Goal: Task Accomplishment & Management: Manage account settings

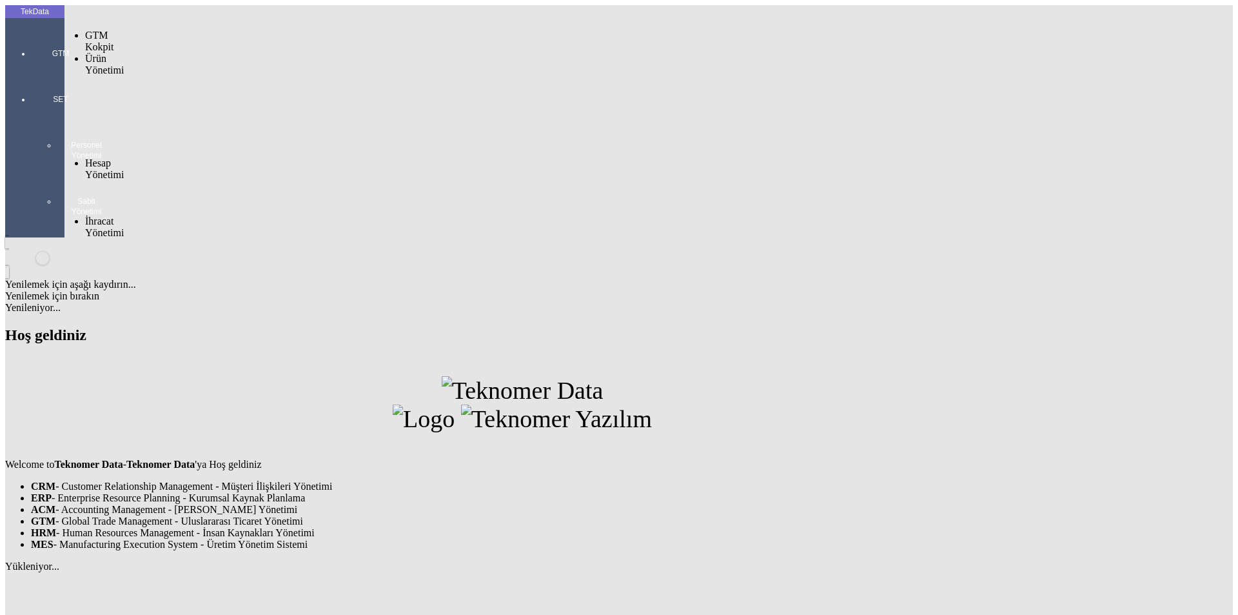
click at [37, 72] on div at bounding box center [60, 72] width 59 height 0
click at [197, 180] on span "Cari Hesaplar" at bounding box center [215, 191] width 37 height 23
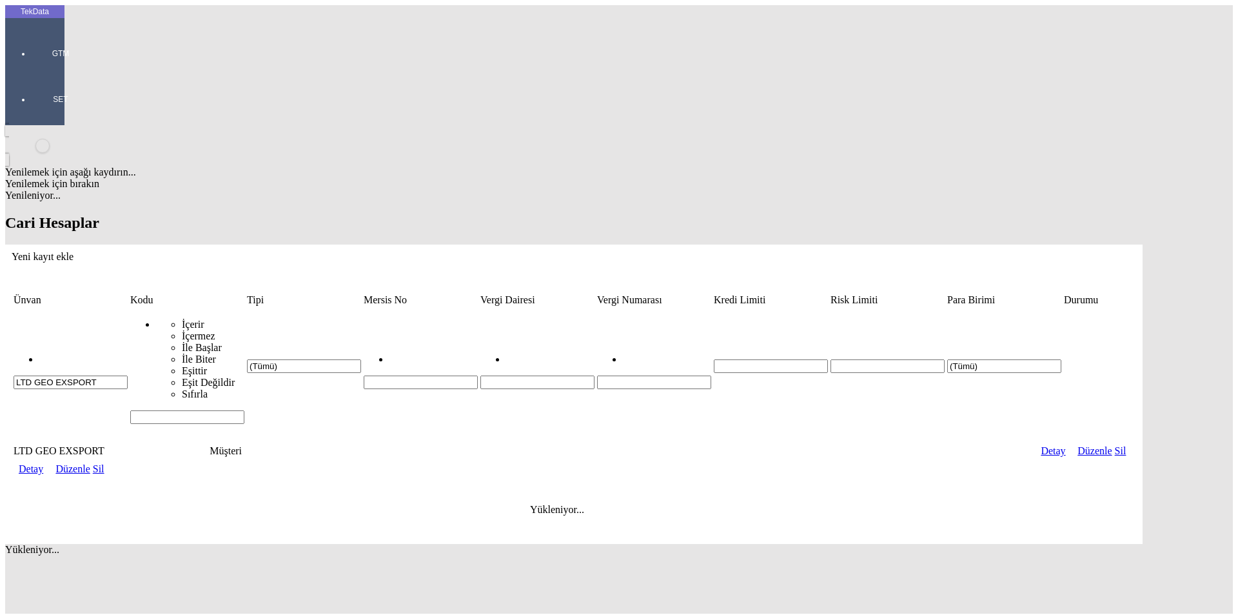
drag, startPoint x: 167, startPoint y: 103, endPoint x: 0, endPoint y: 102, distance: 167.0
click at [5, 102] on div "TekData GTM SET Yenilemek için aşağı kaydırın... Yenilemek için bırakın Yenilen…" at bounding box center [574, 309] width 1138 height 608
type input "INTER"
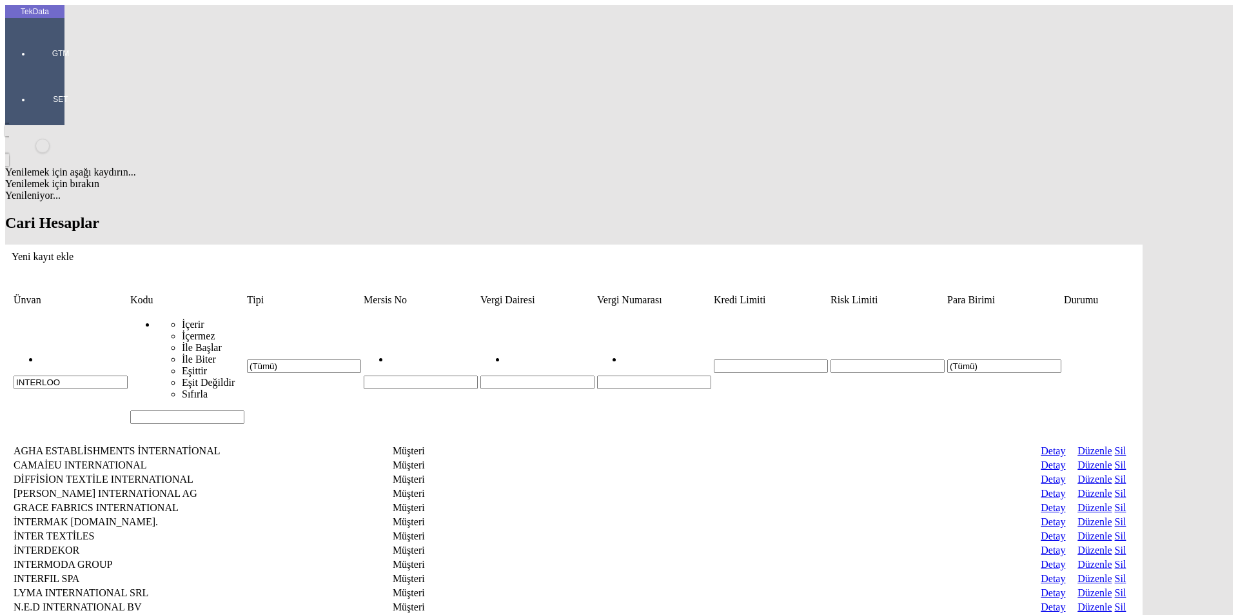
type input "INTERLOO"
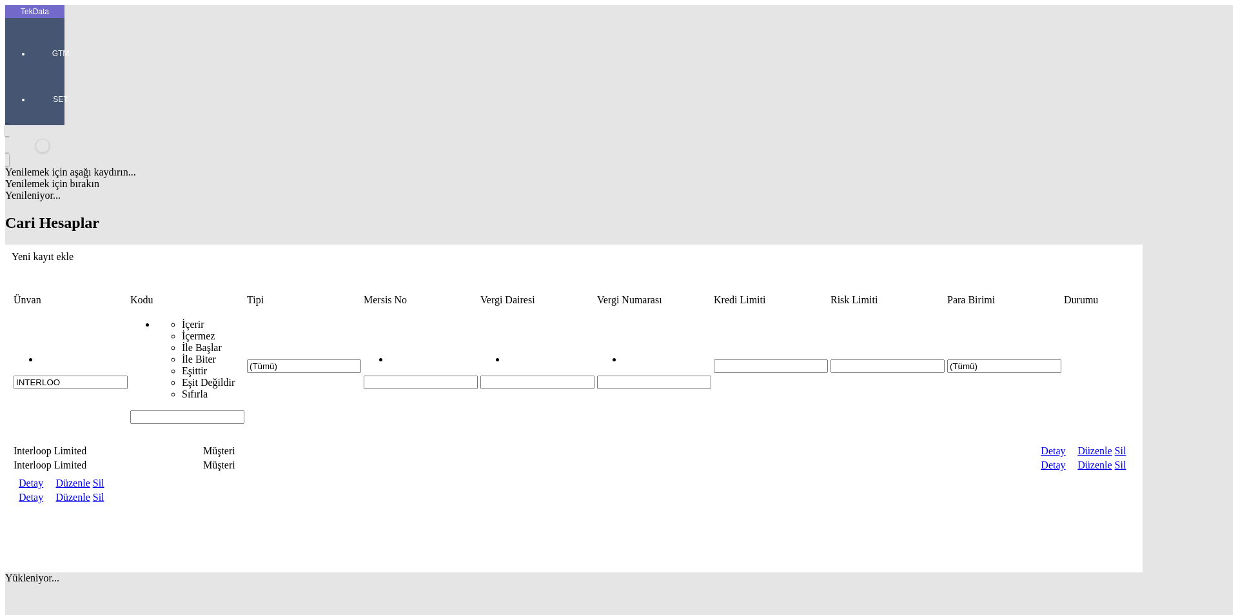
click at [48, 477] on td "Detay" at bounding box center [33, 483] width 30 height 13
click at [43, 477] on link "Detay" at bounding box center [31, 482] width 25 height 11
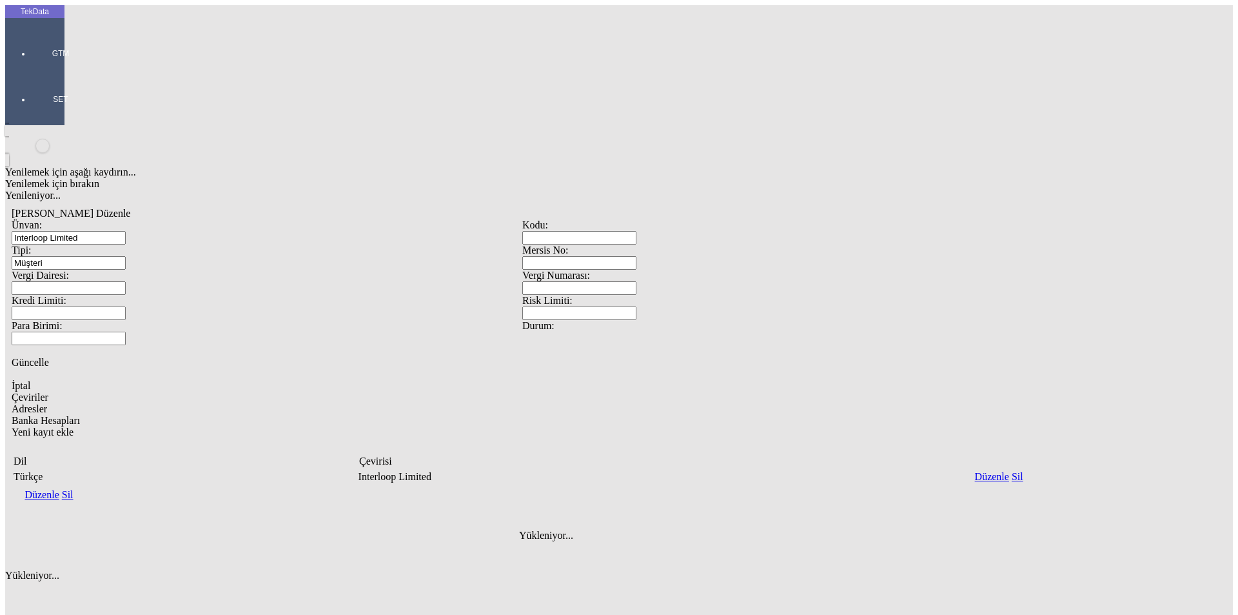
click at [47, 403] on span "Adresler" at bounding box center [29, 408] width 35 height 11
click at [1033, 380] on div "İptal" at bounding box center [523, 386] width 1022 height 12
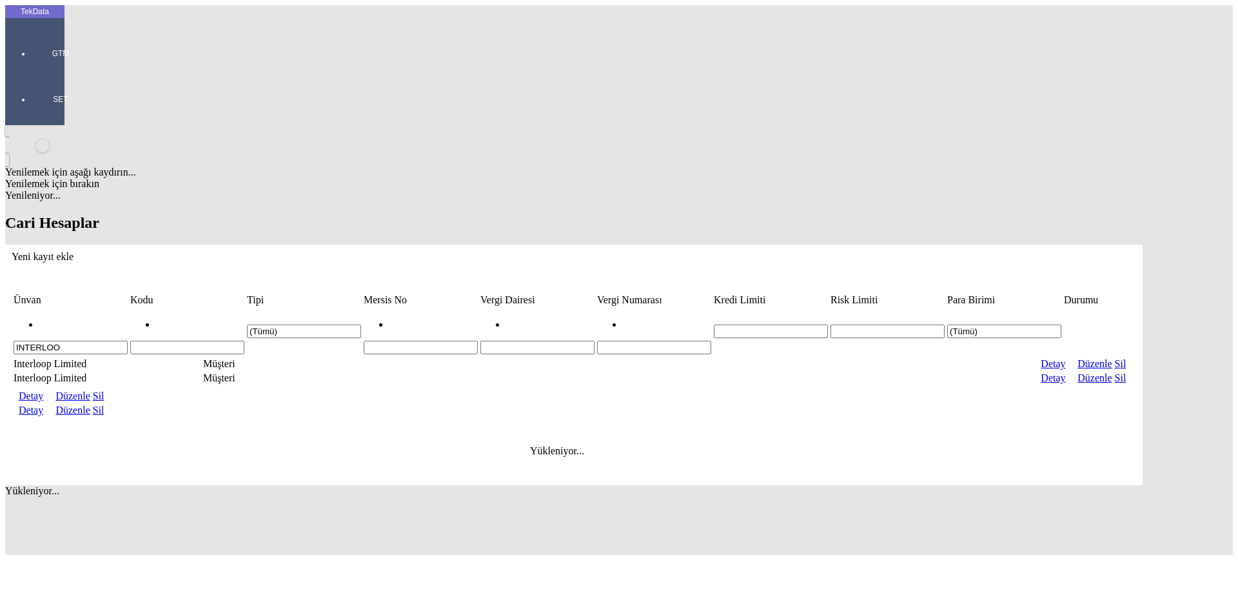
click at [43, 404] on link "Detay" at bounding box center [31, 409] width 25 height 11
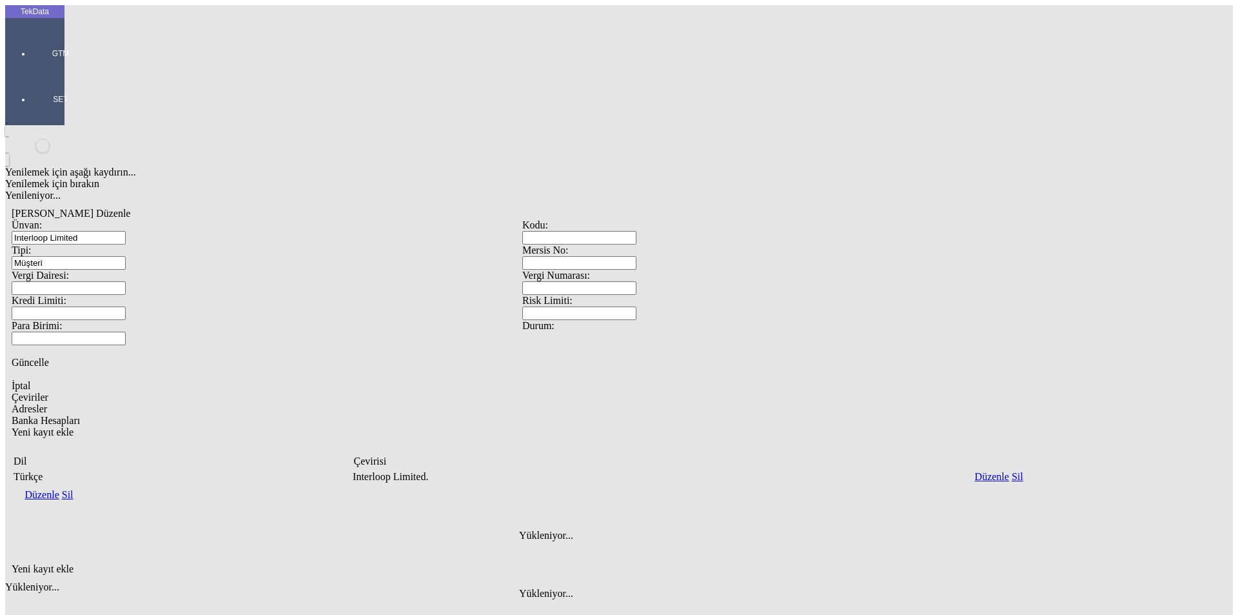
click at [47, 403] on span "Adresler" at bounding box center [29, 408] width 35 height 11
type input "NTN 0688555-1 [GEOGRAPHIC_DATA], [GEOGRAPHIC_DATA]"
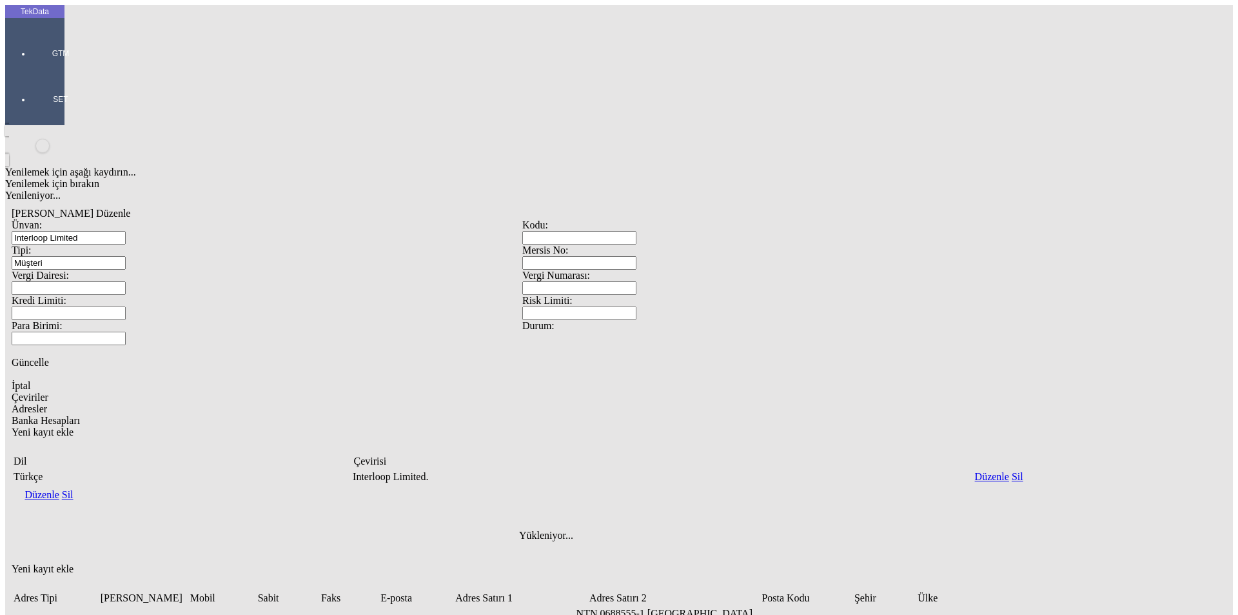
drag, startPoint x: 577, startPoint y: 510, endPoint x: 553, endPoint y: 495, distance: 28.6
click at [578, 510] on div "Yenilemek için aşağı kaydırın... Yenilemek için bırakın Yenileniyor... [PERSON_…" at bounding box center [522, 456] width 1034 height 662
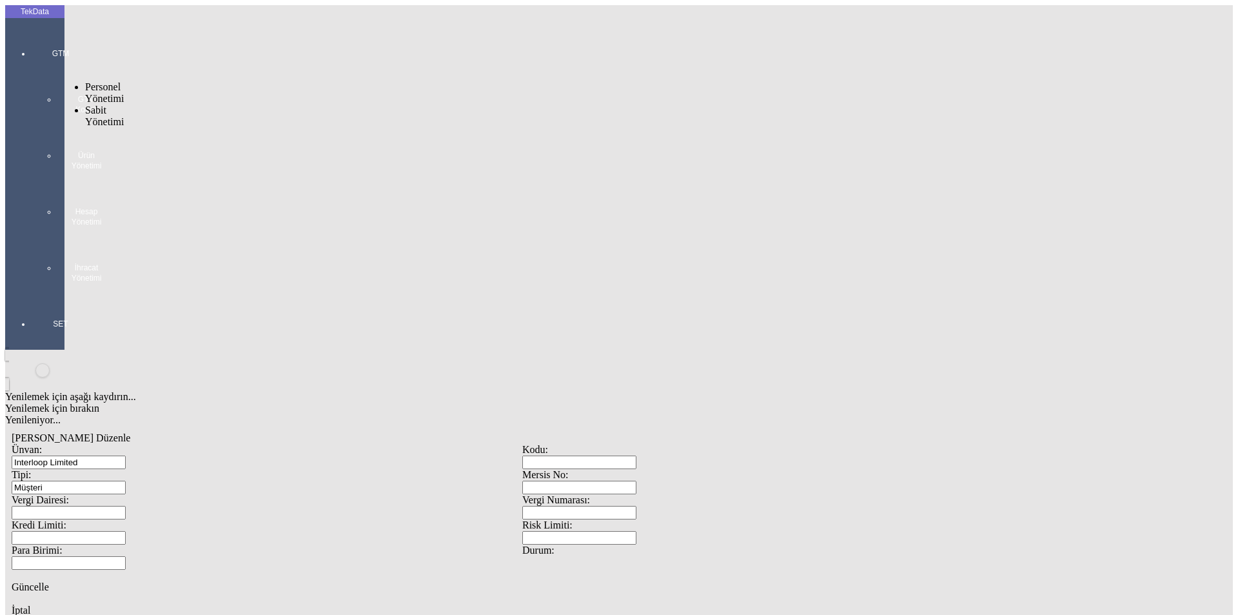
click at [33, 296] on div at bounding box center [60, 296] width 59 height 0
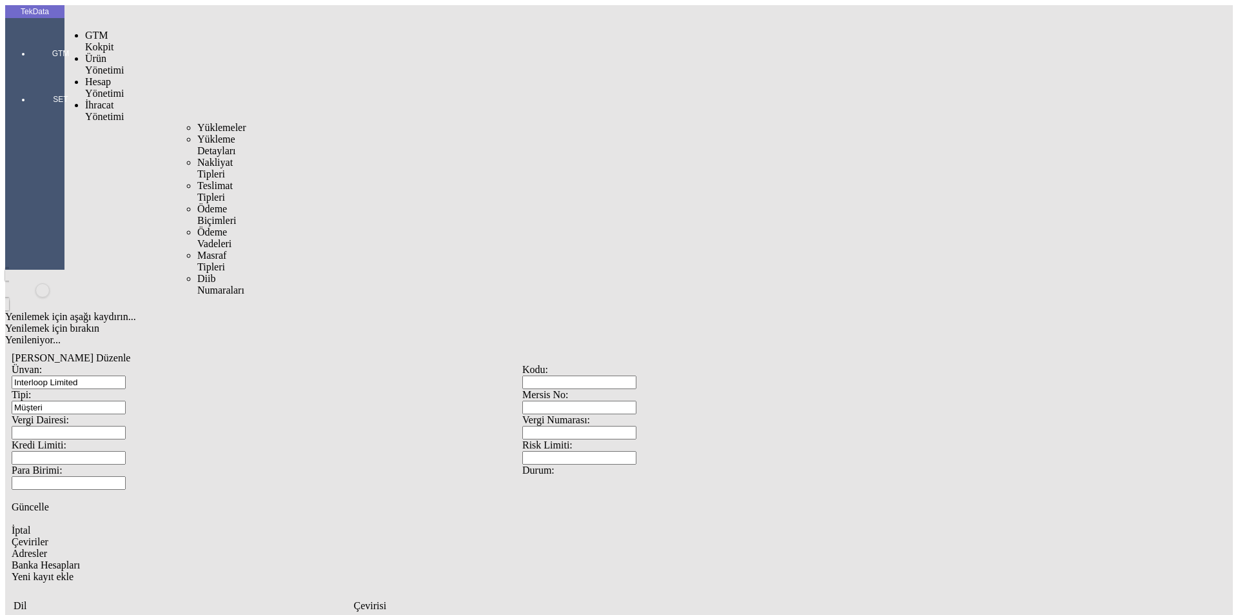
click at [86, 99] on div "İhracat Yönetimi" at bounding box center [102, 110] width 34 height 23
click at [197, 122] on span "Yüklemeler" at bounding box center [221, 127] width 49 height 11
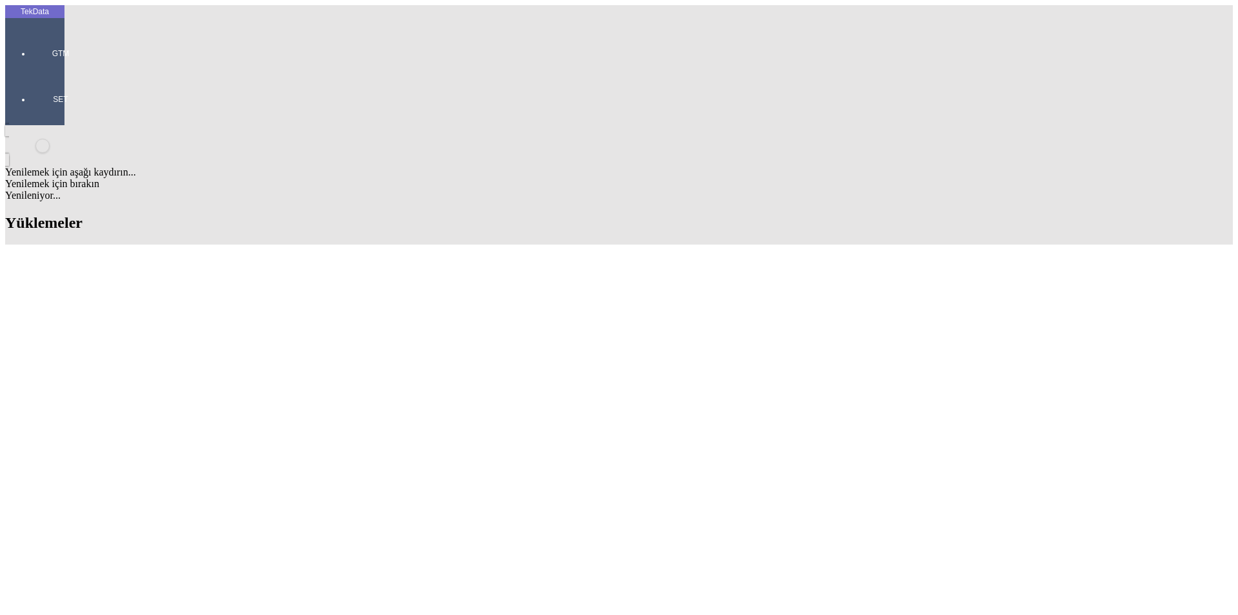
drag, startPoint x: 834, startPoint y: 96, endPoint x: 734, endPoint y: 93, distance: 100.0
type input "INTER"
type input "INTERLO"
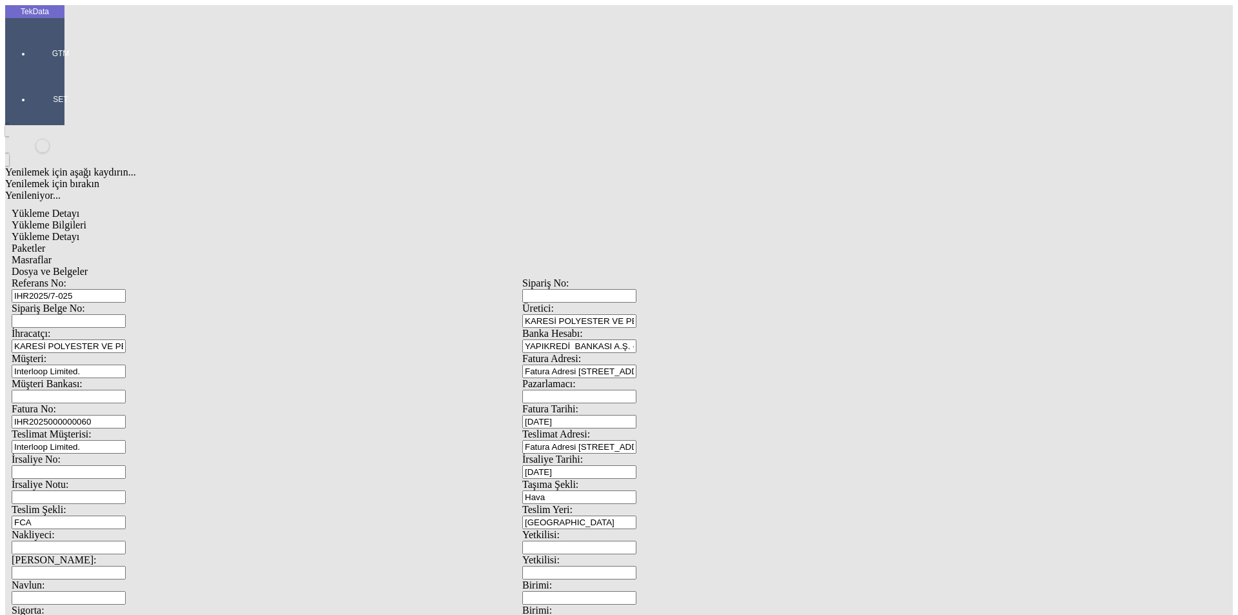
scroll to position [111, 0]
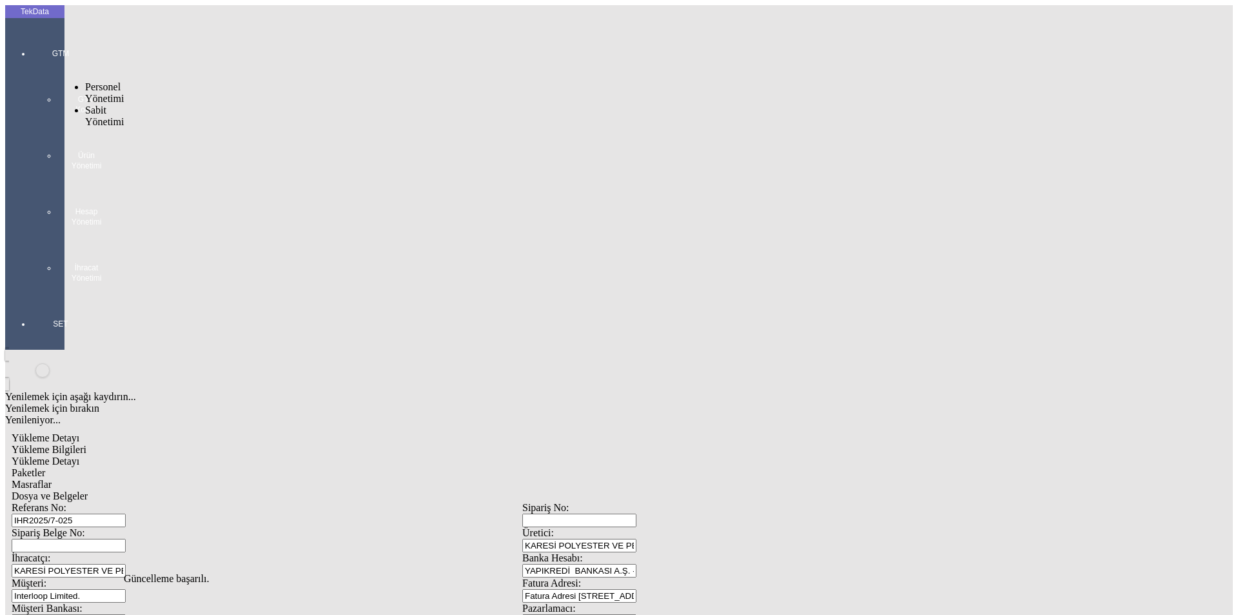
click at [31, 52] on div "GTM GTM Kokpit Ürün Yönetimi Hesap Yönetimi İhracat Yönetimi" at bounding box center [60, 161] width 59 height 270
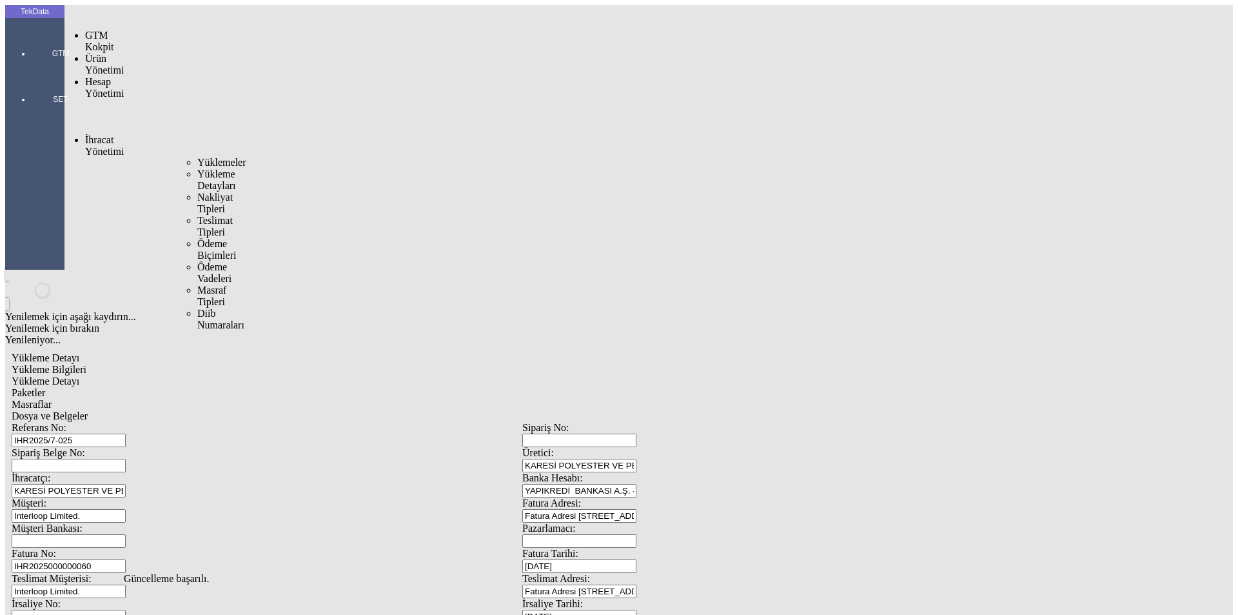
drag, startPoint x: 97, startPoint y: 70, endPoint x: 221, endPoint y: 79, distance: 124.2
click at [101, 134] on span "İhracat Yönetimi" at bounding box center [104, 145] width 39 height 23
click at [205, 157] on div "Yüklemeler" at bounding box center [201, 163] width 8 height 12
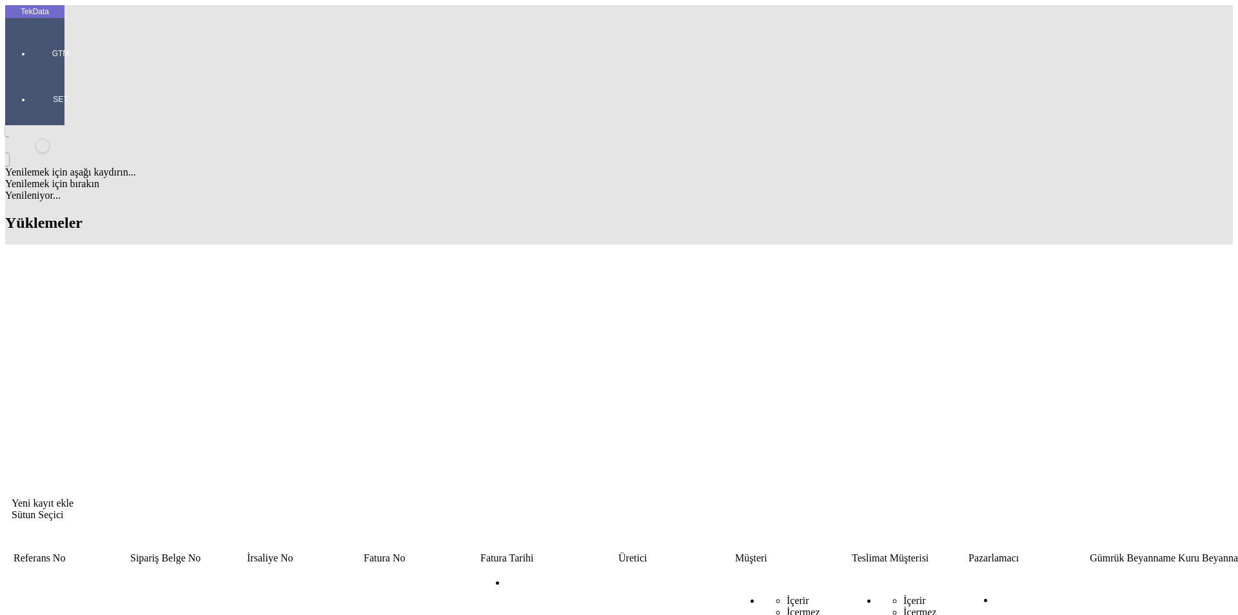
drag, startPoint x: 706, startPoint y: 104, endPoint x: 553, endPoint y: 108, distance: 152.9
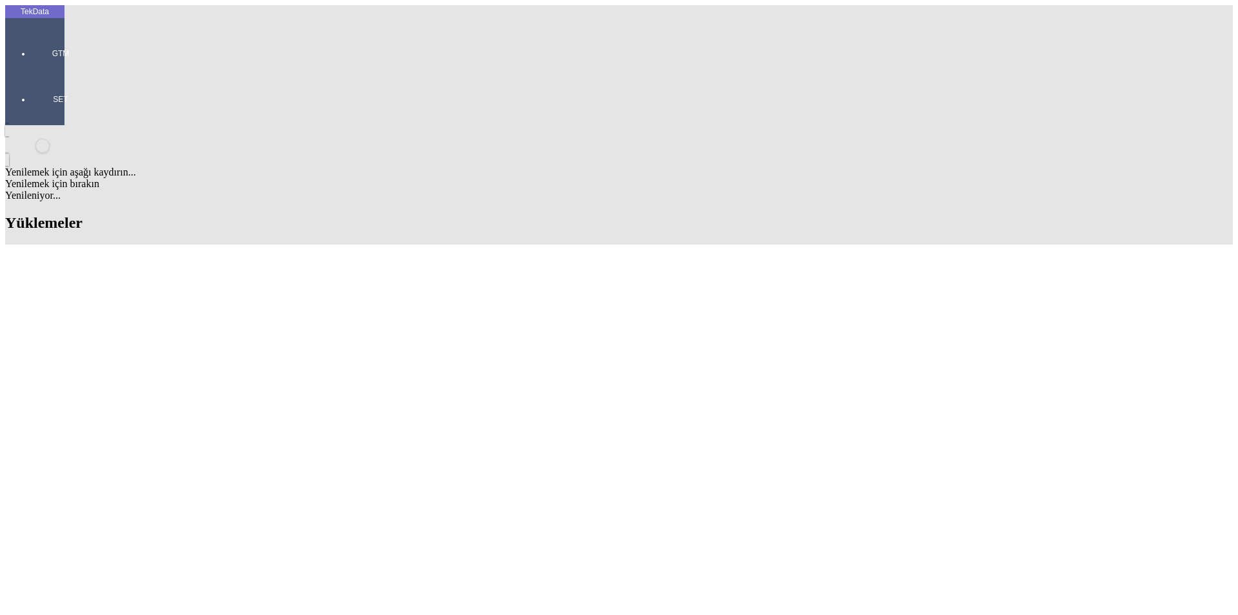
scroll to position [561, 0]
drag, startPoint x: 134, startPoint y: 396, endPoint x: 68, endPoint y: 395, distance: 65.2
copy td "IHR2025/8-049"
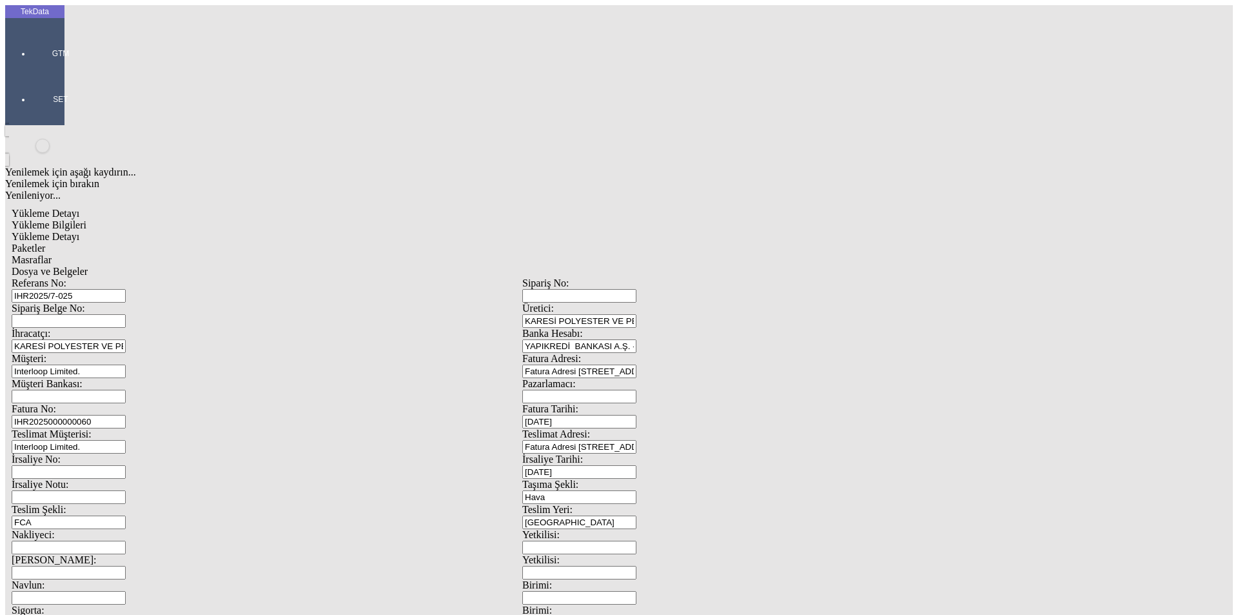
click at [126, 289] on input "IHR2025/7-025" at bounding box center [69, 296] width 114 height 14
drag, startPoint x: 197, startPoint y: 13, endPoint x: 77, endPoint y: 85, distance: 139.5
click at [77, 277] on div "Referans No: IHR2025/7-025" at bounding box center [267, 289] width 511 height 25
paste input "8-049"
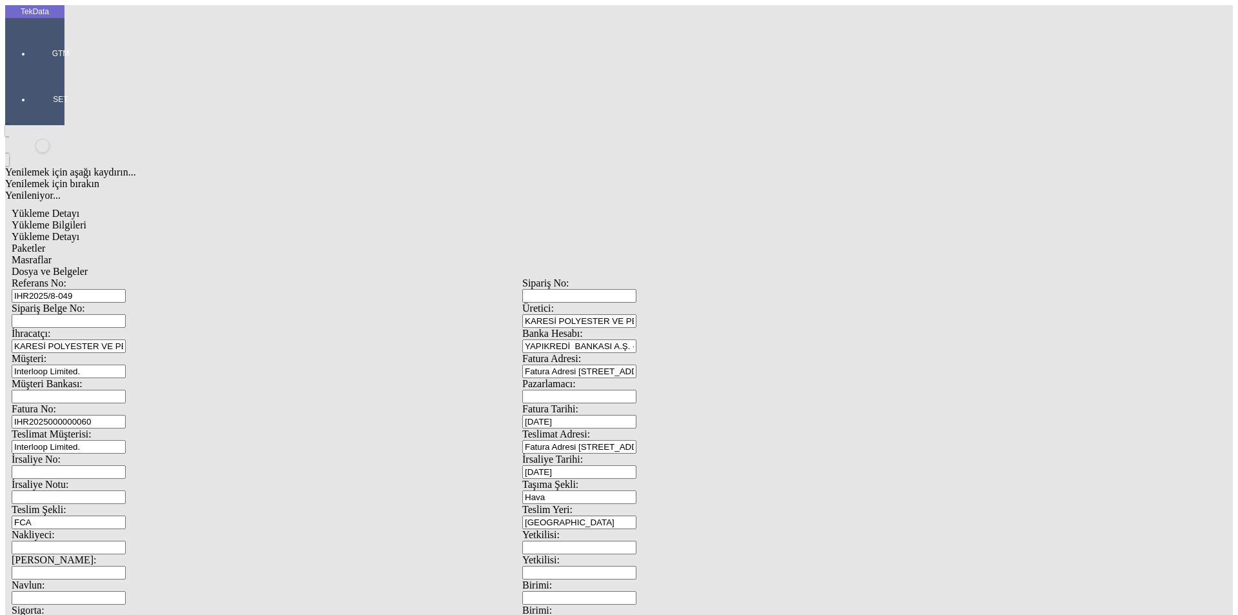
click at [126, 289] on input "IHR2025/8-049" at bounding box center [69, 296] width 114 height 14
type input "IHR2025/8-050"
click at [126, 415] on input "IHR2025000000060" at bounding box center [69, 422] width 114 height 14
type input "IHR20250000000"
type input "[DATE]"
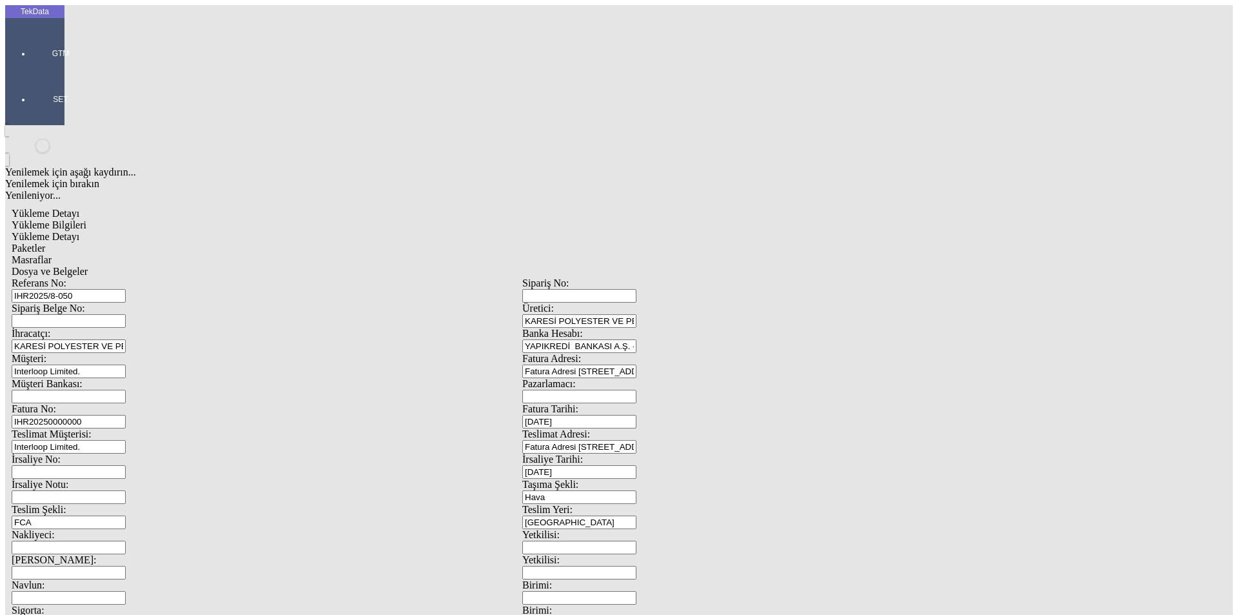
drag, startPoint x: 763, startPoint y: 255, endPoint x: 597, endPoint y: 248, distance: 165.9
click at [632, 277] on div "Referans No: IHR2025/8-050 Sipariş No: Sipariş Belge No: Üretici: KARESİ POLYES…" at bounding box center [523, 579] width 1022 height 604
type input "[DATE]"
click at [126, 515] on input "FCA" at bounding box center [69, 522] width 114 height 14
click at [187, 520] on div "FOB" at bounding box center [403, 526] width 462 height 12
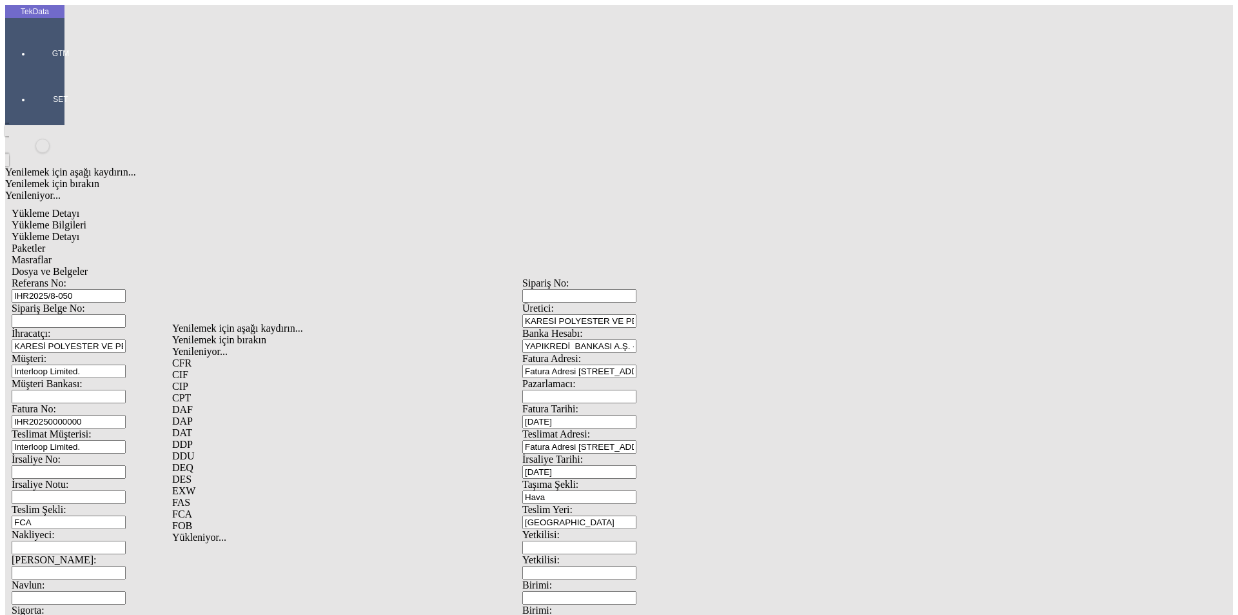
type input "FOB"
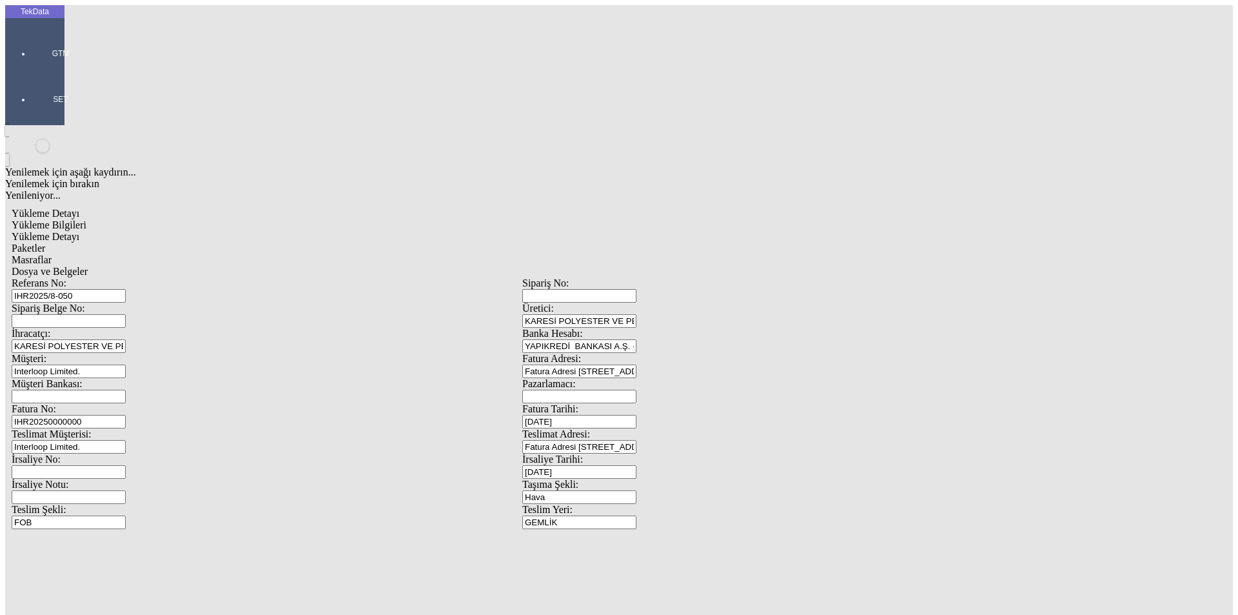
type input "GEMLİK"
click at [199, 382] on div "NMT LOJİSTİK" at bounding box center [403, 388] width 462 height 12
type input "NMT LOJİSTİK"
click at [256, 406] on div "NMT LOJİSTİK" at bounding box center [403, 412] width 462 height 12
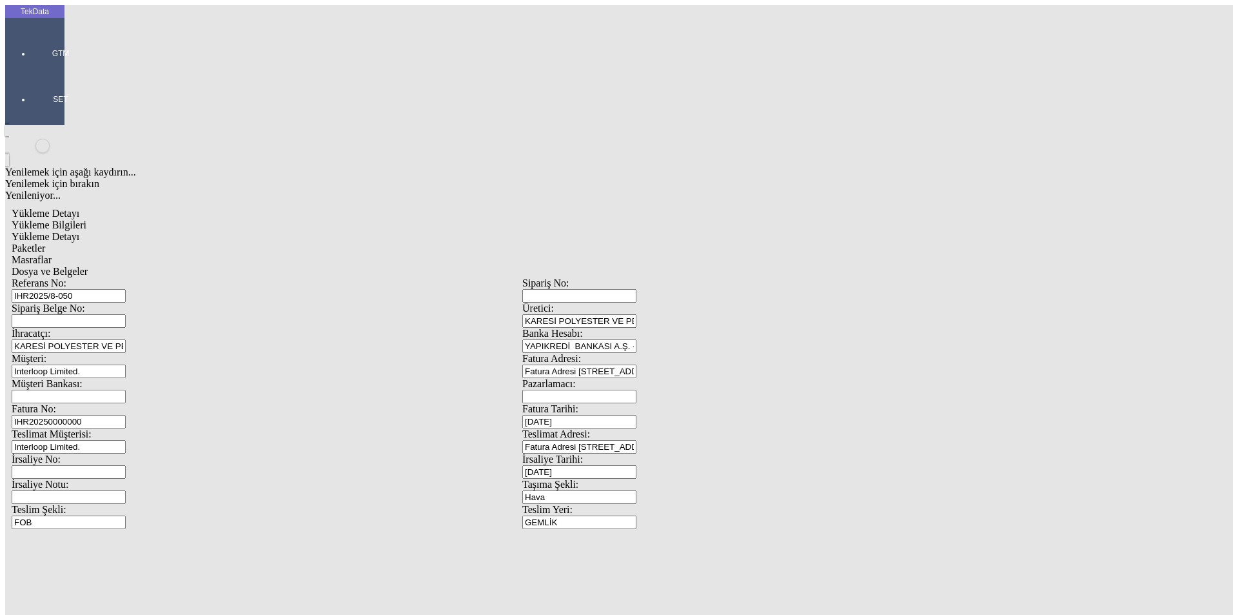
type input "NMT LOJİSTİK"
drag, startPoint x: 223, startPoint y: 436, endPoint x: 114, endPoint y: 426, distance: 109.5
type input "[DATE]"
drag, startPoint x: 246, startPoint y: 556, endPoint x: 132, endPoint y: 557, distance: 113.5
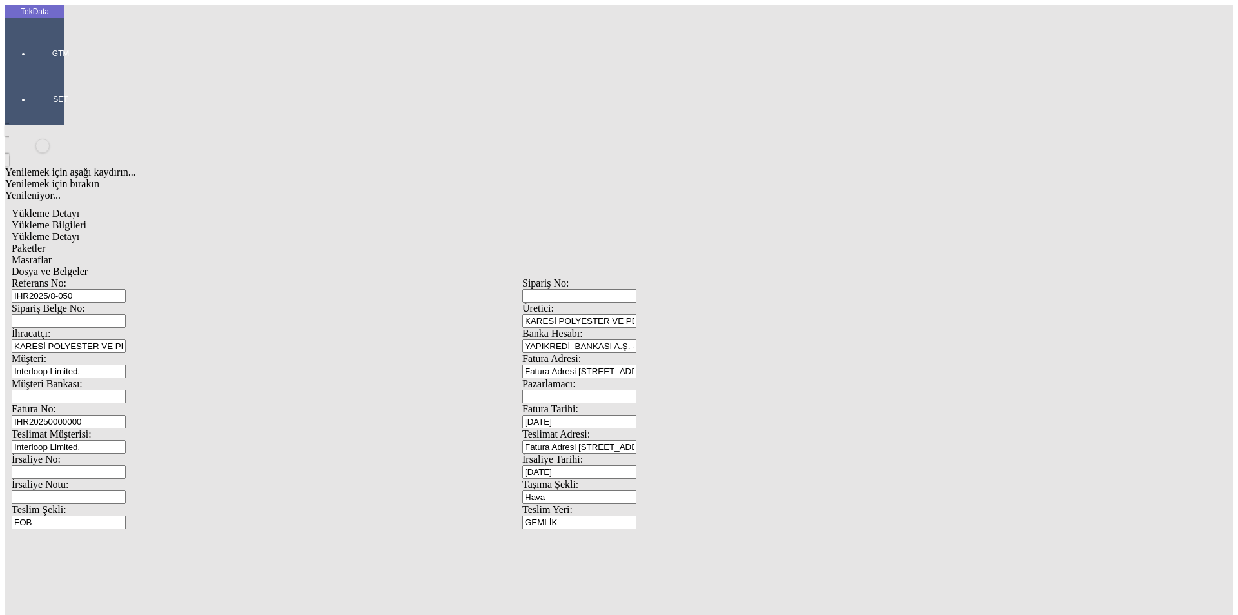
type input "[DATE]"
drag, startPoint x: 231, startPoint y: 502, endPoint x: 115, endPoint y: 502, distance: 116.1
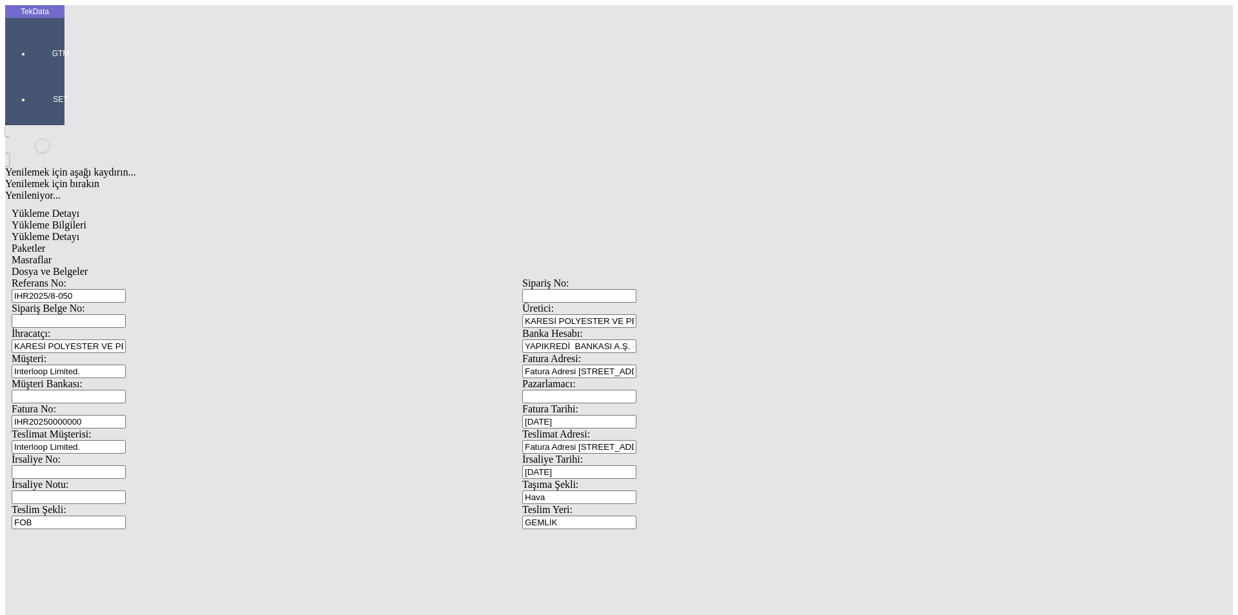
type input "17664.2"
type input "18930.1"
click at [751, 600] on div "Vesaik Mukabili" at bounding box center [965, 606] width 494 height 12
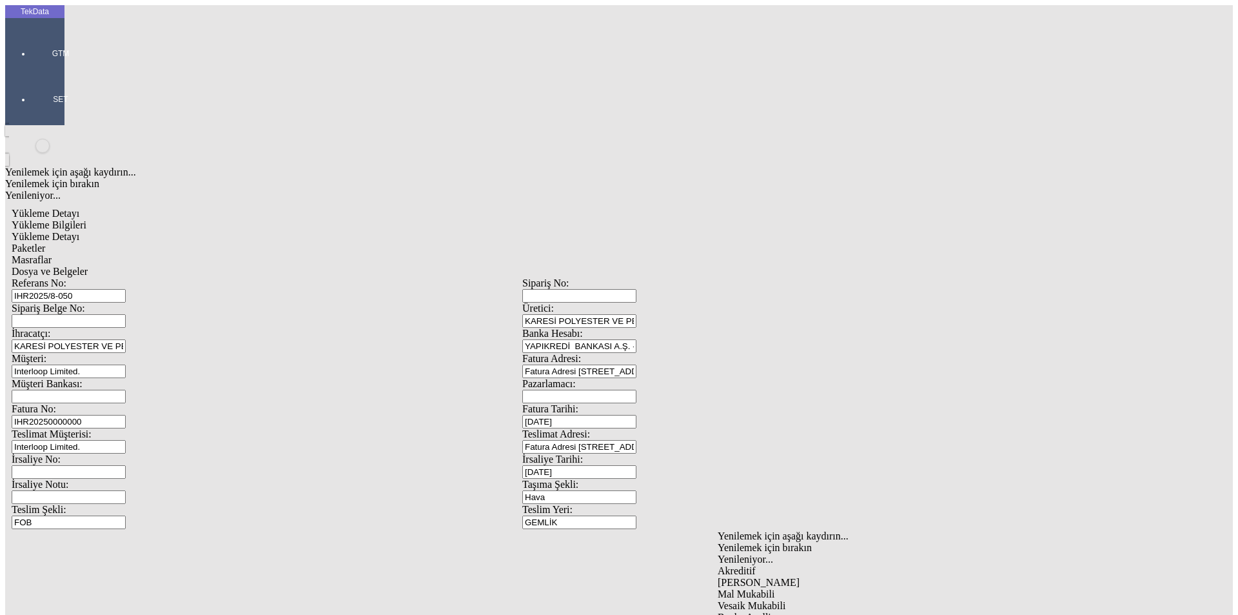
type input "Vesaik Mukabili"
click at [637, 490] on input "Hava" at bounding box center [579, 497] width 114 height 14
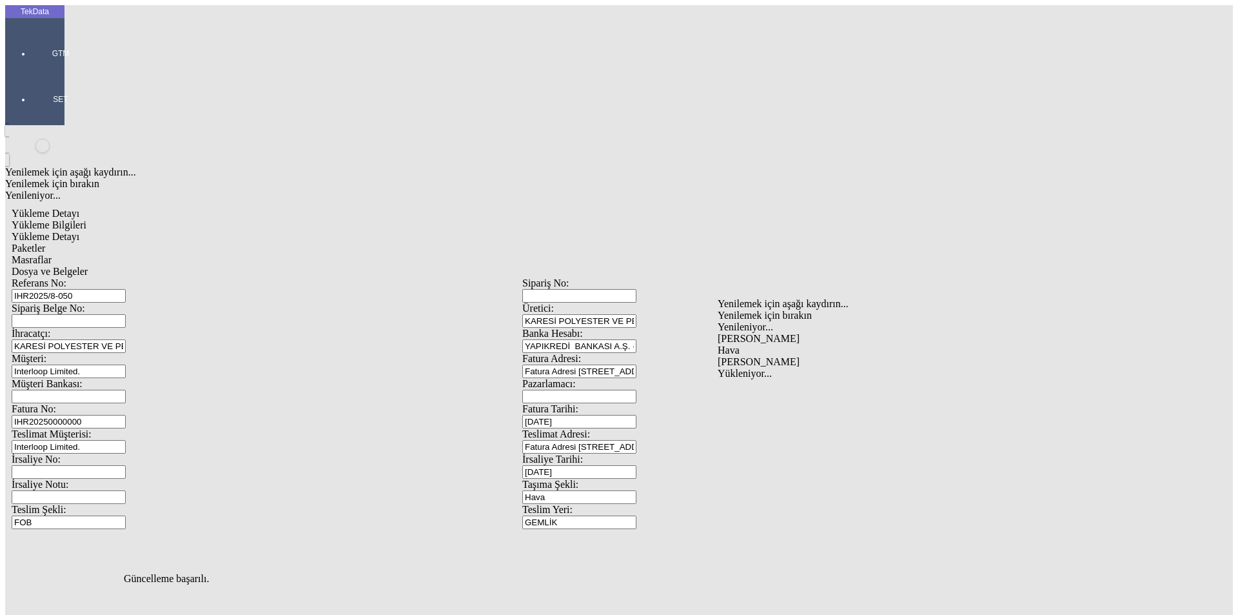
click at [739, 333] on div "[PERSON_NAME]" at bounding box center [965, 339] width 494 height 12
type input "[PERSON_NAME]"
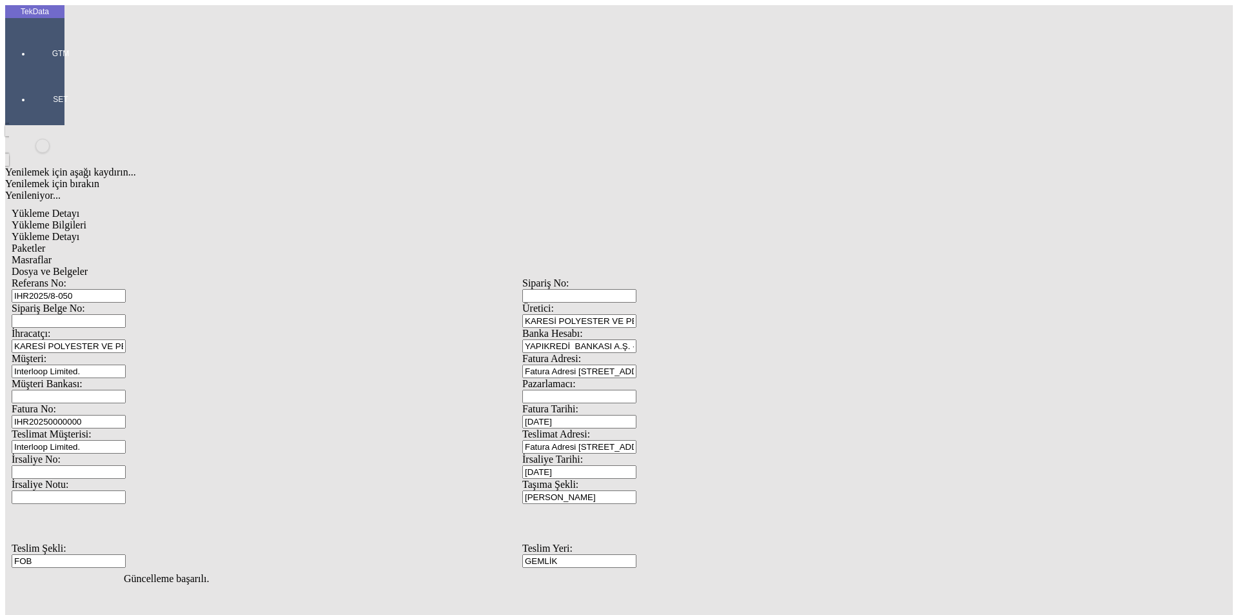
click at [79, 231] on span "Yükleme Detayı" at bounding box center [46, 236] width 68 height 11
click at [86, 219] on span "Yükleme Bilgileri" at bounding box center [49, 224] width 75 height 11
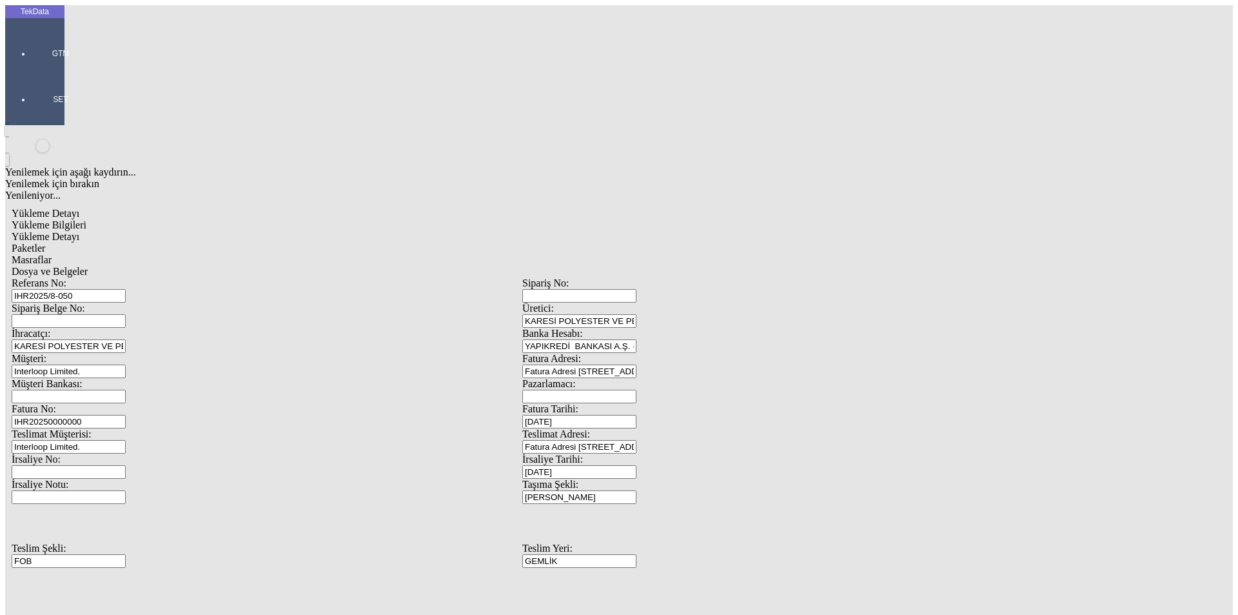
click at [79, 231] on span "Yükleme Detayı" at bounding box center [46, 236] width 68 height 11
drag, startPoint x: 214, startPoint y: 190, endPoint x: 19, endPoint y: 190, distance: 194.8
type input "45.23"
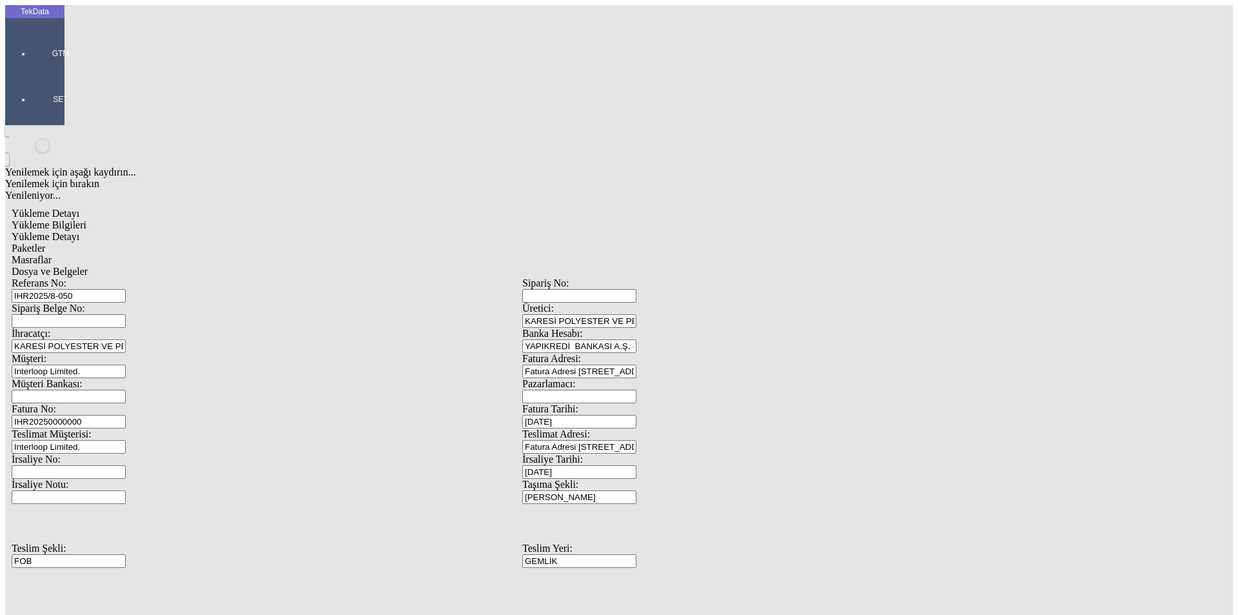
drag, startPoint x: 202, startPoint y: 224, endPoint x: 20, endPoint y: 224, distance: 181.9
type input "7314.16"
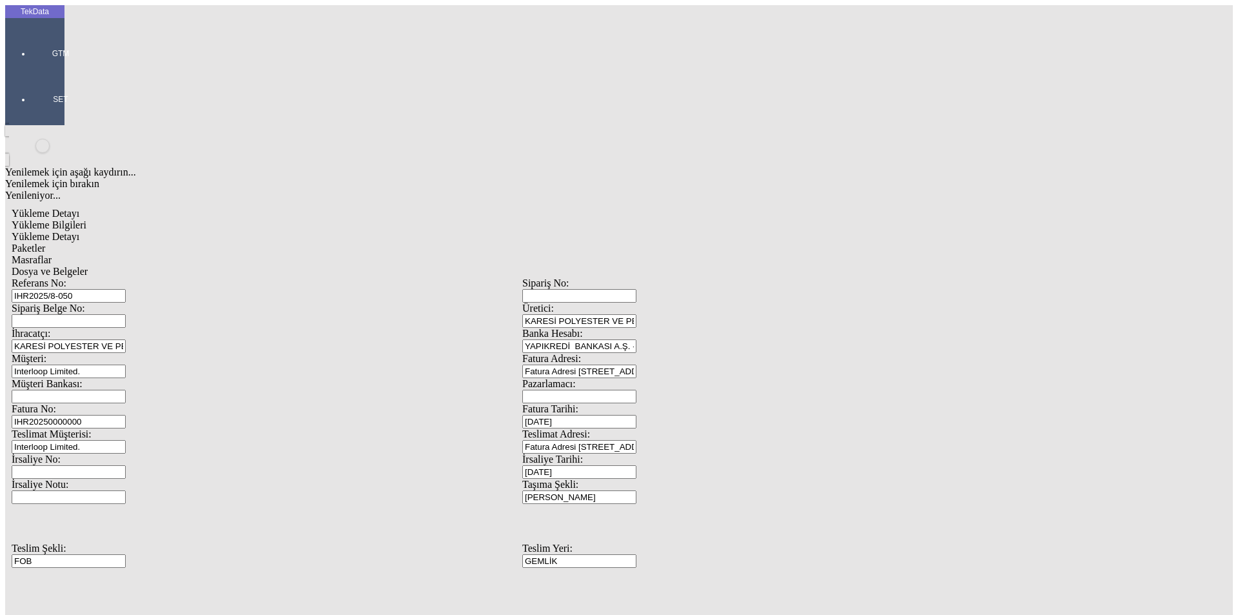
drag, startPoint x: 760, startPoint y: 273, endPoint x: 548, endPoint y: 258, distance: 212.1
type input "7314.16"
drag, startPoint x: 117, startPoint y: 290, endPoint x: 72, endPoint y: 294, distance: 46.0
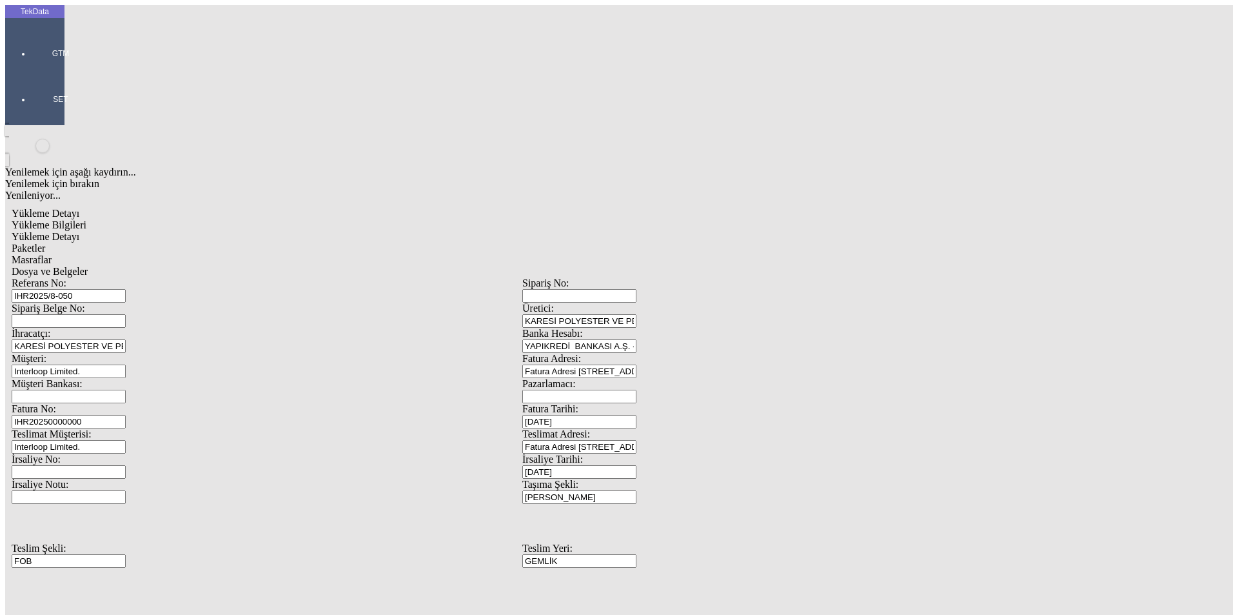
type input "7806.48"
drag, startPoint x: 97, startPoint y: 183, endPoint x: 61, endPoint y: 184, distance: 36.1
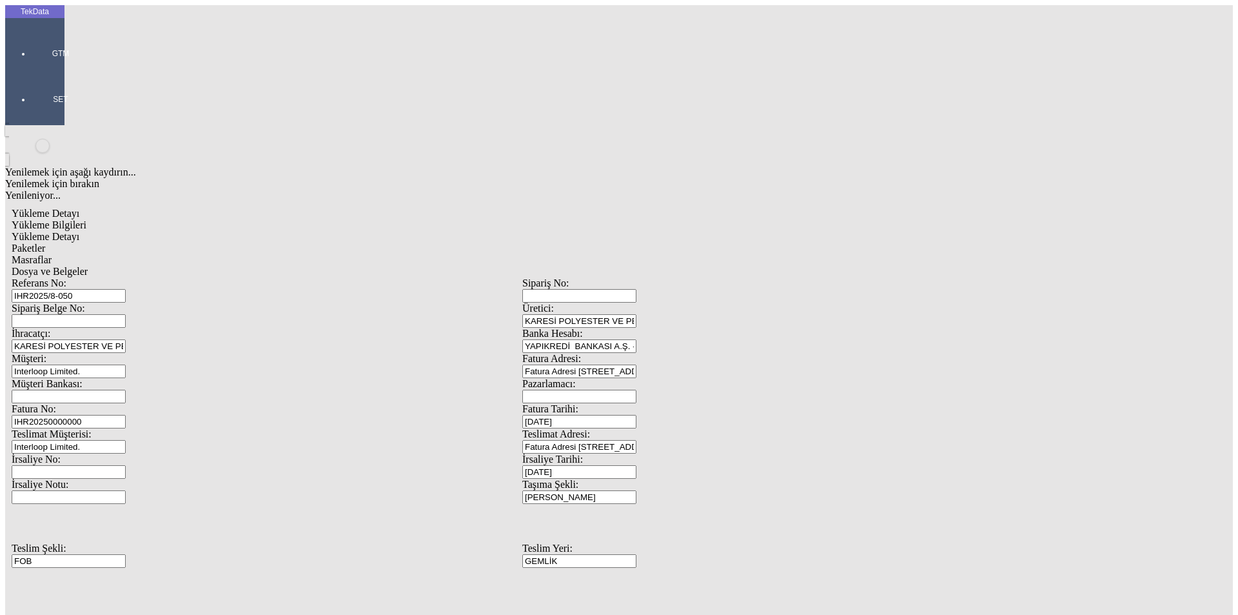
type input "4217.97"
drag, startPoint x: 764, startPoint y: 241, endPoint x: 635, endPoint y: 242, distance: 129.6
type input "4217.97"
drag, startPoint x: 185, startPoint y: 268, endPoint x: 84, endPoint y: 255, distance: 102.0
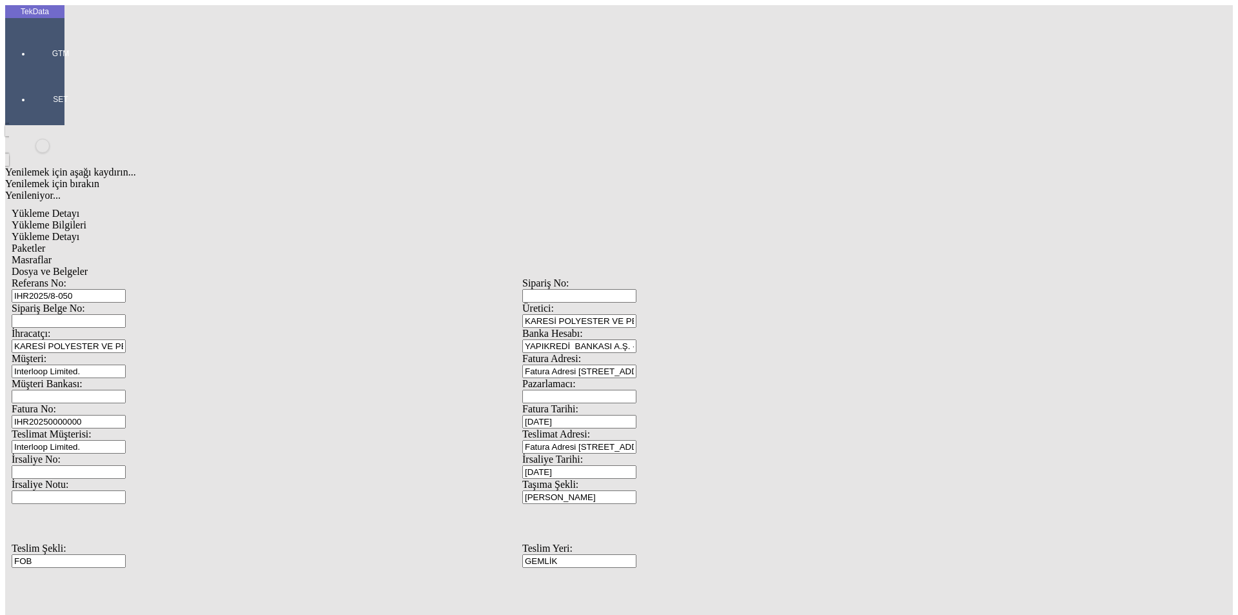
type input "4548.62"
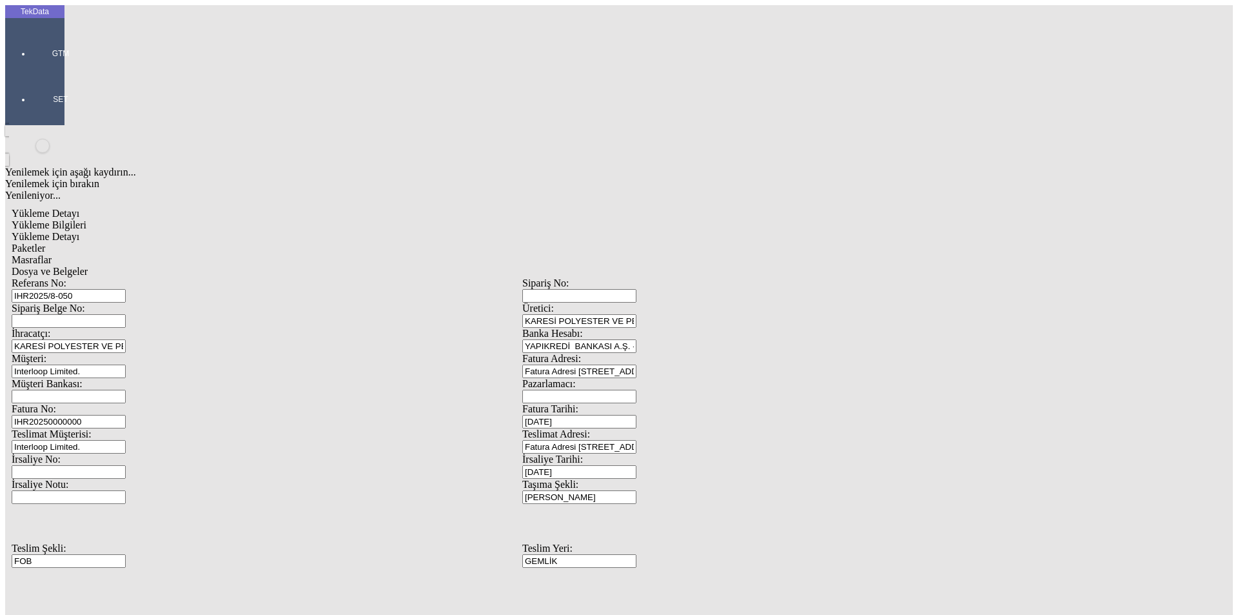
type input "1.85"
drag, startPoint x: 219, startPoint y: 241, endPoint x: 23, endPoint y: 239, distance: 195.4
type input "4119.23"
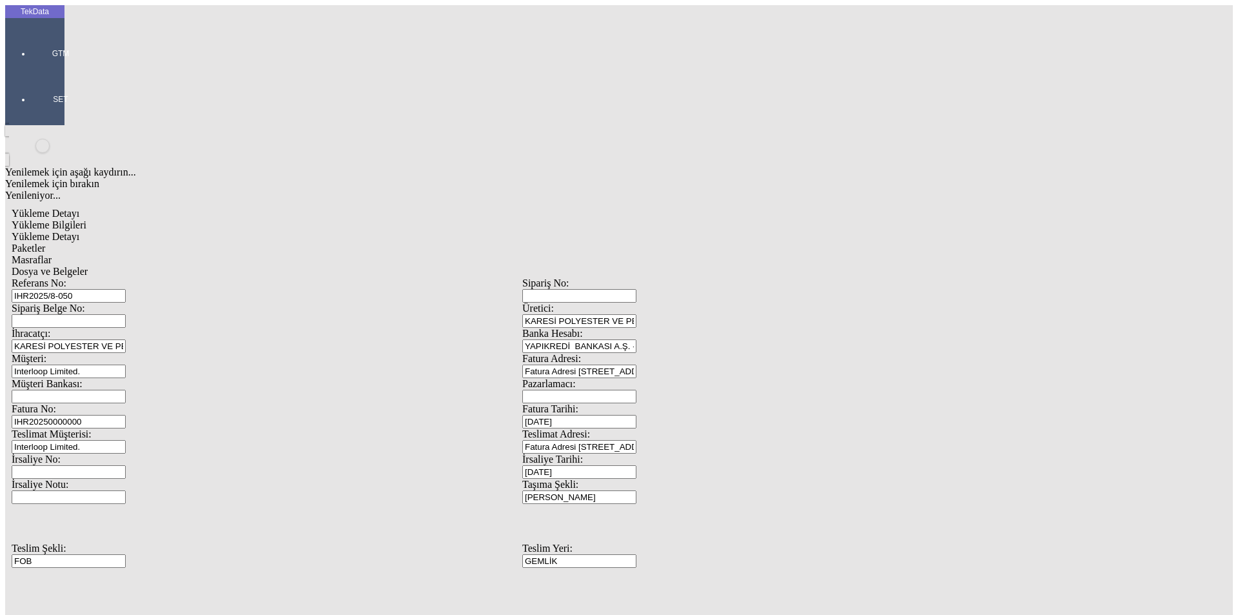
drag, startPoint x: 749, startPoint y: 300, endPoint x: 655, endPoint y: 302, distance: 93.6
type input "4119.23"
drag, startPoint x: 199, startPoint y: 322, endPoint x: 60, endPoint y: 320, distance: 138.7
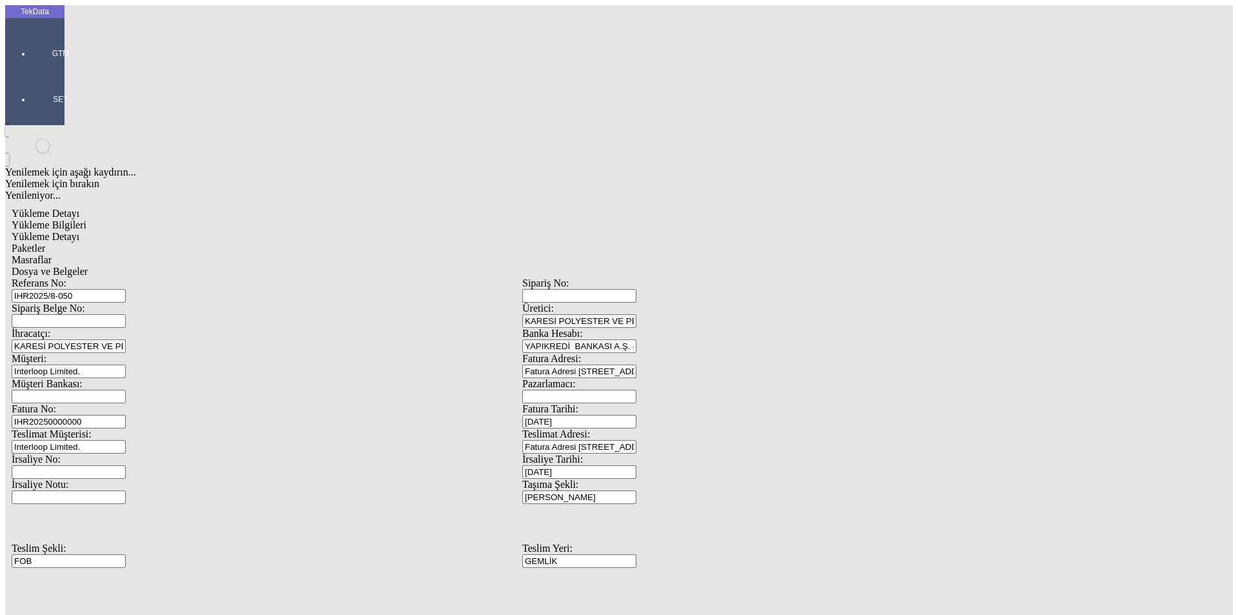
type input "4396.16"
drag, startPoint x: 182, startPoint y: 206, endPoint x: 33, endPoint y: 219, distance: 149.5
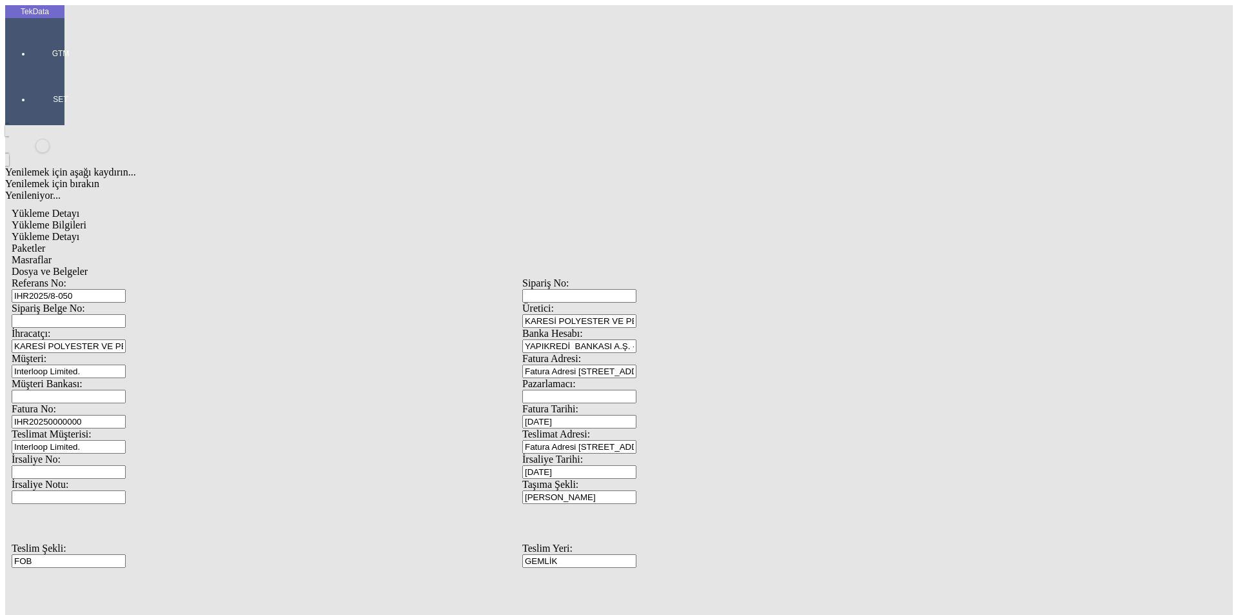
type input "2012.84"
drag, startPoint x: 747, startPoint y: 259, endPoint x: 559, endPoint y: 286, distance: 190.3
type input "2012.84"
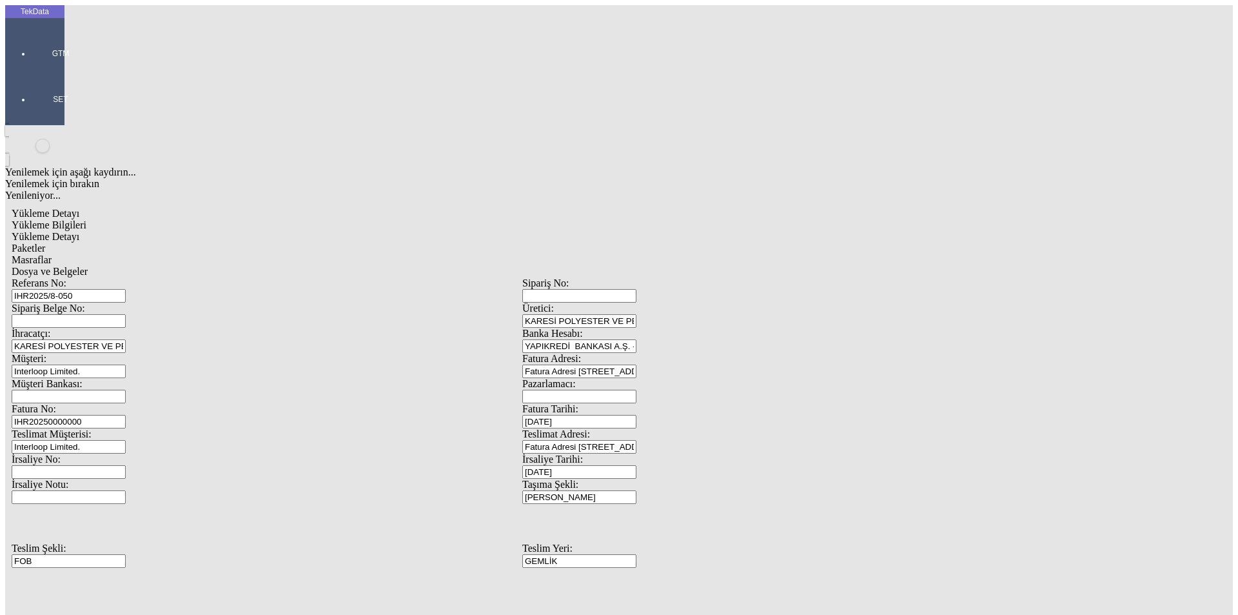
drag, startPoint x: 170, startPoint y: 287, endPoint x: 62, endPoint y: 301, distance: 109.3
type input "2178.84"
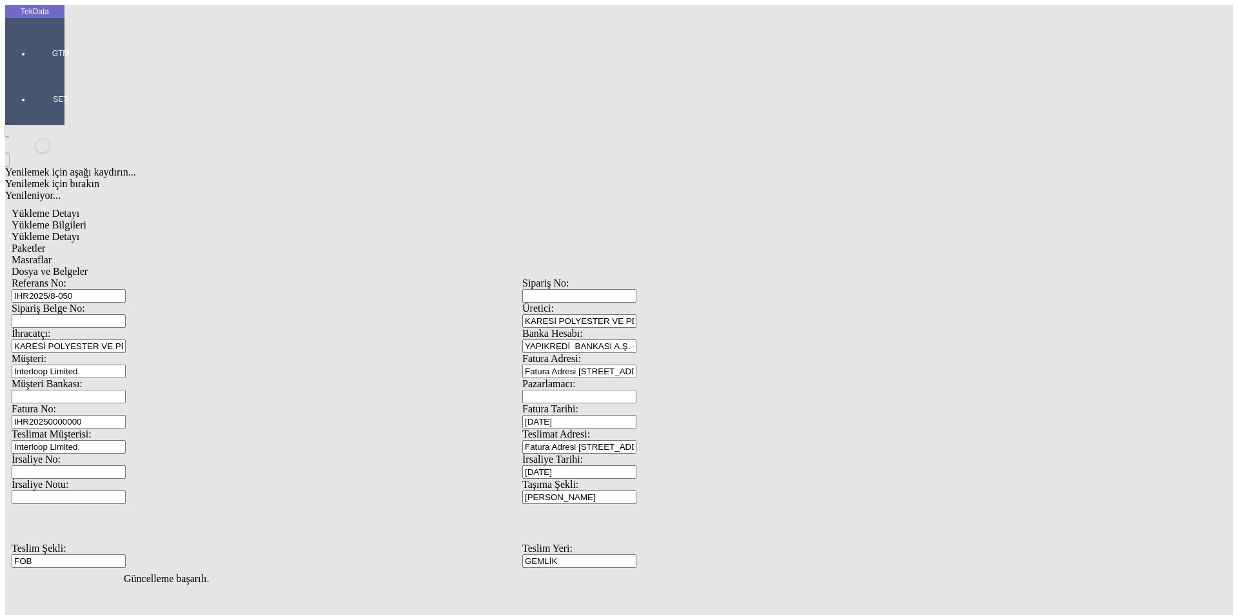
click at [314, 242] on div "Paketler" at bounding box center [523, 248] width 1022 height 12
drag, startPoint x: 739, startPoint y: 137, endPoint x: 527, endPoint y: 141, distance: 212.2
type input "680"
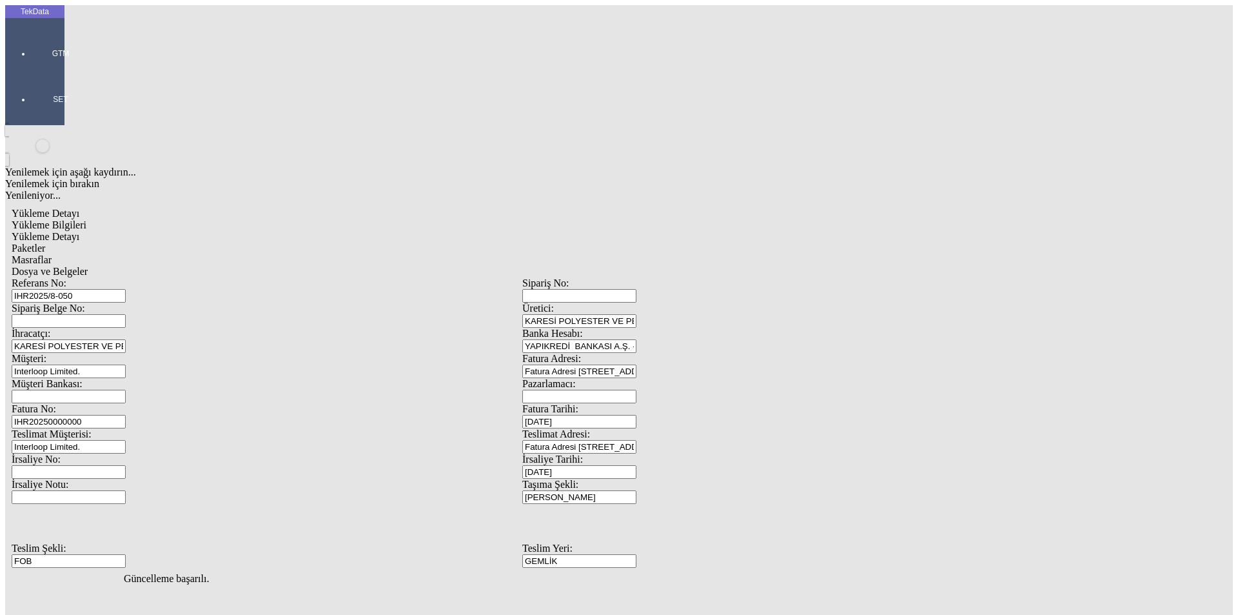
drag, startPoint x: 369, startPoint y: 55, endPoint x: 380, endPoint y: 63, distance: 13.4
click at [52, 254] on span "Masraflar" at bounding box center [32, 259] width 40 height 11
click at [433, 266] on div "Dosya ve Belgeler" at bounding box center [523, 272] width 1022 height 12
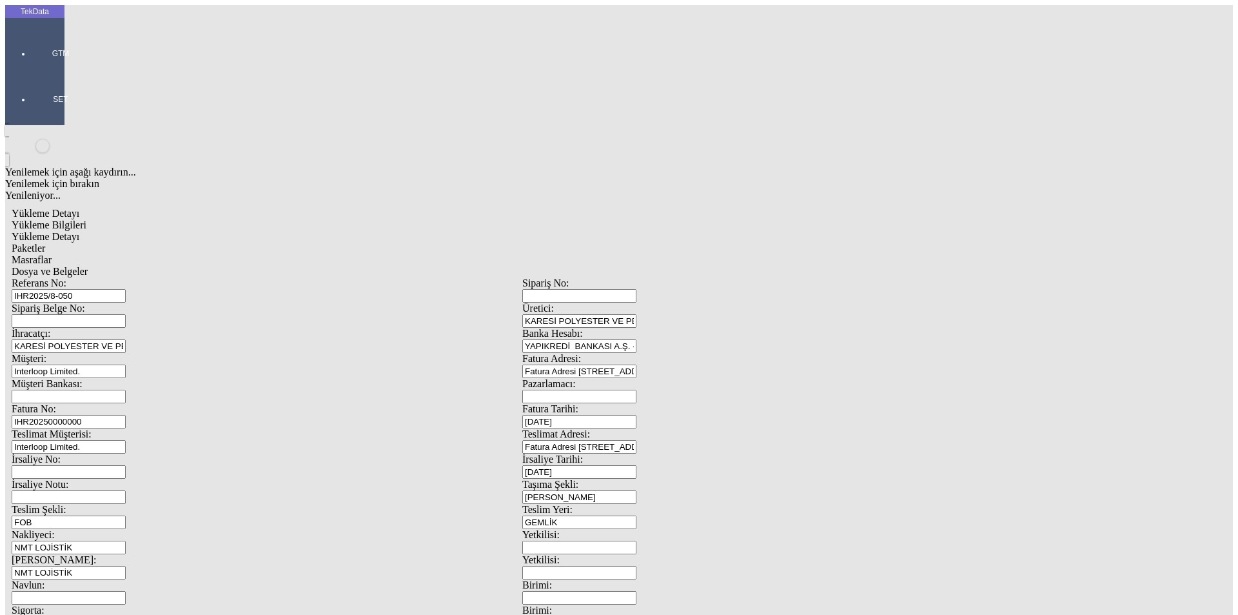
click at [88, 266] on span "Dosya ve Belgeler" at bounding box center [50, 271] width 76 height 11
click at [34, 72] on div at bounding box center [60, 72] width 59 height 0
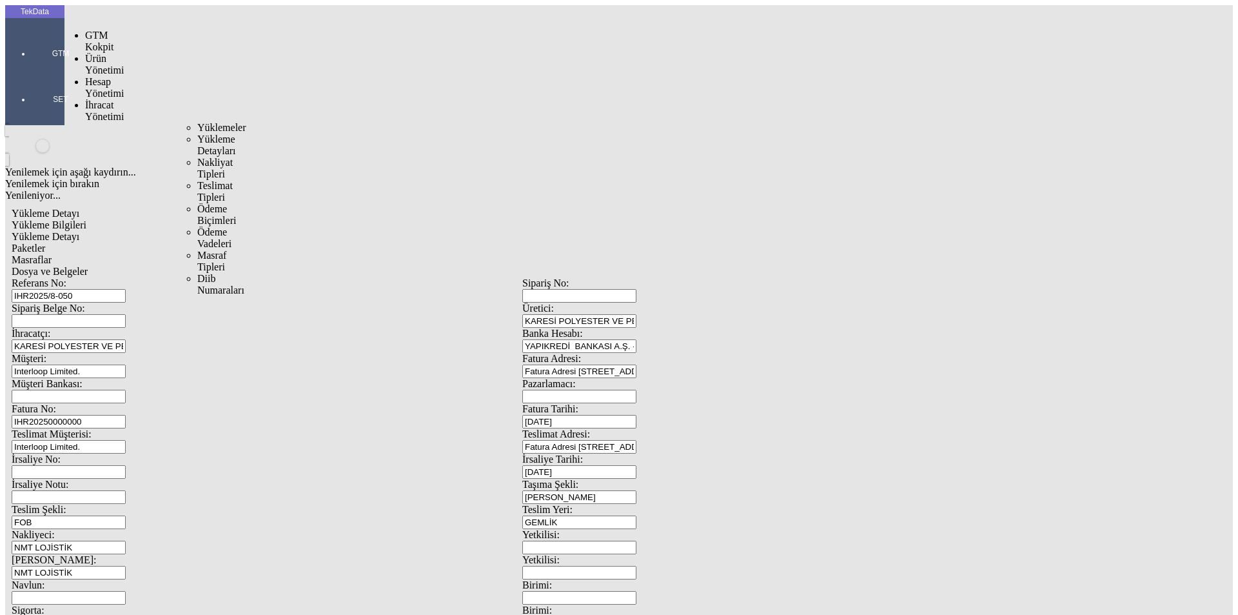
click at [97, 99] on span "İhracat Yönetimi" at bounding box center [104, 110] width 39 height 23
click at [197, 122] on span "Yüklemeler" at bounding box center [221, 127] width 49 height 11
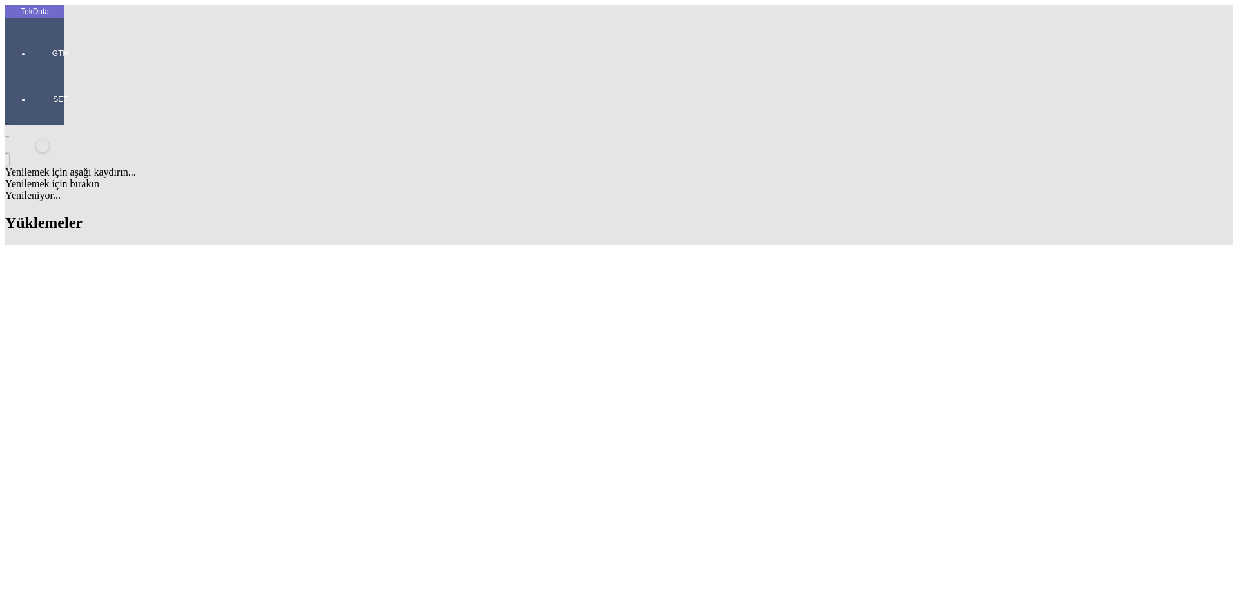
type input "[PERSON_NAME]"
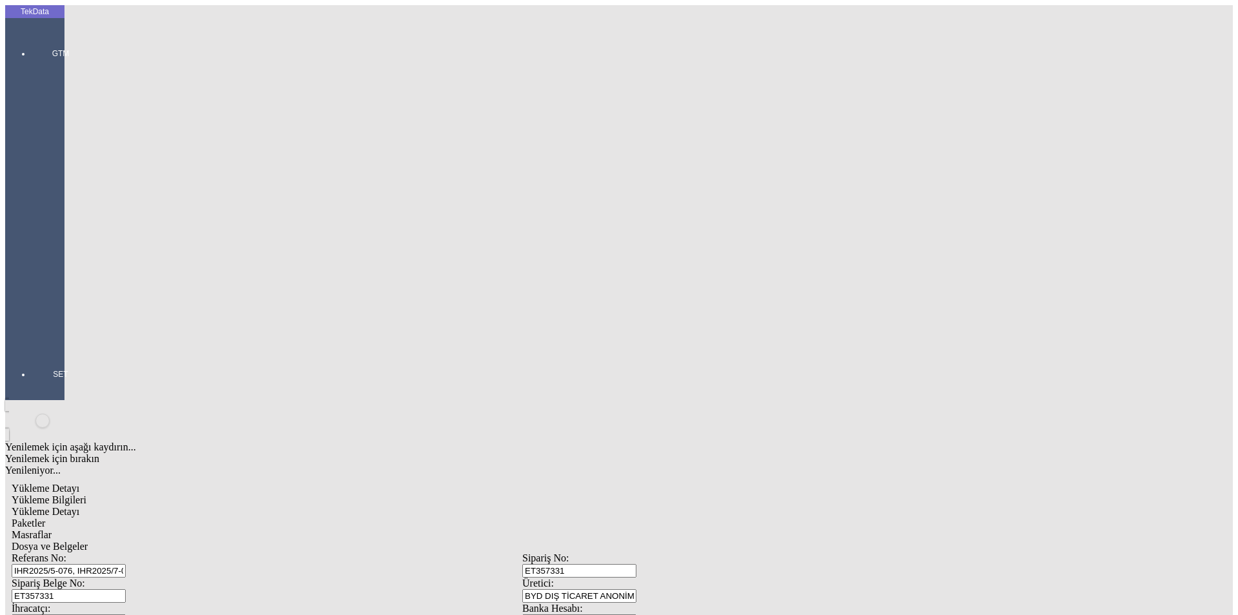
scroll to position [111, 0]
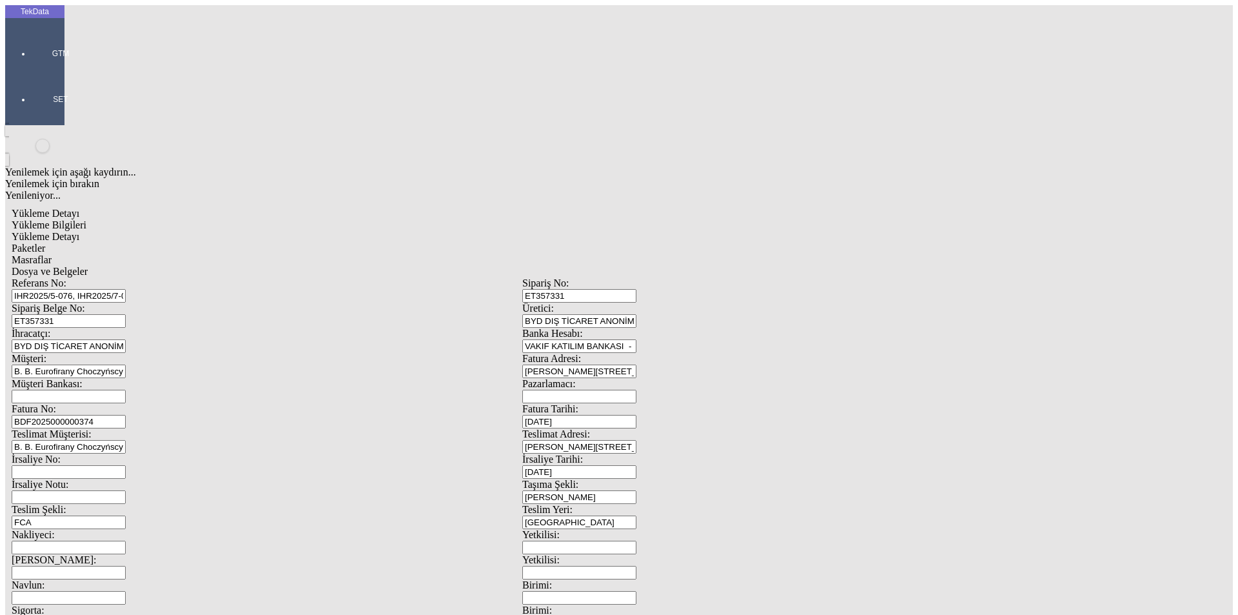
drag, startPoint x: 313, startPoint y: 94, endPoint x: 0, endPoint y: 99, distance: 313.5
click at [5, 99] on div "TekData GTM SET Yenilemek için aşağı kaydırın... Yenilemek için bırakın Yenilen…" at bounding box center [522, 510] width 1034 height 1010
paste input "6-011"
type input "IHR2025/6-011, IHR2025/7-087"
paste input "9407"
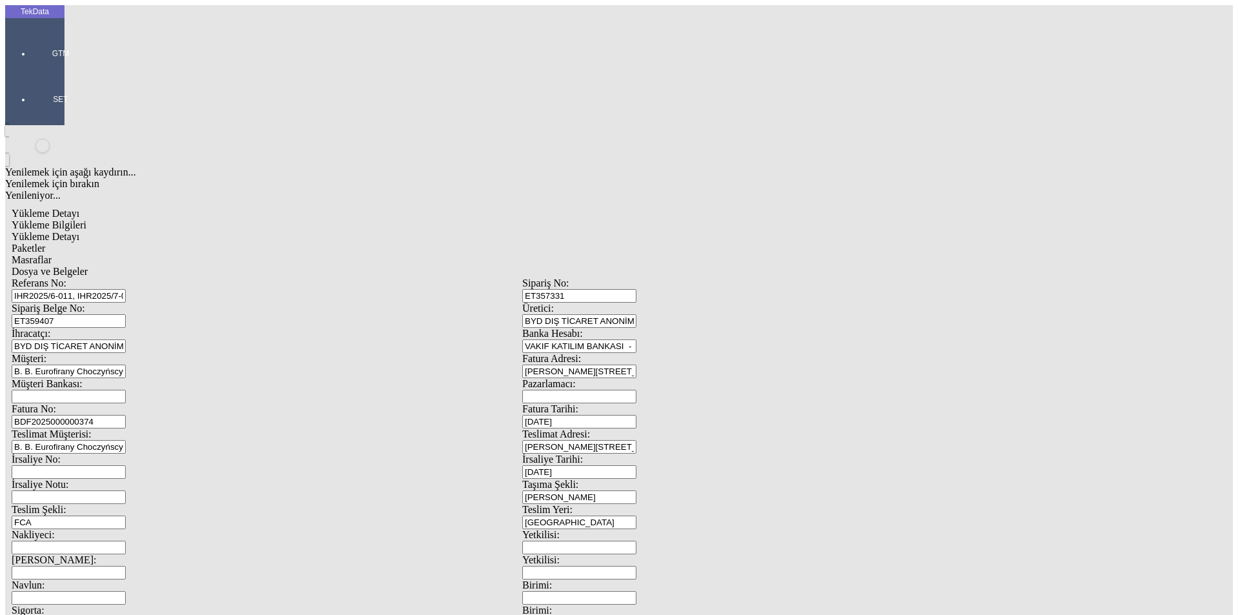
type input "ET359407"
click at [126, 415] on input "BDF2025000000374" at bounding box center [69, 422] width 114 height 14
type input "BDF2025000000"
type input "[DATE]"
drag, startPoint x: 701, startPoint y: 262, endPoint x: 680, endPoint y: 264, distance: 21.3
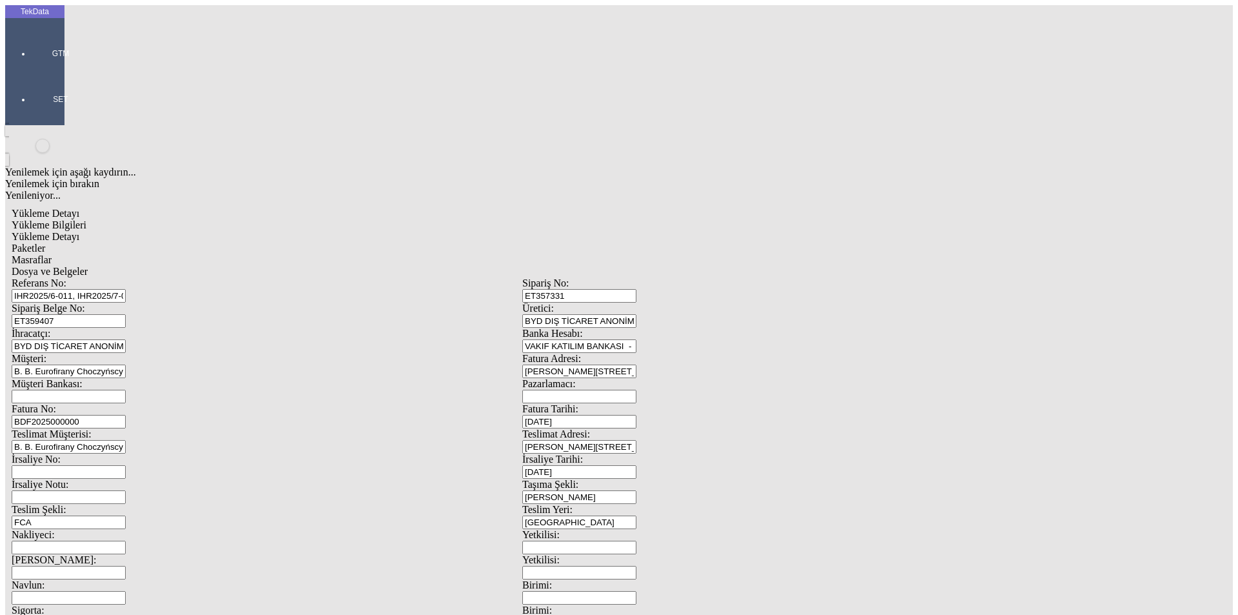
click at [683, 453] on div "İrsaliye Tarihi: [DATE]" at bounding box center [777, 465] width 511 height 25
type input "[DATE]"
drag, startPoint x: 220, startPoint y: 427, endPoint x: 146, endPoint y: 428, distance: 73.5
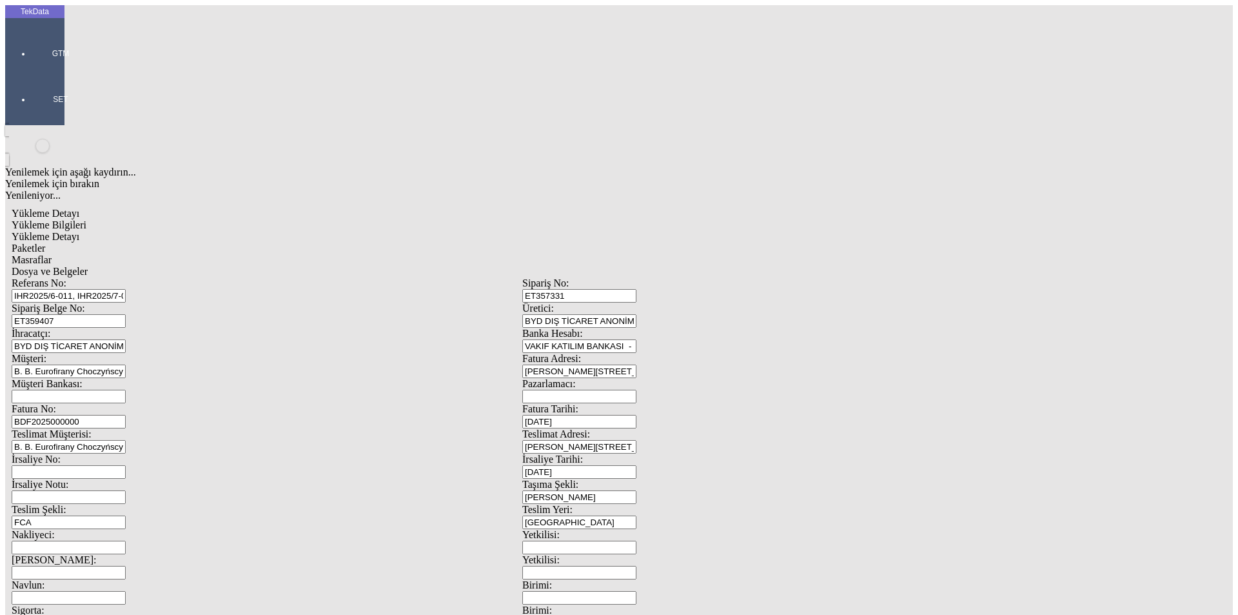
type input "[DATE]"
drag, startPoint x: 244, startPoint y: 449, endPoint x: 126, endPoint y: 442, distance: 118.2
type input "[DATE]"
drag, startPoint x: 165, startPoint y: 493, endPoint x: 154, endPoint y: 495, distance: 11.0
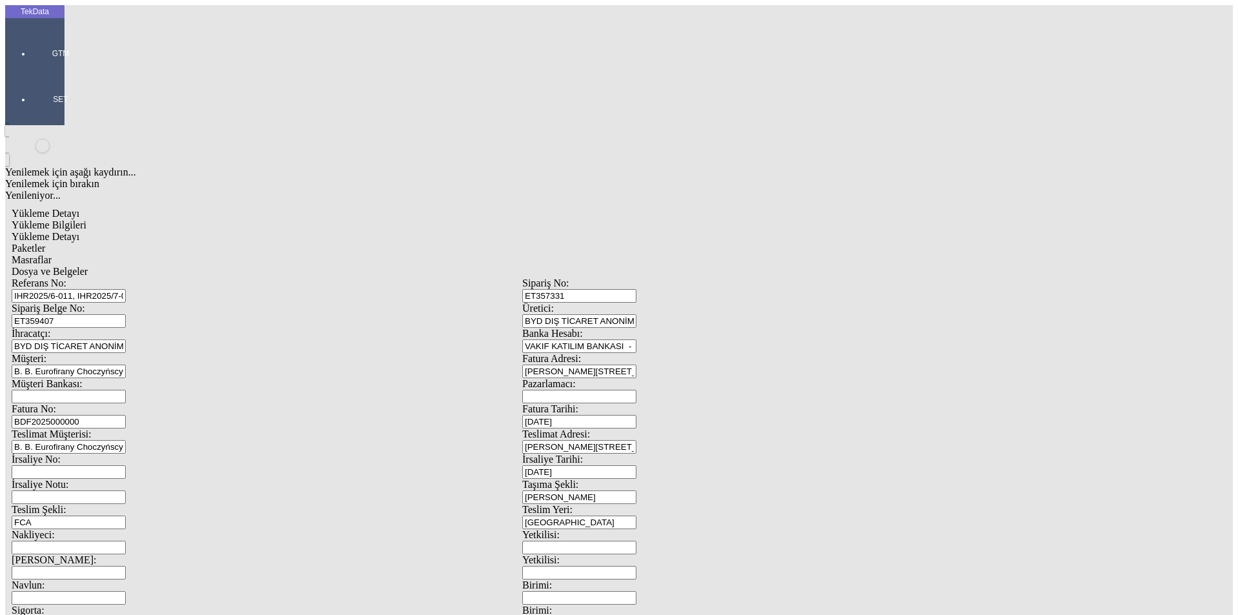
type input "607.55"
drag, startPoint x: 768, startPoint y: 502, endPoint x: 593, endPoint y: 493, distance: 175.0
type input "612.35"
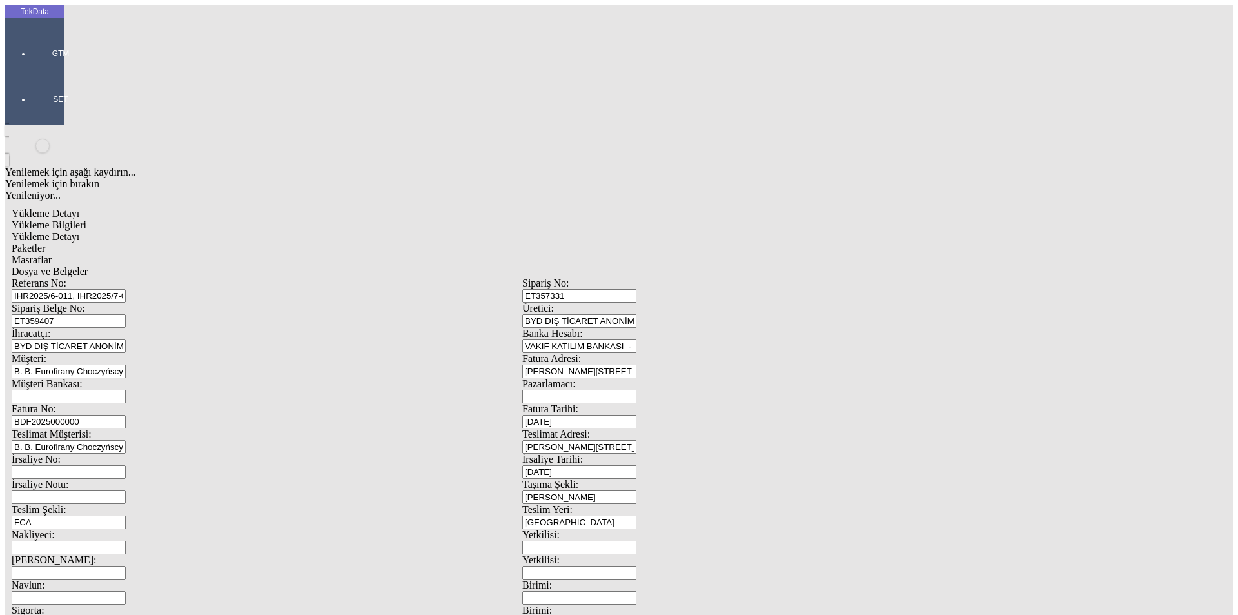
click at [211, 277] on div "Referans No: IHR2025/6-011, IHR2025/7-087 Sipariş No: ET357331 Sipariş Belge No…" at bounding box center [523, 579] width 1022 height 604
click at [79, 231] on span "Yükleme Detayı" at bounding box center [46, 236] width 68 height 11
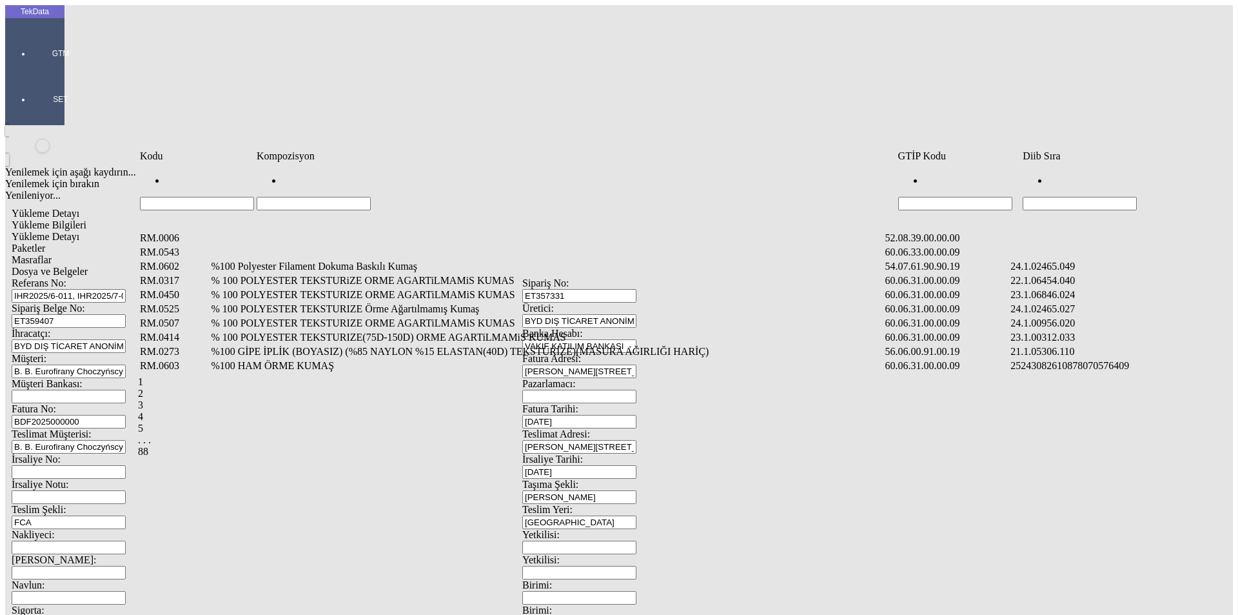
click at [1069, 197] on input "Hücreyi Filtrele" at bounding box center [1080, 204] width 114 height 14
type input "956"
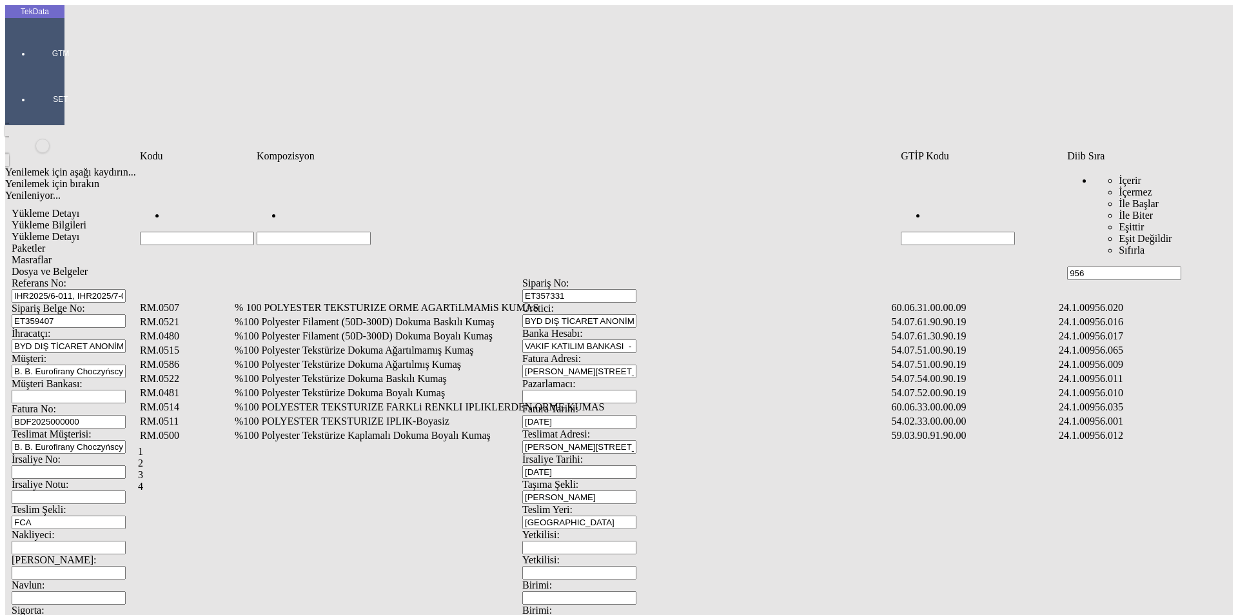
click at [460, 386] on td "%100 Polyester Tekstürize Dokuma Boyalı Kumaş" at bounding box center [561, 392] width 655 height 13
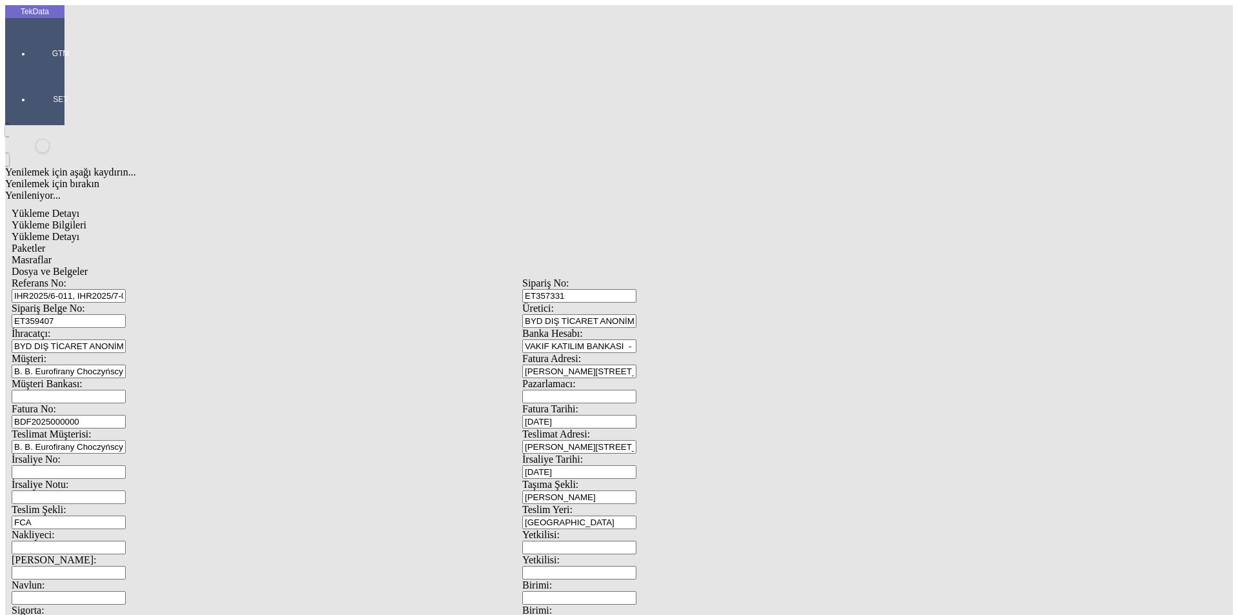
type input "741.5"
click at [729, 233] on div "Metre" at bounding box center [958, 239] width 511 height 12
type input "Metre"
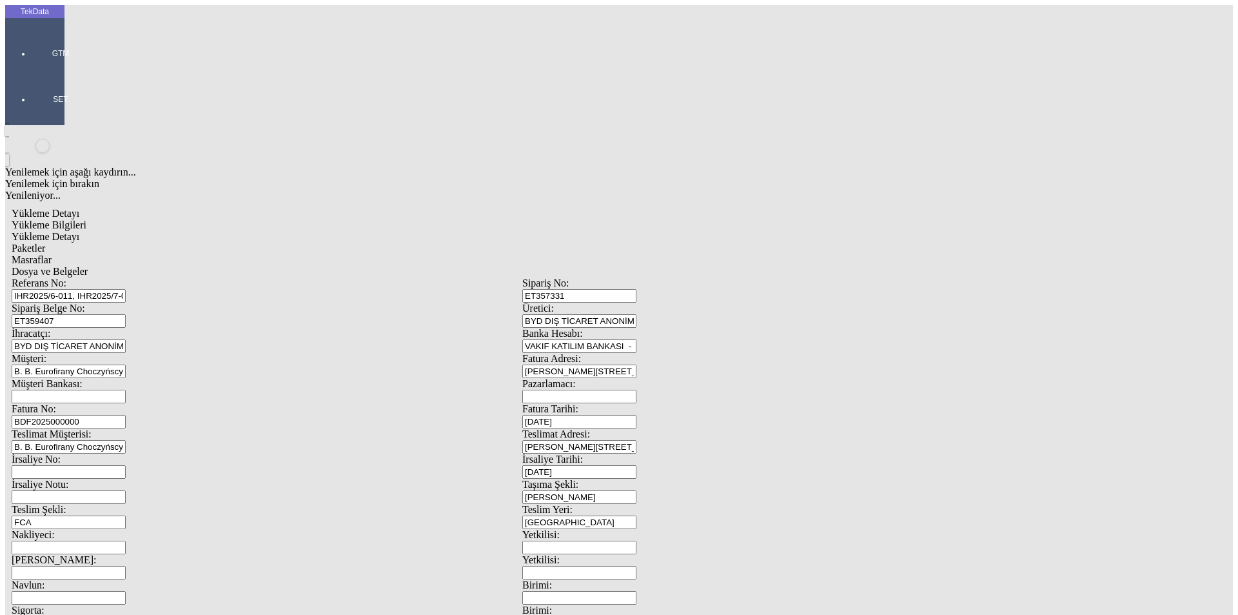
type input "3.87"
click at [716, 270] on div "Amerikan Doları" at bounding box center [958, 276] width 511 height 12
type input "Amerikan Doları"
type input "300"
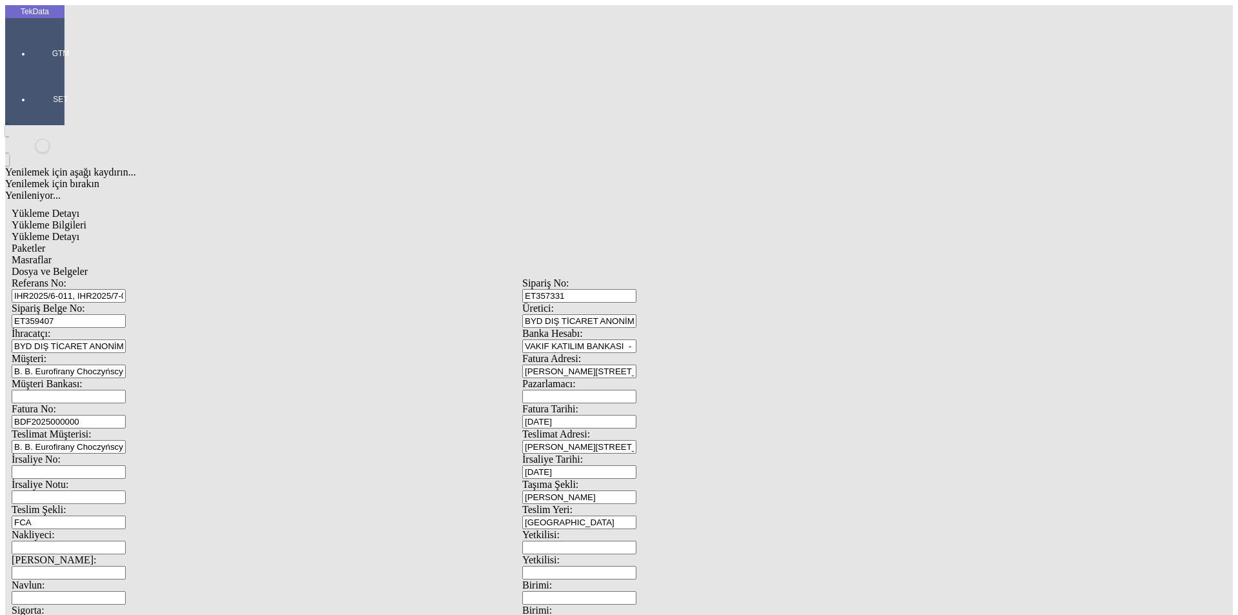
type input "607.55"
type input "612.35"
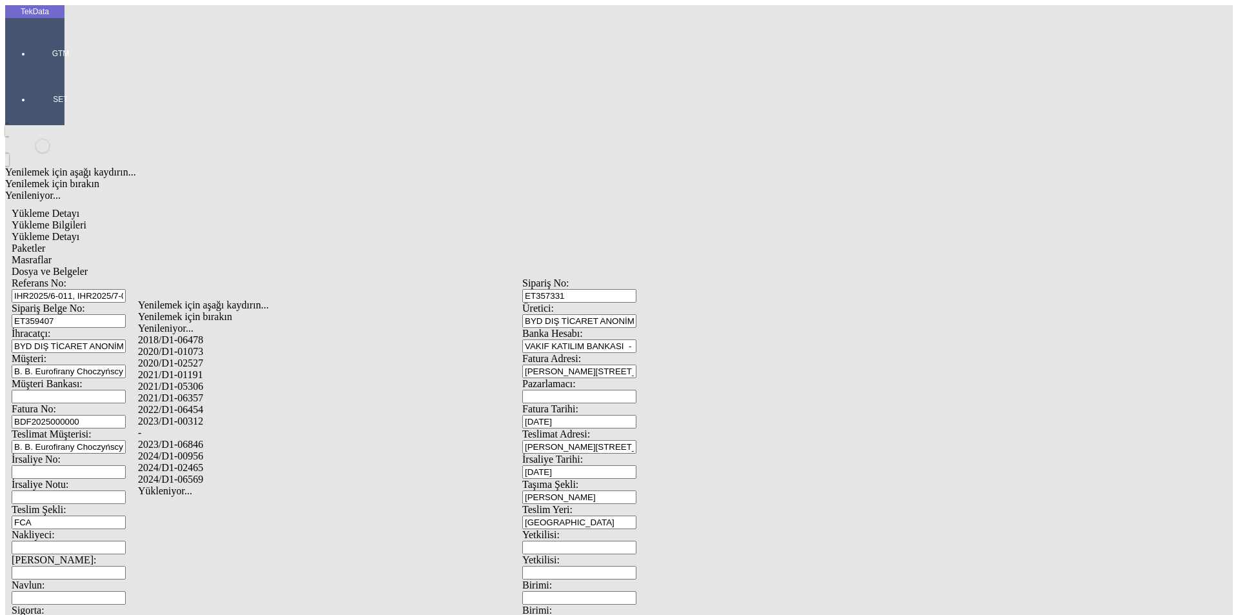
drag, startPoint x: 204, startPoint y: 457, endPoint x: 215, endPoint y: 434, distance: 25.7
click at [215, 436] on div "2018/D1-06478 2020/D1-01073 2020/D1-02527 2021/D1-01191 2021/D1-05306 2021/D1-0…" at bounding box center [388, 409] width 501 height 151
click at [215, 450] on div "2024/D1-00956" at bounding box center [388, 456] width 501 height 12
type input "2024/D1-00956"
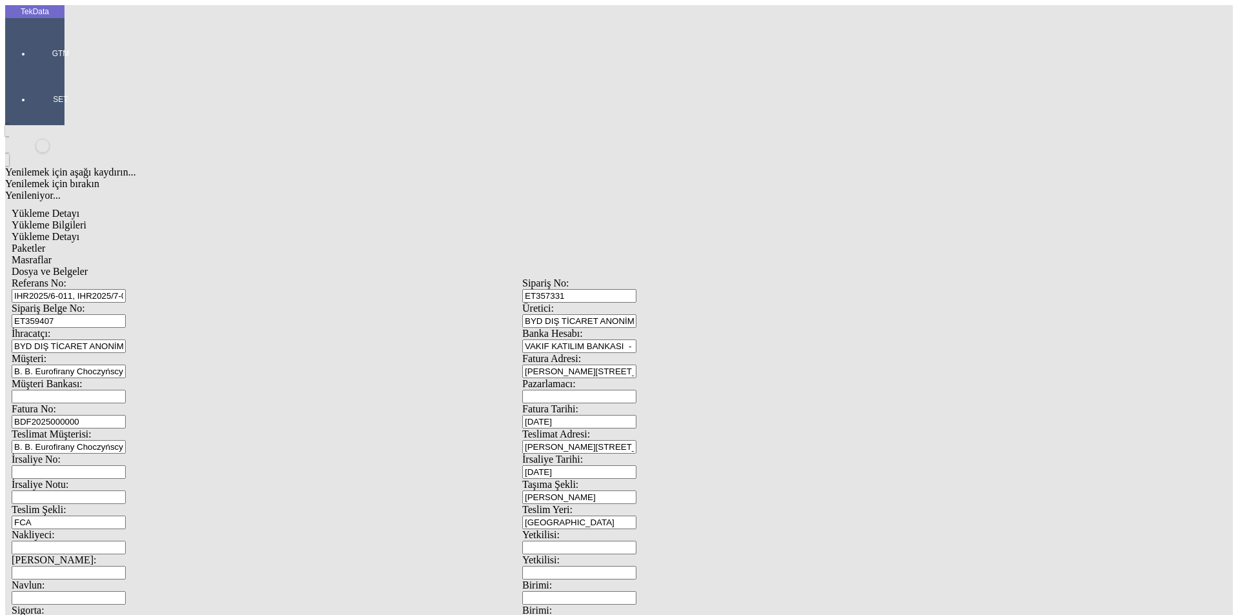
click at [45, 242] on span "Paketler" at bounding box center [29, 247] width 34 height 11
drag, startPoint x: 704, startPoint y: 136, endPoint x: 628, endPoint y: 140, distance: 76.2
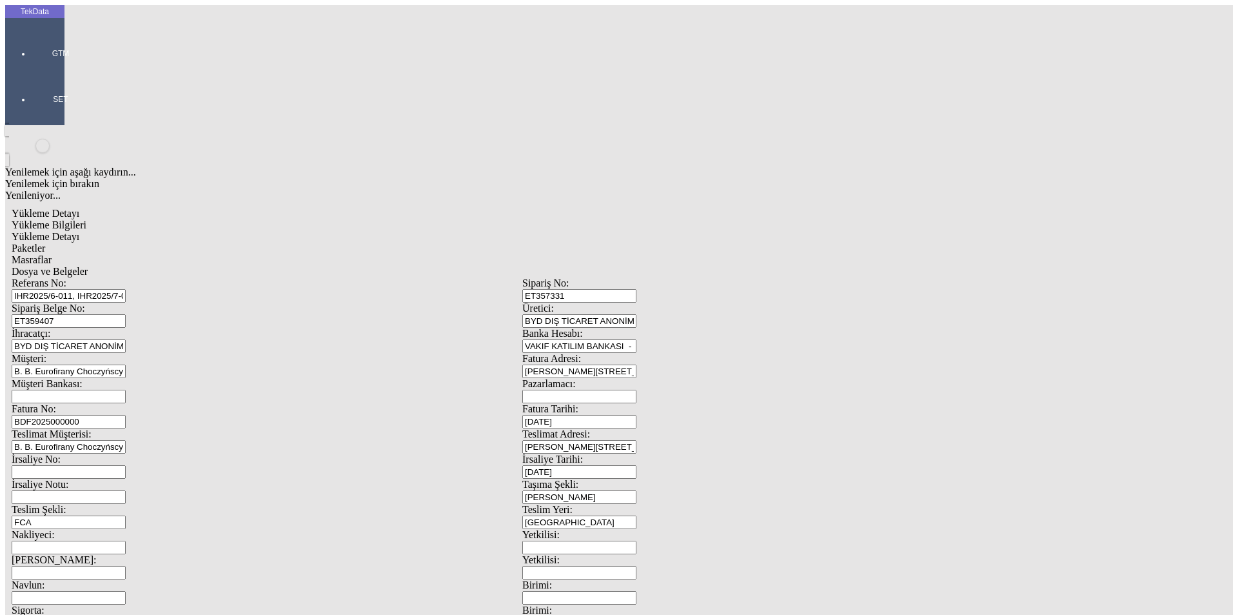
type input "12"
click at [52, 254] on span "Masraflar" at bounding box center [32, 259] width 40 height 11
click at [445, 266] on div "Dosya ve Belgeler" at bounding box center [523, 272] width 1022 height 12
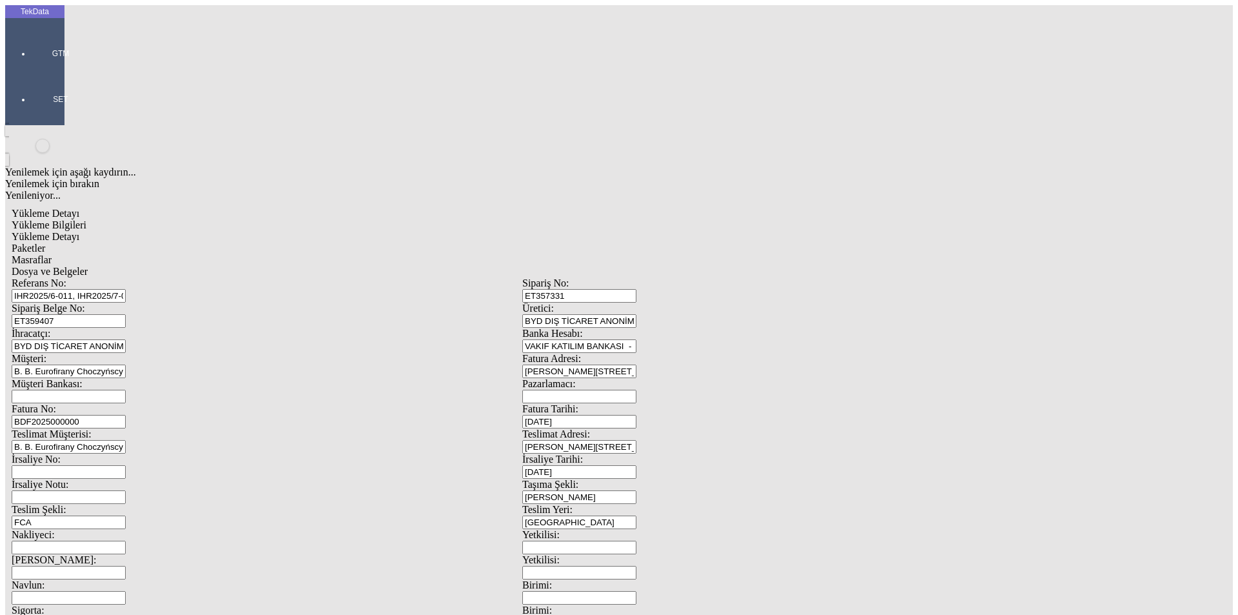
click at [88, 266] on span "Dosya ve Belgeler" at bounding box center [50, 271] width 76 height 11
click at [86, 219] on span "Yükleme Bilgileri" at bounding box center [49, 224] width 75 height 11
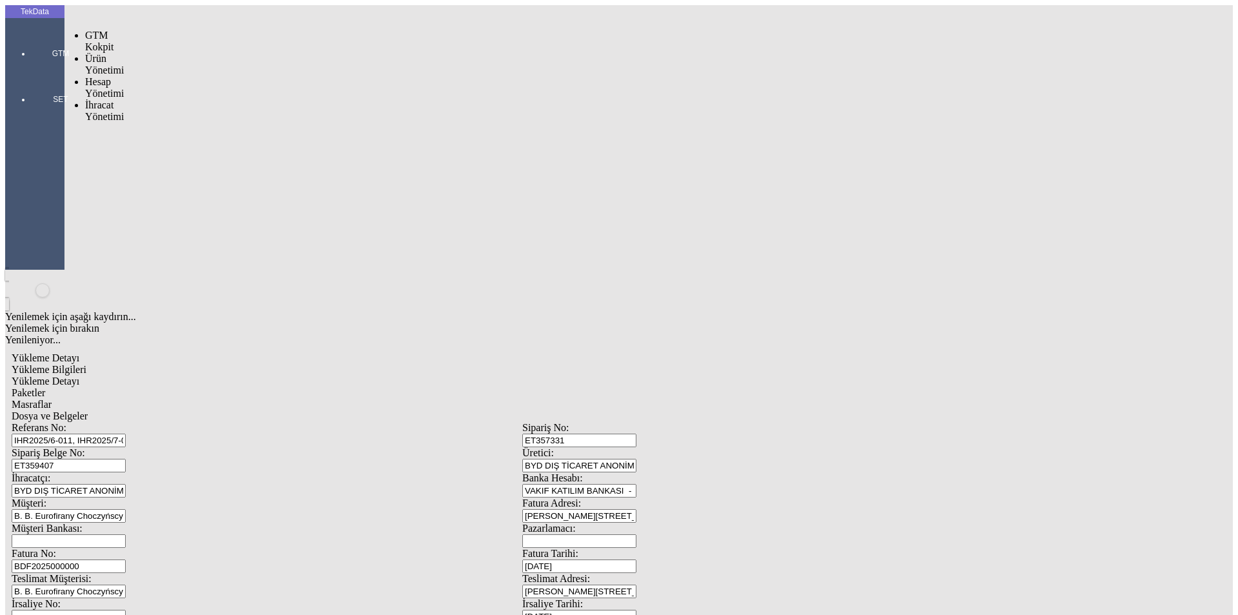
click at [31, 72] on div at bounding box center [60, 72] width 59 height 0
drag, startPoint x: 94, startPoint y: 73, endPoint x: 155, endPoint y: 72, distance: 60.6
click at [97, 99] on span "İhracat Yönetimi" at bounding box center [104, 110] width 39 height 23
click at [197, 122] on span "Yüklemeler" at bounding box center [221, 127] width 49 height 11
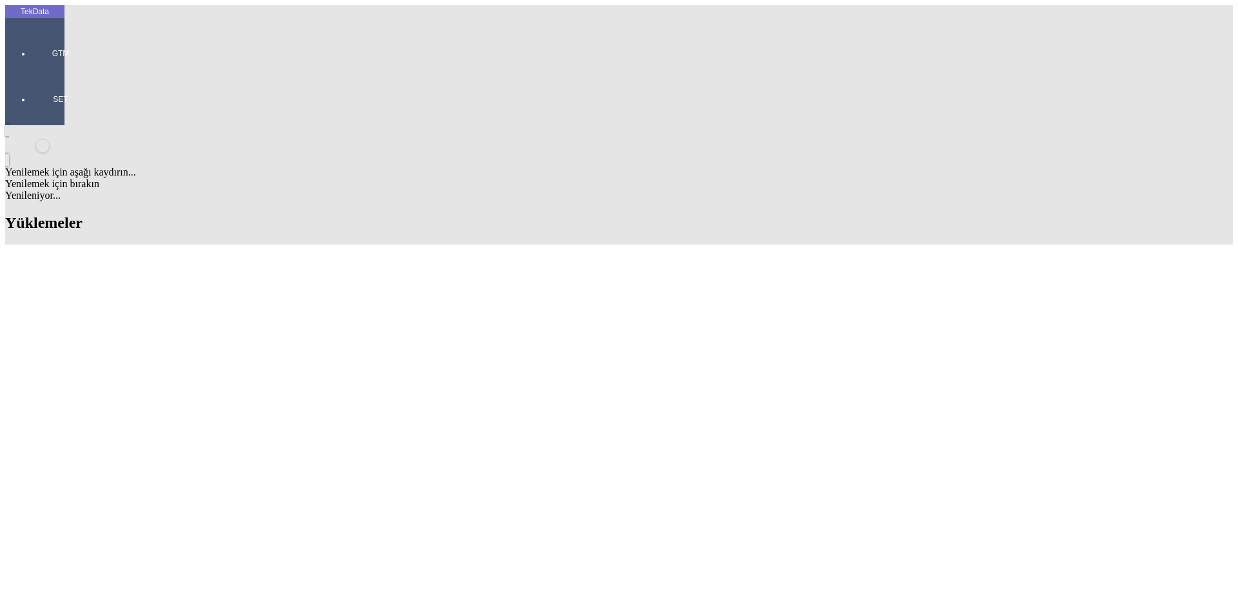
drag, startPoint x: 956, startPoint y: 101, endPoint x: 751, endPoint y: 97, distance: 205.1
drag, startPoint x: 551, startPoint y: 522, endPoint x: 621, endPoint y: 520, distance: 70.3
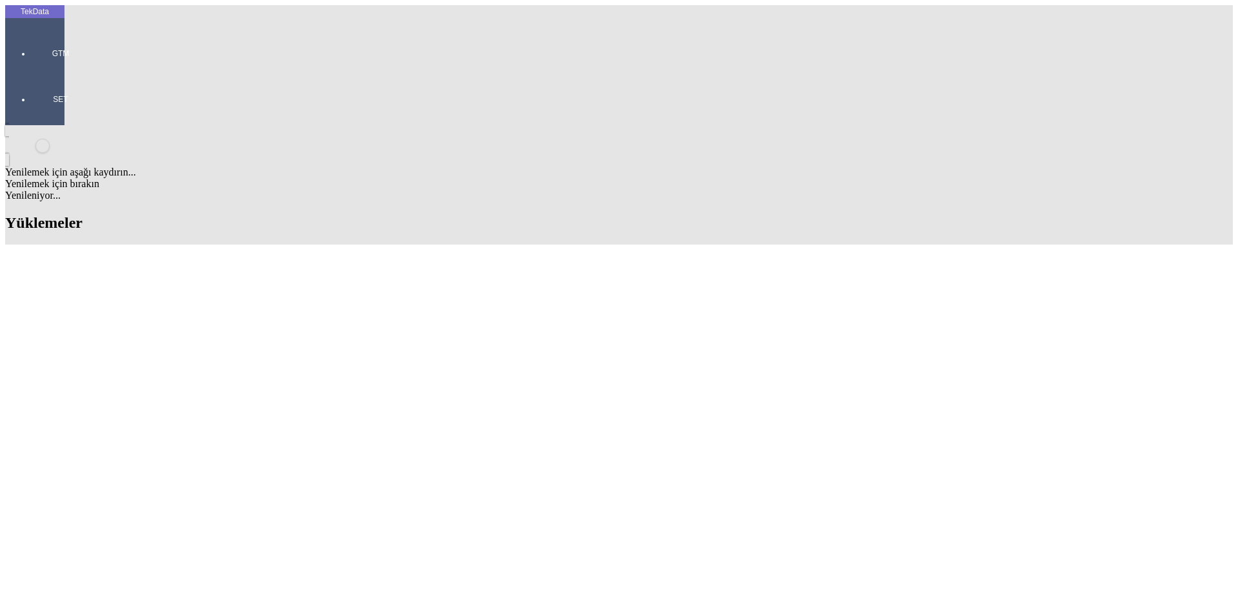
copy td "BDF2025000000400"
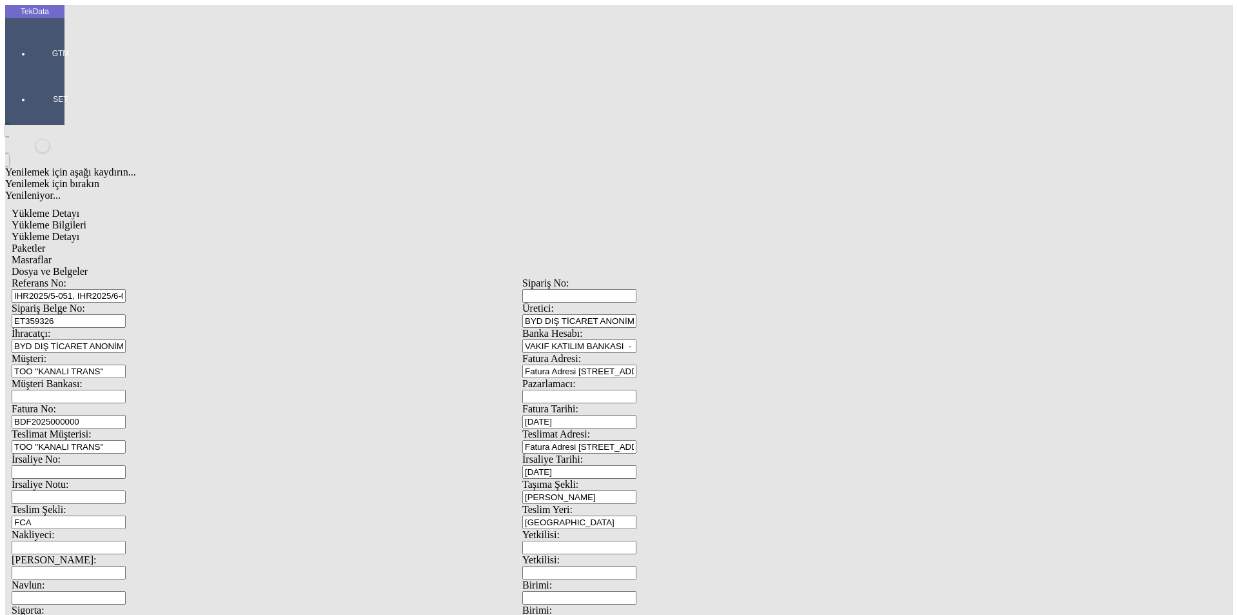
click at [126, 415] on input "BDF2025000000" at bounding box center [69, 422] width 114 height 14
drag, startPoint x: 253, startPoint y: 212, endPoint x: 132, endPoint y: 215, distance: 121.3
click at [132, 403] on div "Fatura No: BDF2025000000" at bounding box center [267, 415] width 511 height 25
paste input "400"
type input "BDF2025000000401"
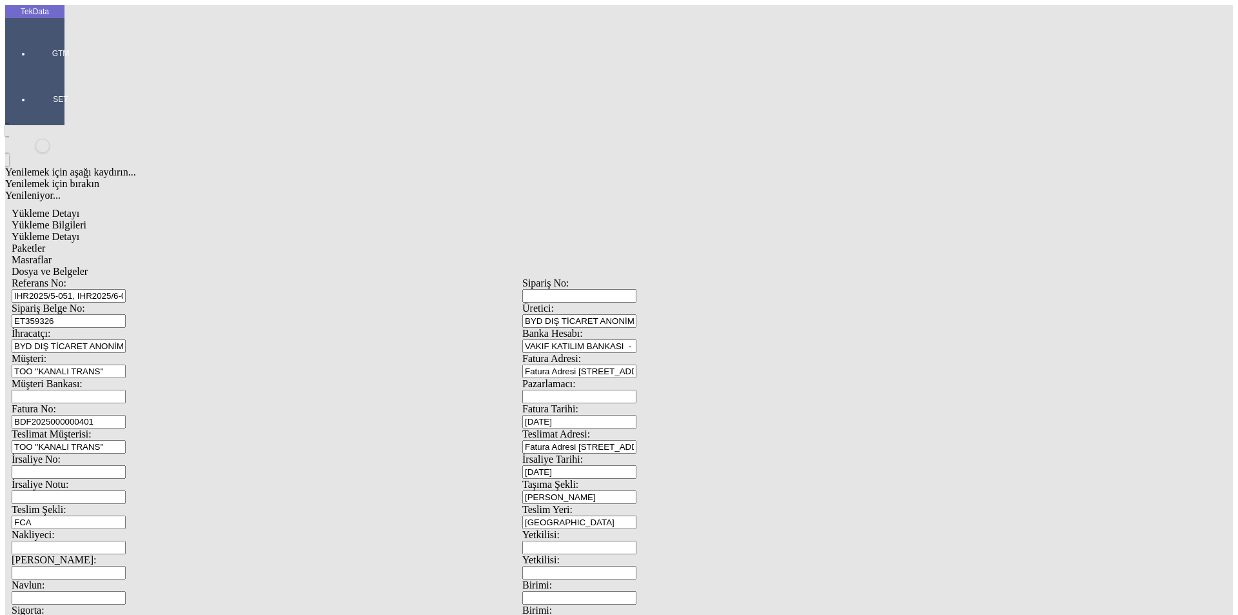
scroll to position [111, 0]
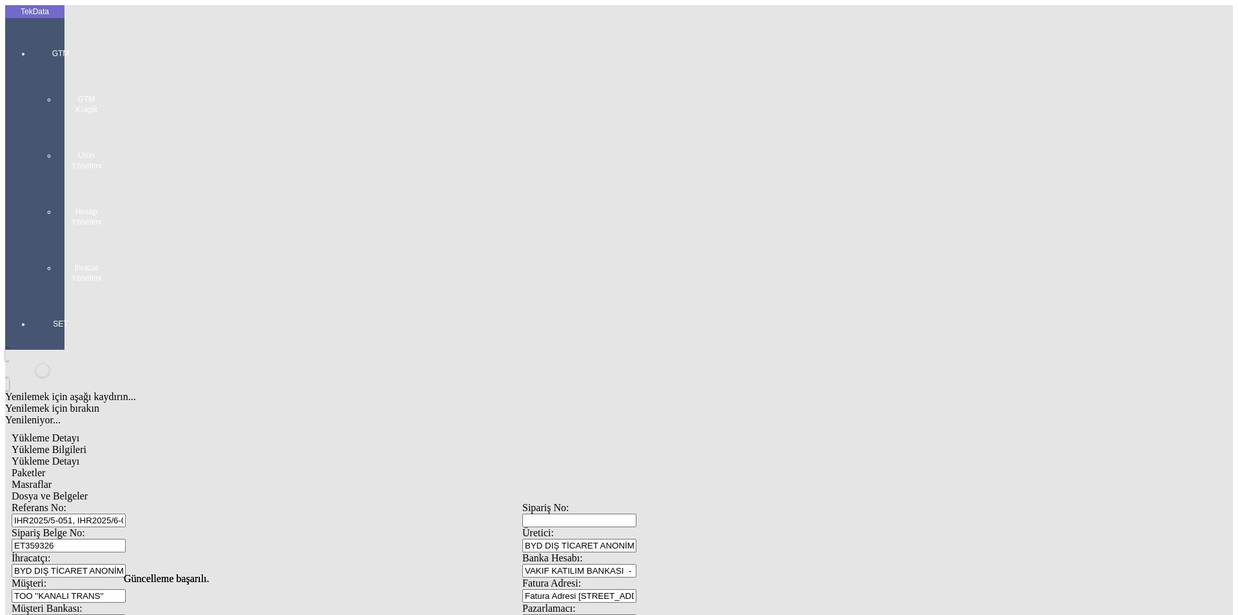
click at [34, 296] on div at bounding box center [60, 296] width 59 height 0
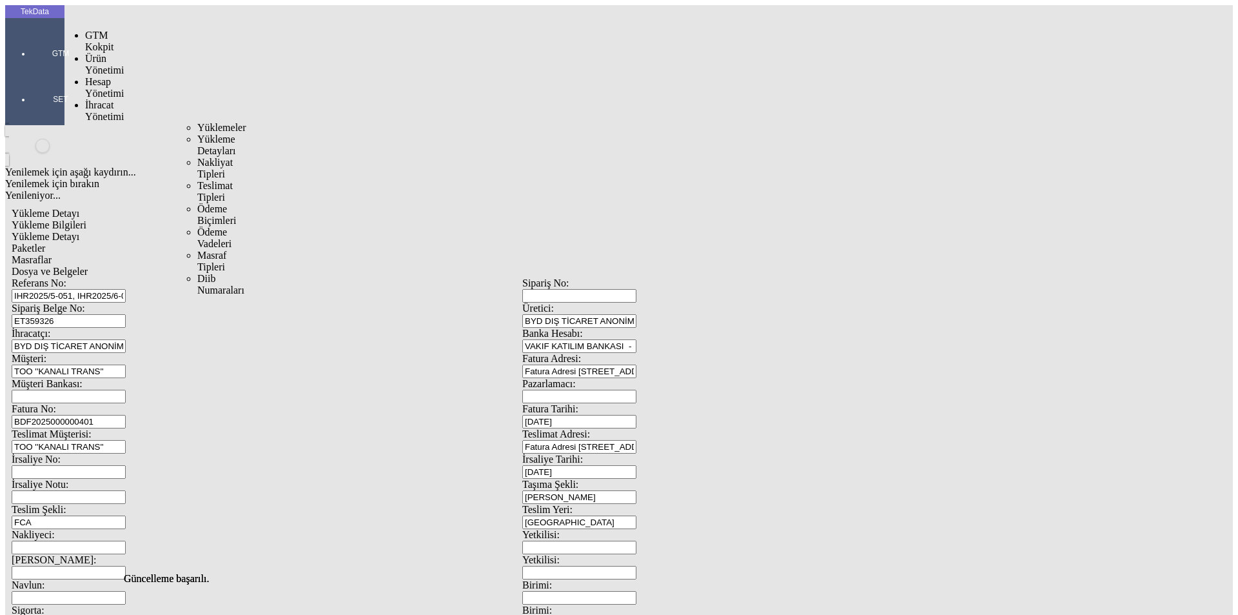
drag, startPoint x: 94, startPoint y: 78, endPoint x: 176, endPoint y: 77, distance: 81.9
click at [99, 99] on span "İhracat Yönetimi" at bounding box center [104, 110] width 39 height 23
click at [197, 122] on span "Yüklemeler" at bounding box center [221, 127] width 49 height 11
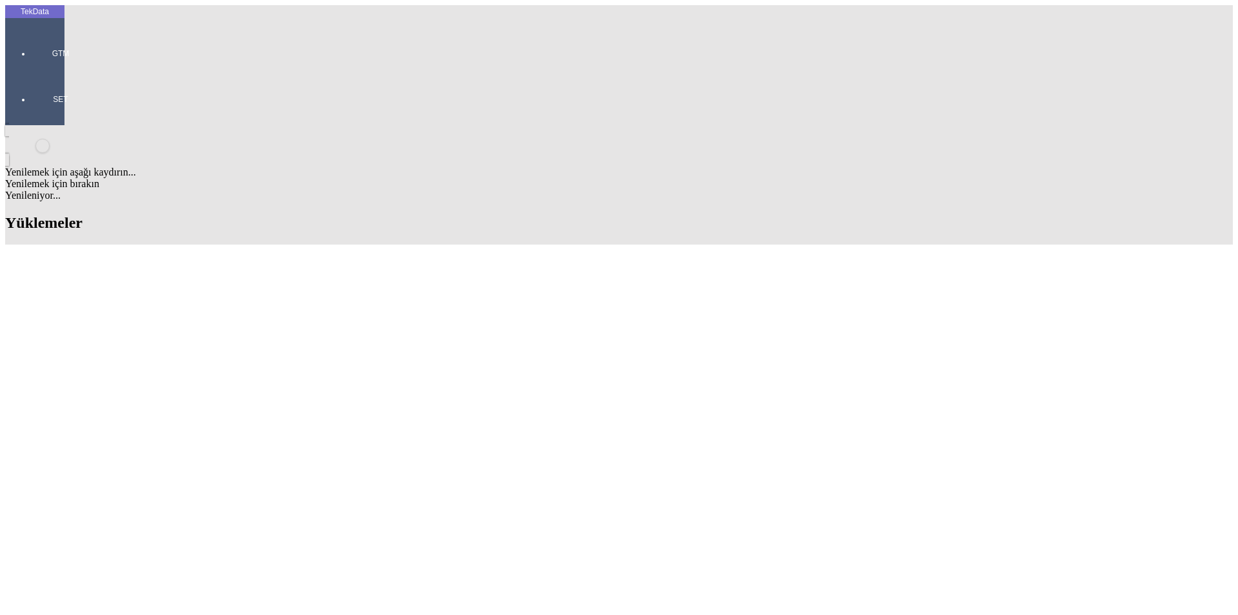
scroll to position [774, 0]
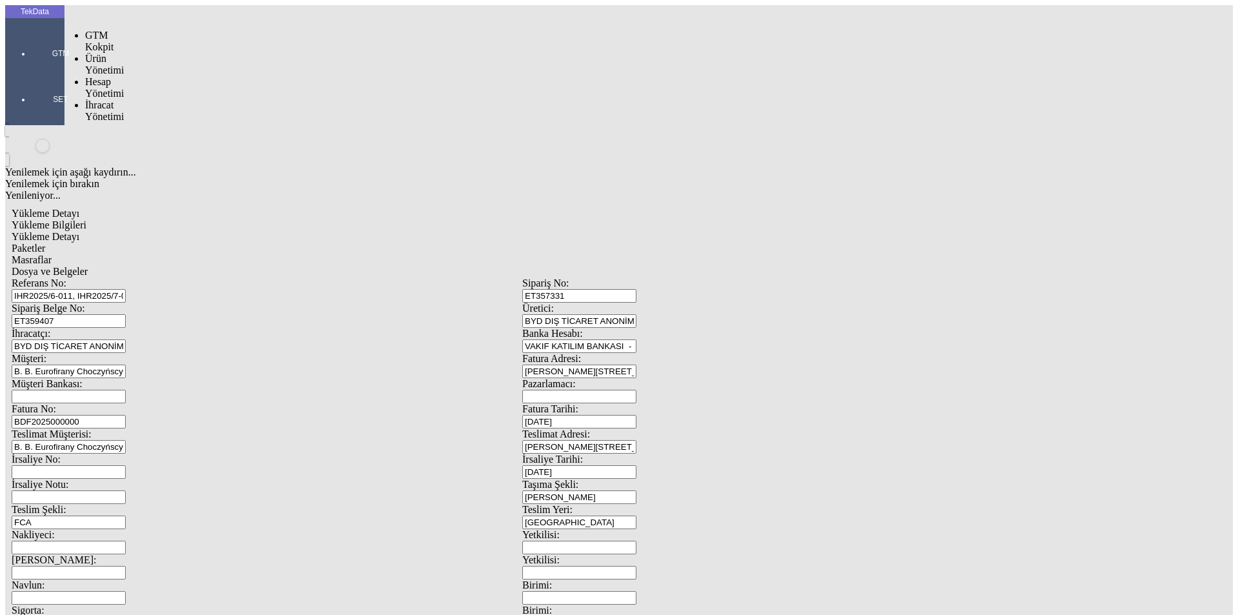
click at [31, 72] on div at bounding box center [60, 72] width 59 height 0
click at [97, 99] on span "İhracat Yönetimi" at bounding box center [104, 110] width 39 height 23
click at [197, 122] on div "Yüklemeler" at bounding box center [201, 128] width 8 height 12
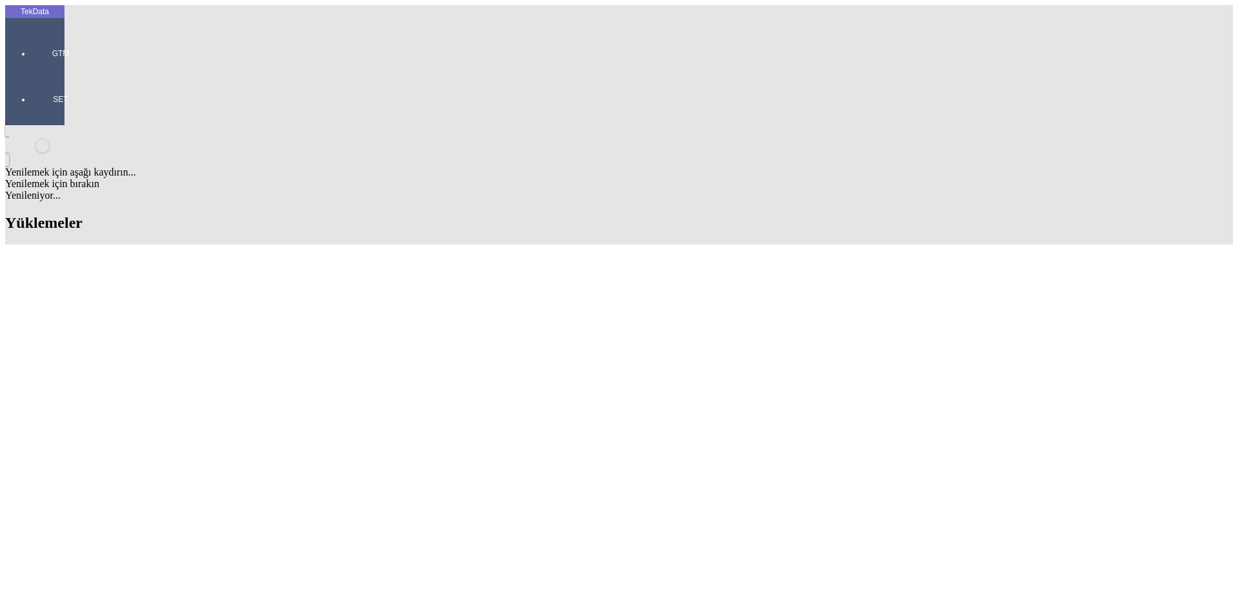
scroll to position [645, 0]
drag, startPoint x: 551, startPoint y: 329, endPoint x: 621, endPoint y: 328, distance: 70.3
copy td "BDF2025000000401"
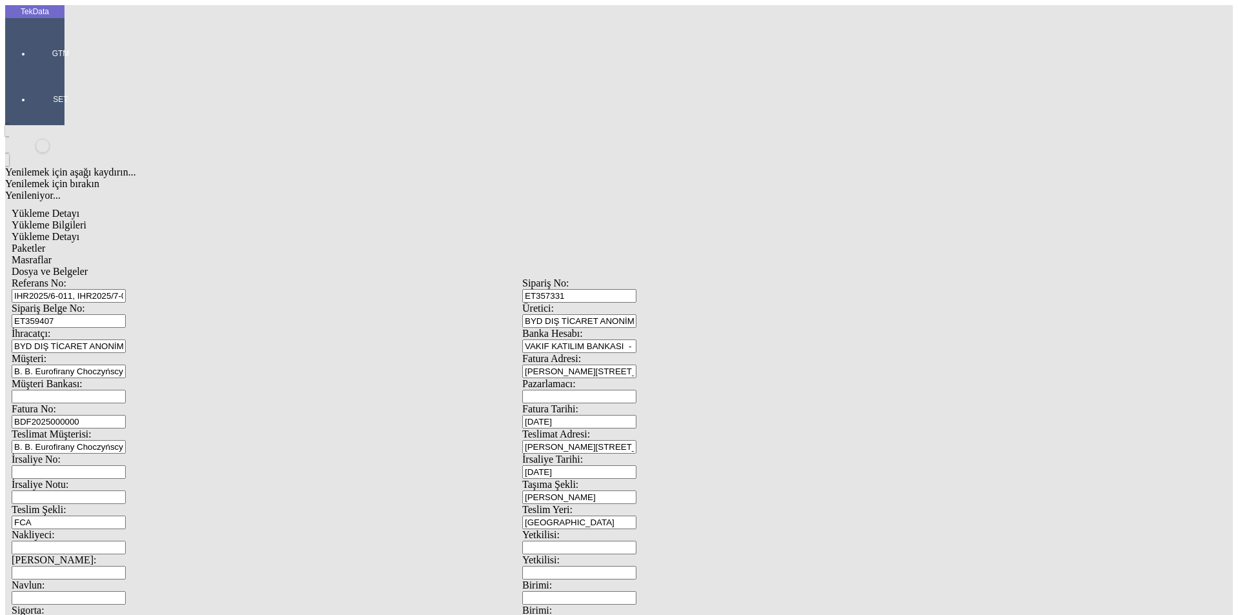
click at [126, 415] on input "BDF2025000000" at bounding box center [69, 422] width 114 height 14
drag, startPoint x: 55, startPoint y: 179, endPoint x: 61, endPoint y: 214, distance: 36.1
click at [61, 214] on tek-global-detail "Yükleme Detayı Yükleme Bilgileri Yükleme Detayı Paketler Masraflar Dosya ve Bel…" at bounding box center [522, 573] width 1034 height 744
type input "BDF2025000000402"
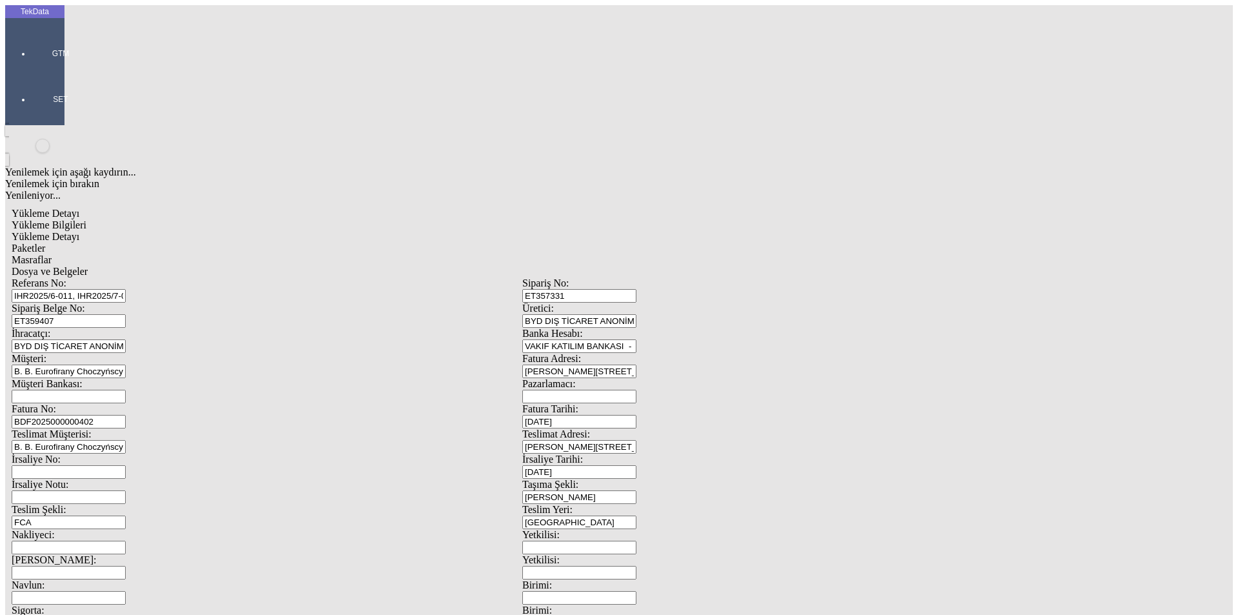
click at [79, 231] on span "Yükleme Detayı" at bounding box center [46, 236] width 68 height 11
click at [45, 242] on span "Paketler" at bounding box center [29, 247] width 34 height 11
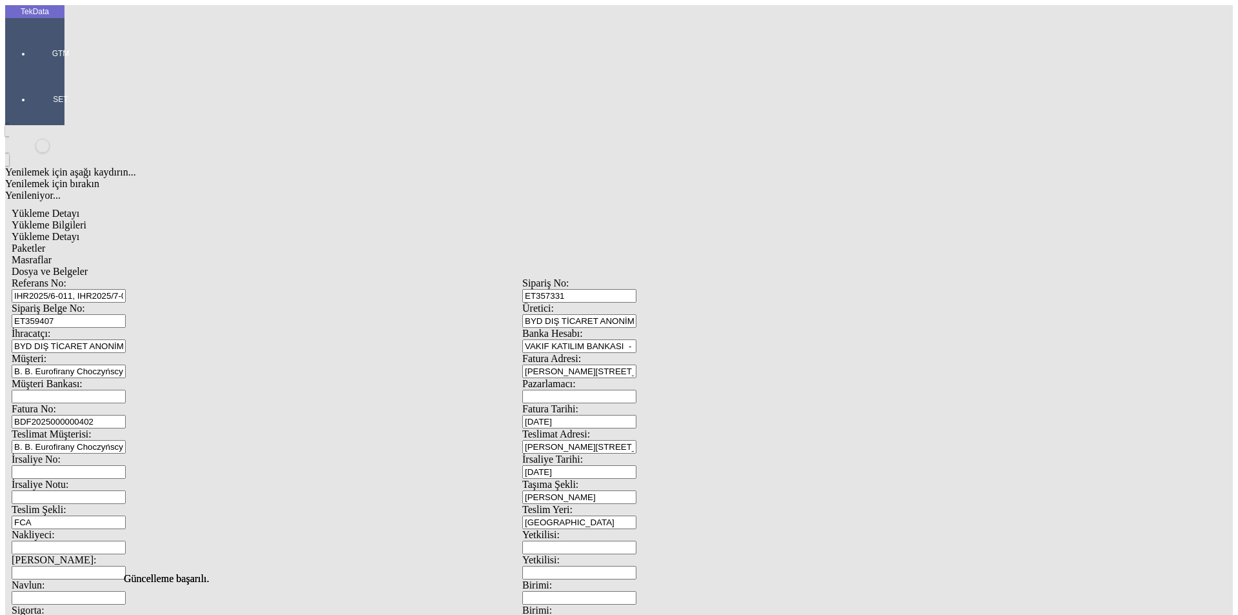
drag, startPoint x: 357, startPoint y: 66, endPoint x: 435, endPoint y: 66, distance: 78.0
click at [358, 254] on div "Masraflar" at bounding box center [523, 260] width 1022 height 12
click at [88, 266] on span "Dosya ve Belgeler" at bounding box center [50, 271] width 76 height 11
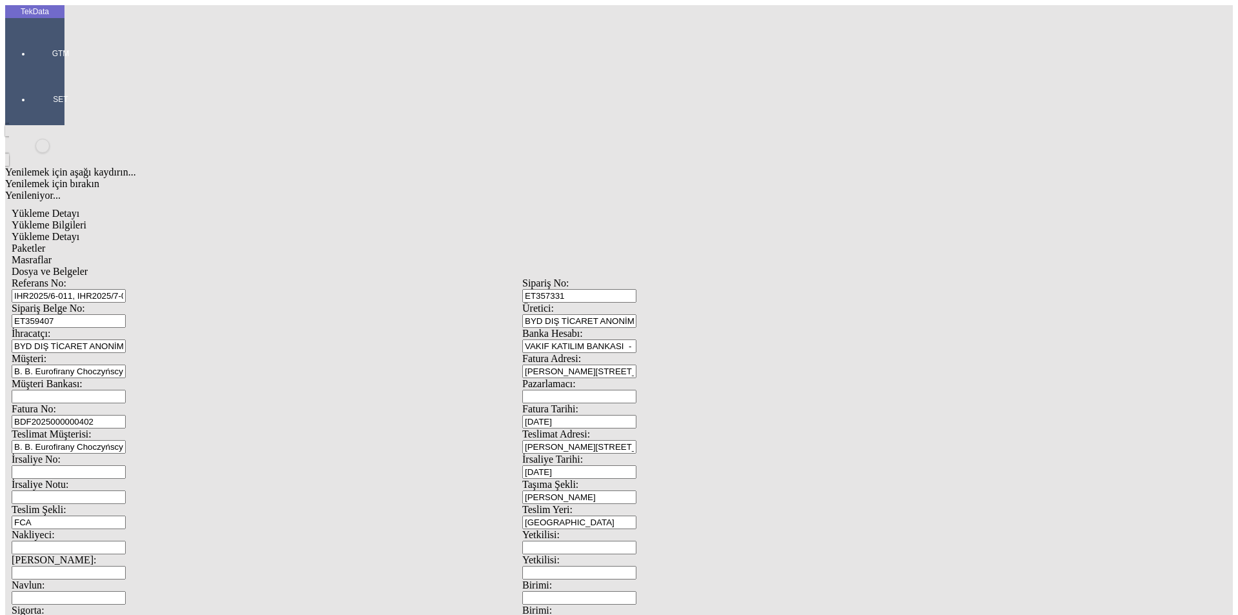
click at [88, 266] on span "Dosya ve Belgeler" at bounding box center [50, 271] width 76 height 11
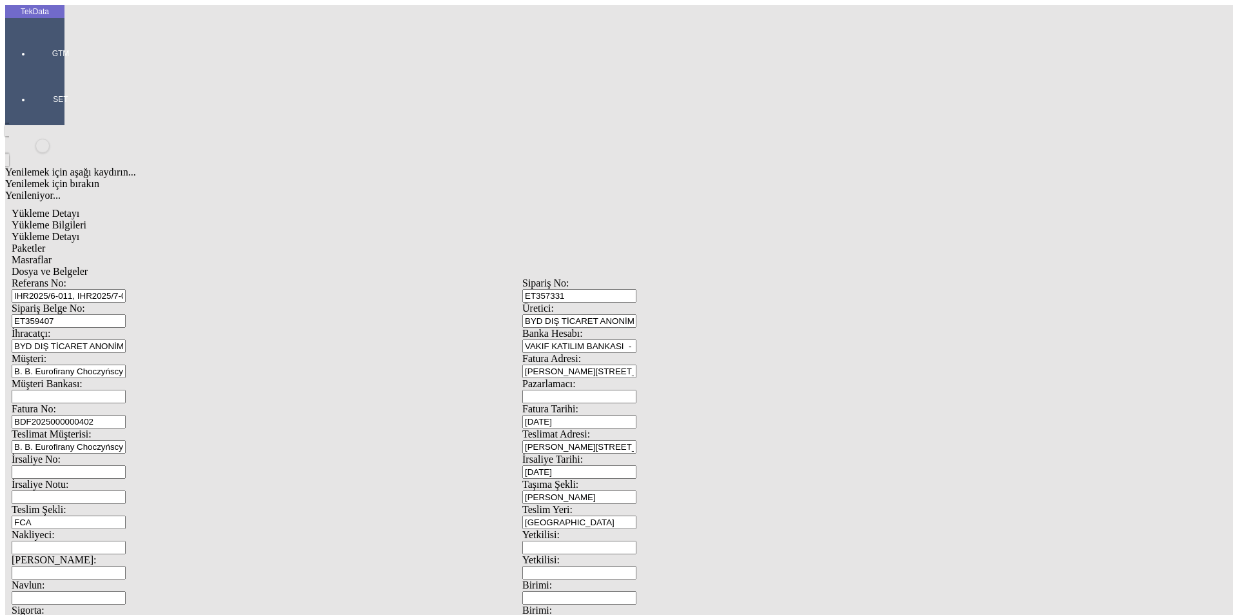
drag, startPoint x: 84, startPoint y: 231, endPoint x: 91, endPoint y: 231, distance: 7.1
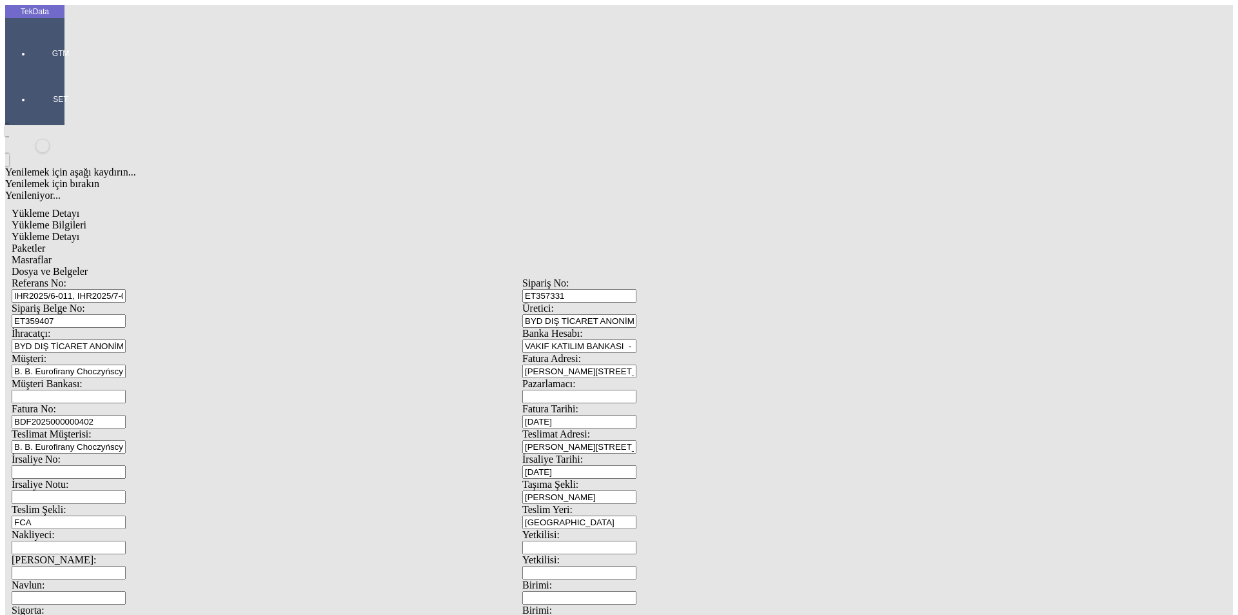
drag, startPoint x: 96, startPoint y: 66, endPoint x: 186, endPoint y: 103, distance: 96.9
click at [86, 219] on span "Yükleme Bilgileri" at bounding box center [49, 224] width 75 height 11
drag, startPoint x: 221, startPoint y: 115, endPoint x: 129, endPoint y: 106, distance: 92.7
click at [129, 302] on div "Sipariş Belge No: ET359407" at bounding box center [267, 314] width 511 height 25
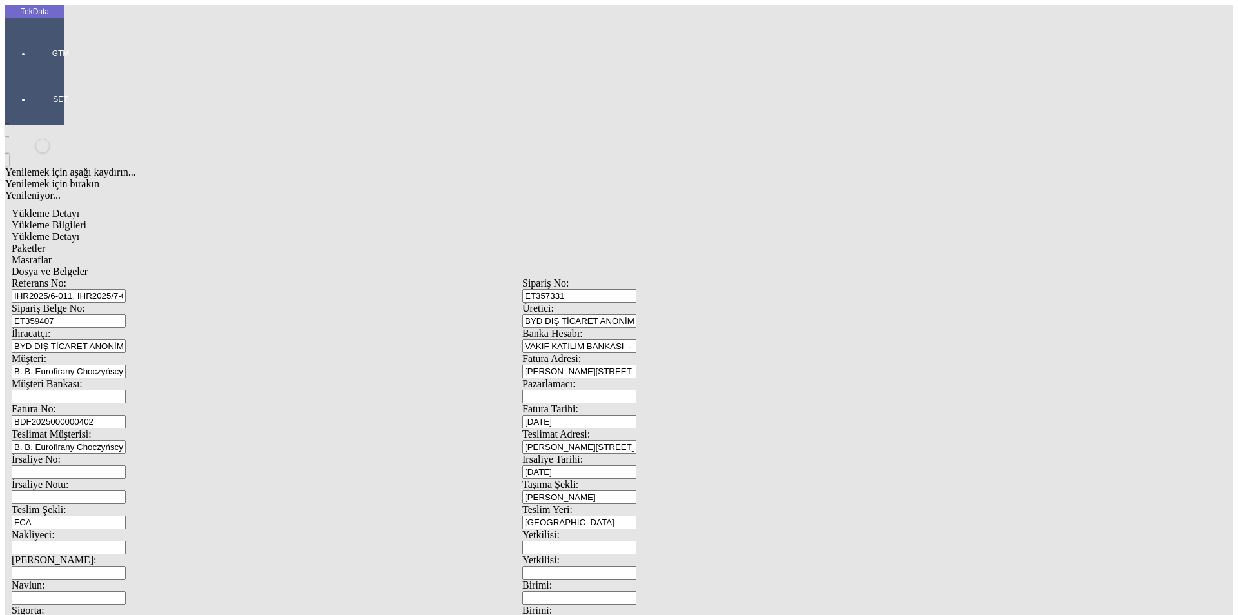
scroll to position [111, 0]
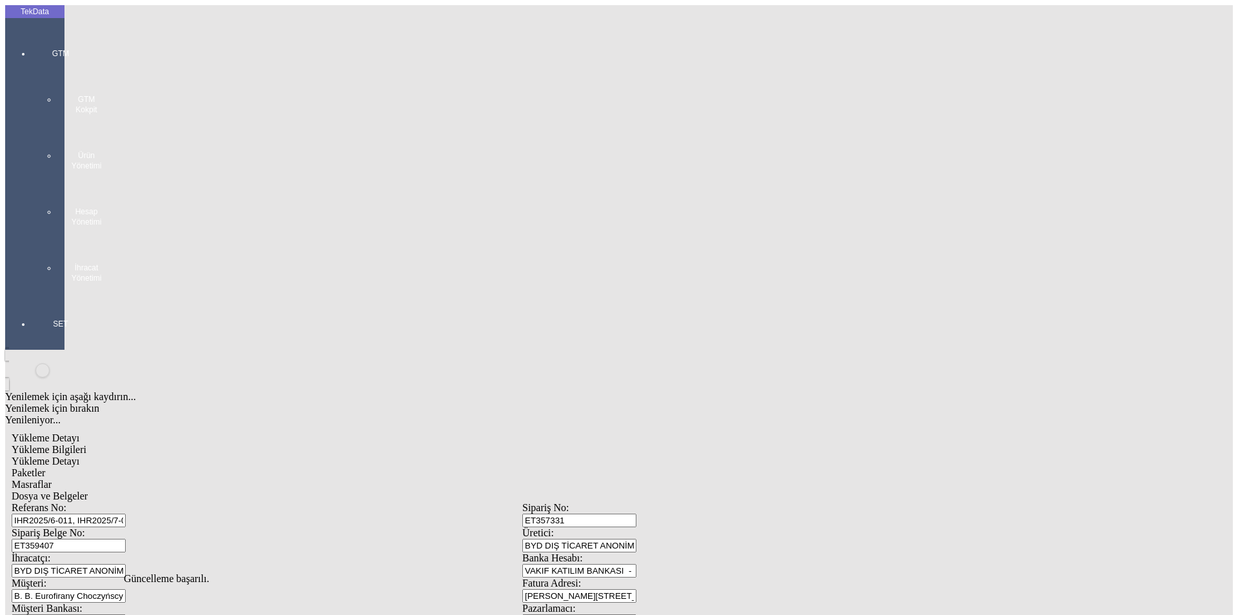
click at [31, 296] on div at bounding box center [60, 296] width 59 height 0
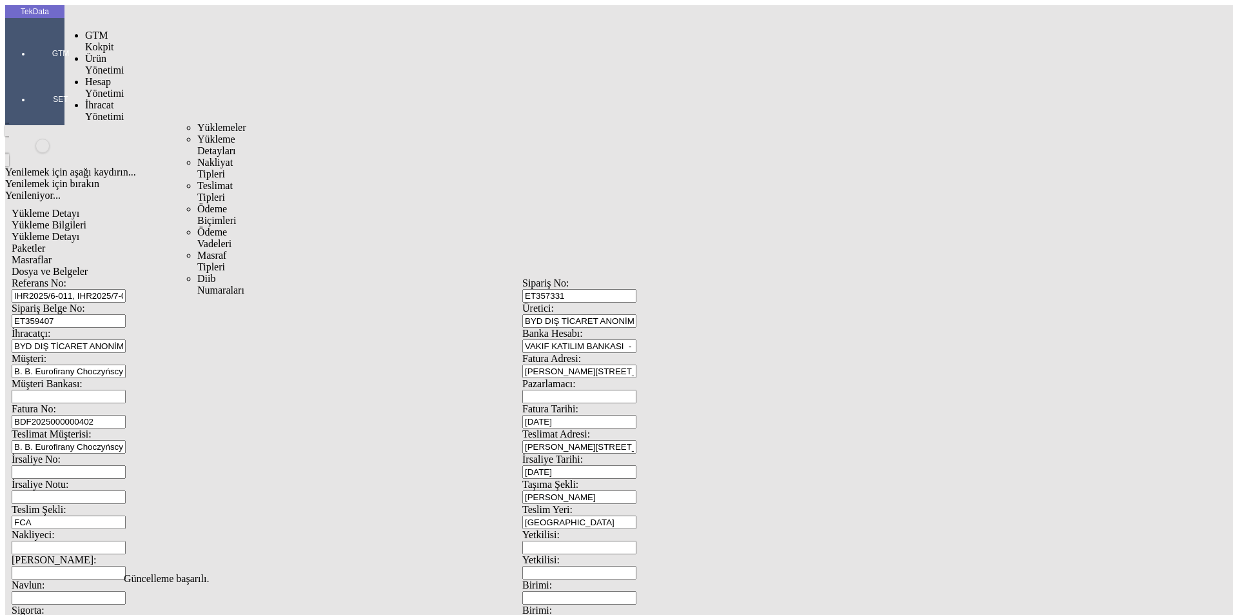
drag, startPoint x: 93, startPoint y: 72, endPoint x: 167, endPoint y: 72, distance: 74.2
click at [98, 99] on span "İhracat Yönetimi" at bounding box center [104, 110] width 39 height 23
click at [197, 122] on span "Yüklemeler" at bounding box center [221, 127] width 49 height 11
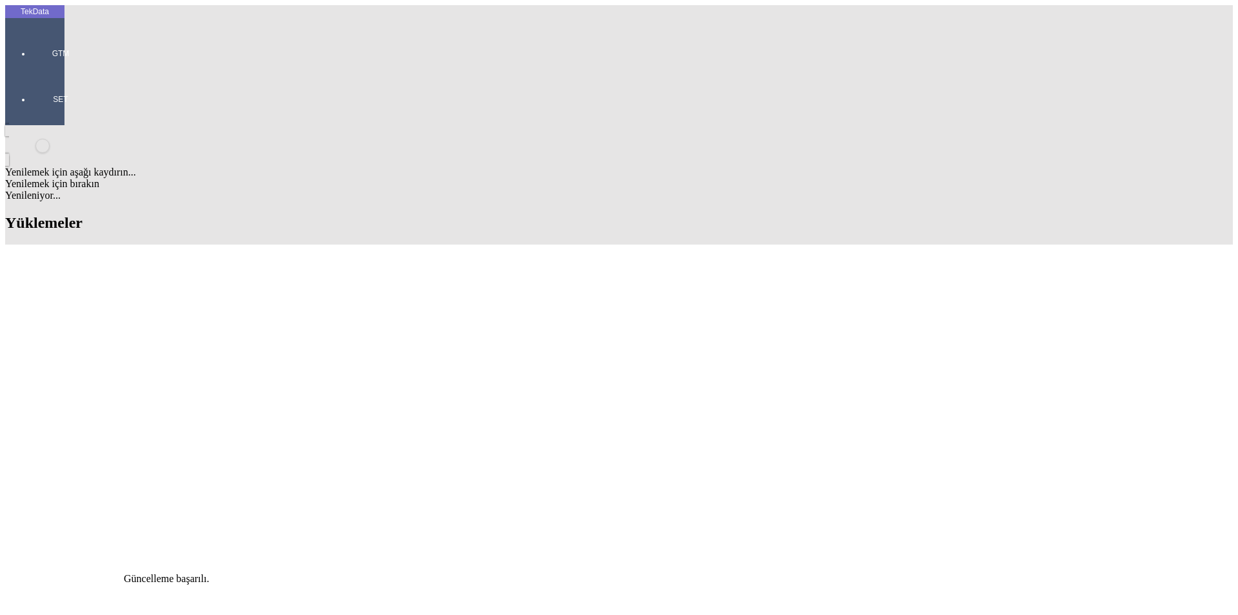
scroll to position [451, 0]
drag, startPoint x: 1034, startPoint y: 555, endPoint x: 850, endPoint y: 561, distance: 184.6
copy tr "BYD DIŞ TİCARET ANONİM ŞİRKETİ B. B. Eurofirany Choczyńscy Sp.J."
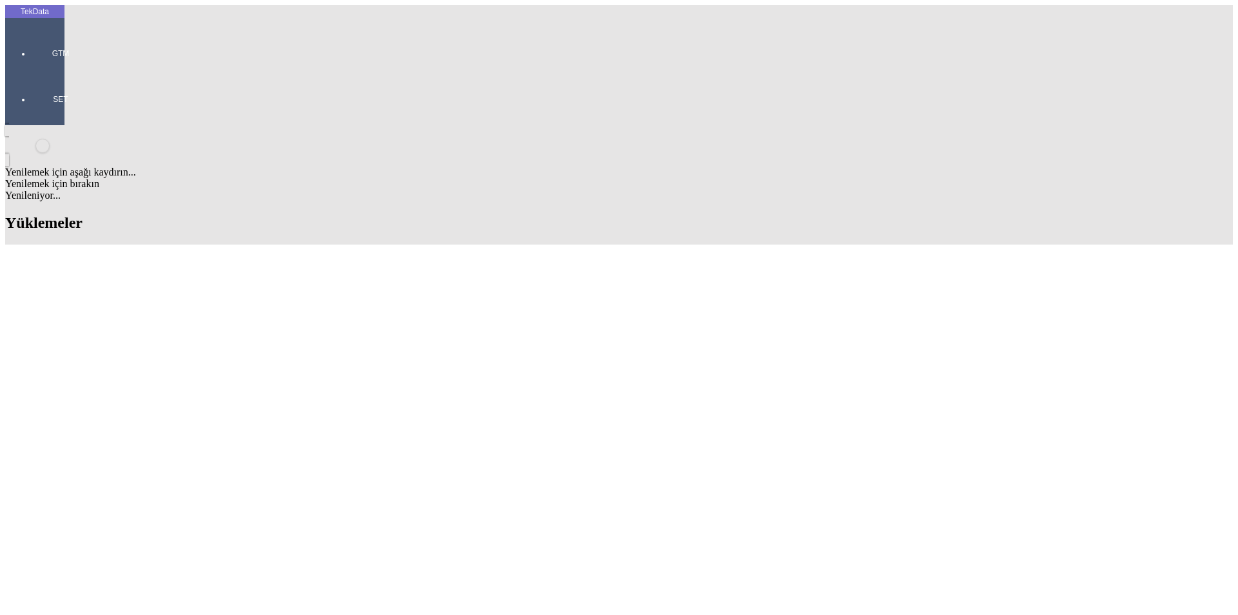
scroll to position [0, 0]
paste input "B. B. Eurofirany Choczyńscy Sp.J."
type input "B. B. Eurofirany Choczyńscy Sp.J."
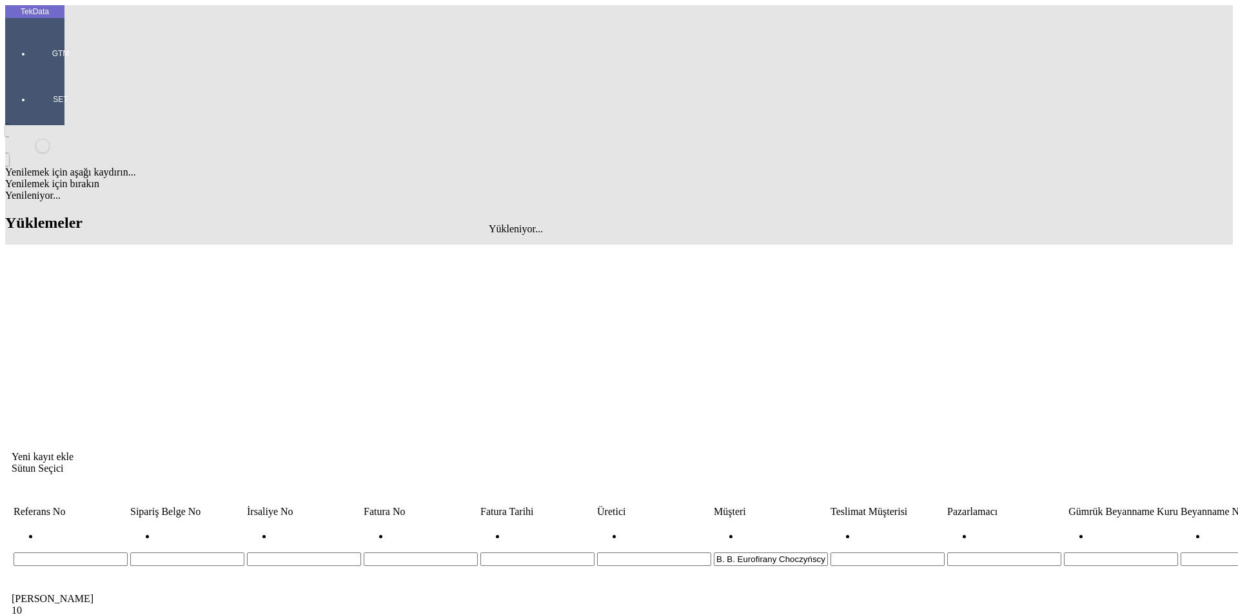
scroll to position [0, 86]
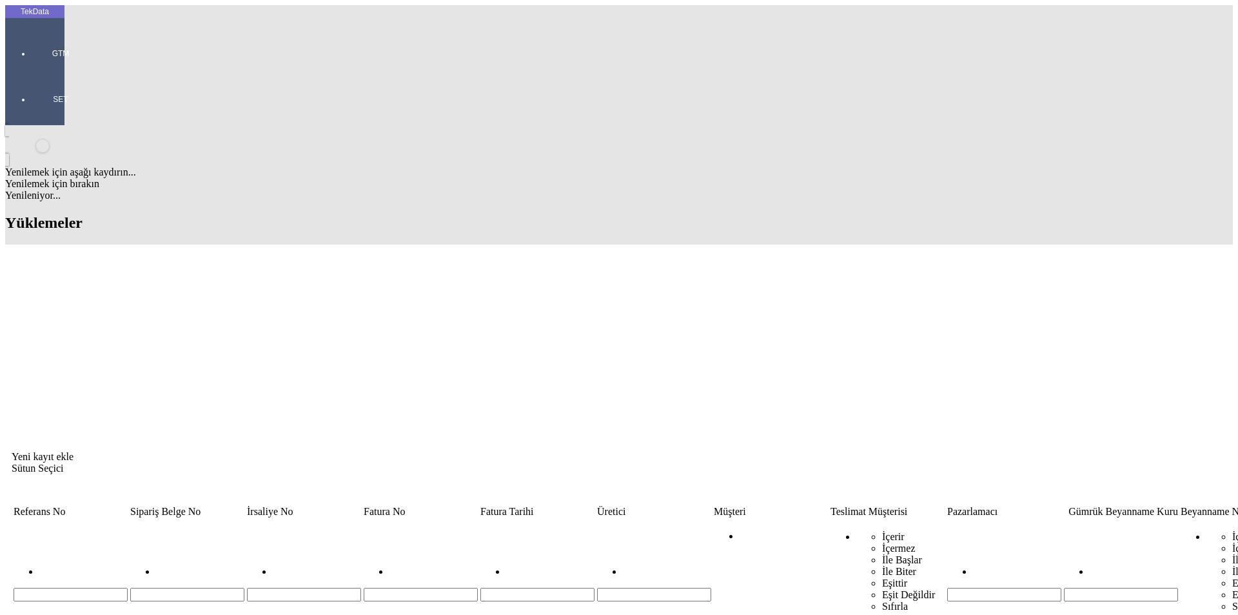
drag, startPoint x: 496, startPoint y: 96, endPoint x: 355, endPoint y: 99, distance: 140.6
click at [355, 519] on tr "İçerir İçermez İle Başlar İle Biter Eşittir Eşit Değildir Sıfırla B. B. Eurofir…" at bounding box center [983, 578] width 1941 height 118
type input ". B. Eurofirany Choczyńscy Sp.J."
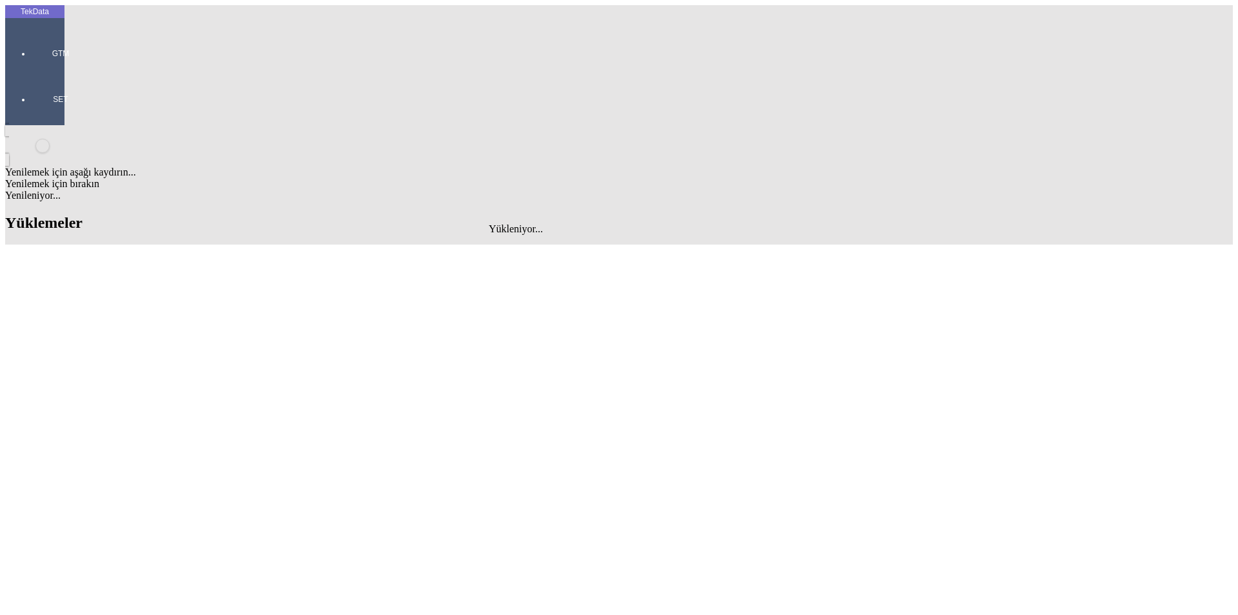
type input "B. B. Eurofirany Choczyńscy Sp.J."
drag, startPoint x: 336, startPoint y: 346, endPoint x: 278, endPoint y: 346, distance: 58.0
copy tr "ET357331"
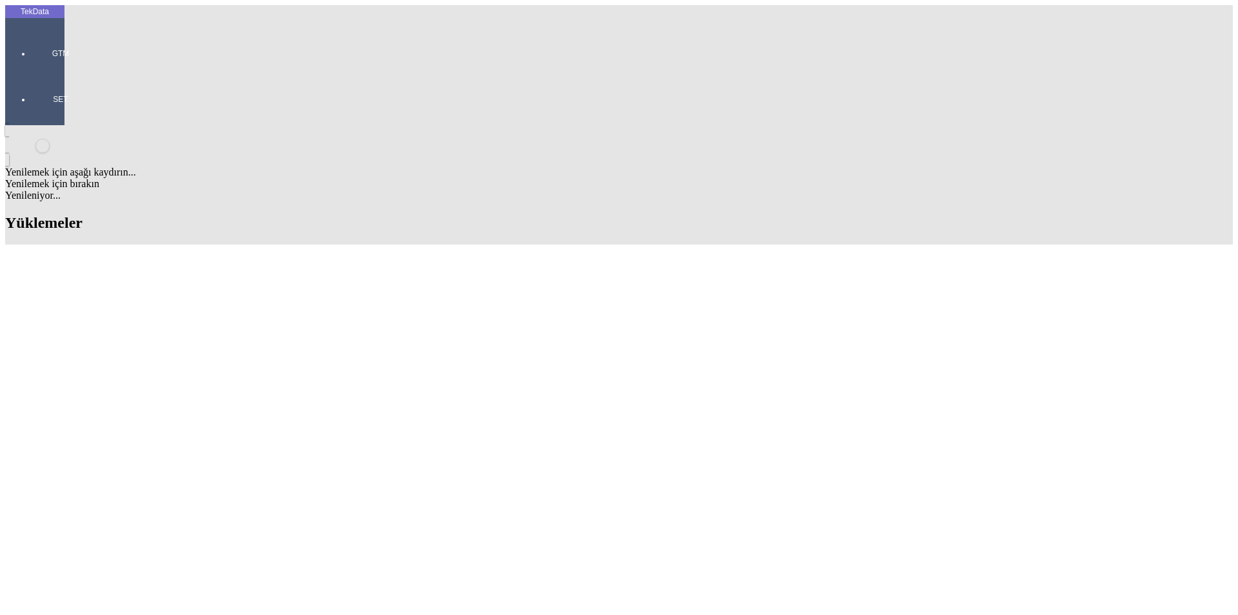
drag, startPoint x: 337, startPoint y: 306, endPoint x: 275, endPoint y: 306, distance: 61.9
copy tr "ET352443"
drag, startPoint x: 335, startPoint y: 293, endPoint x: 279, endPoint y: 296, distance: 56.2
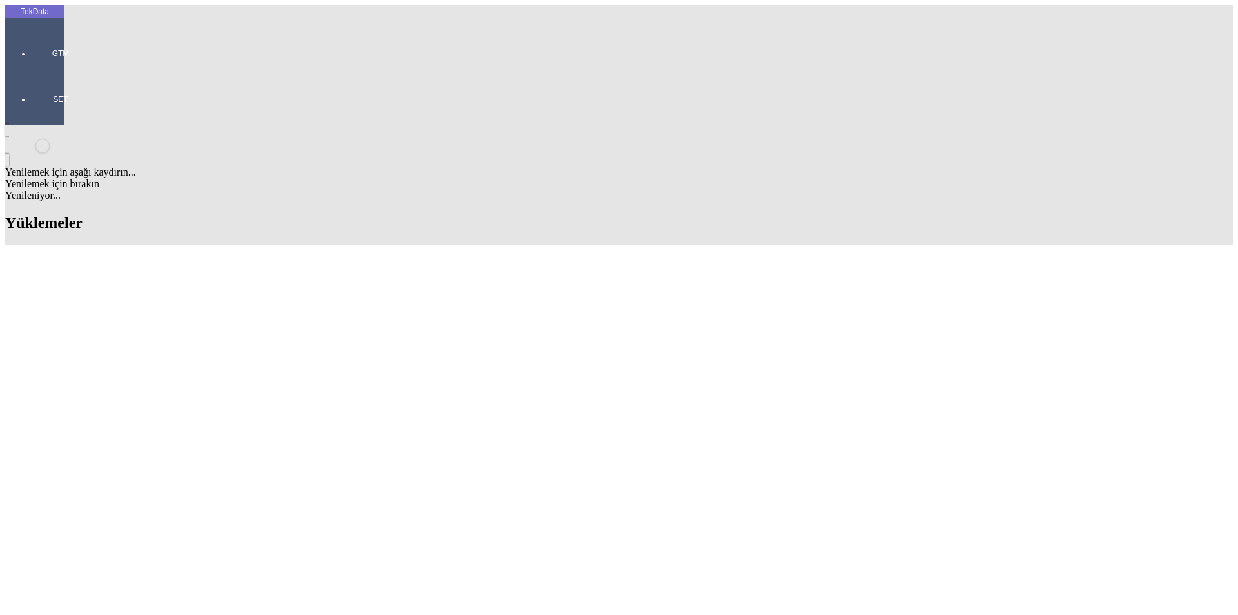
copy tr "ET350265"
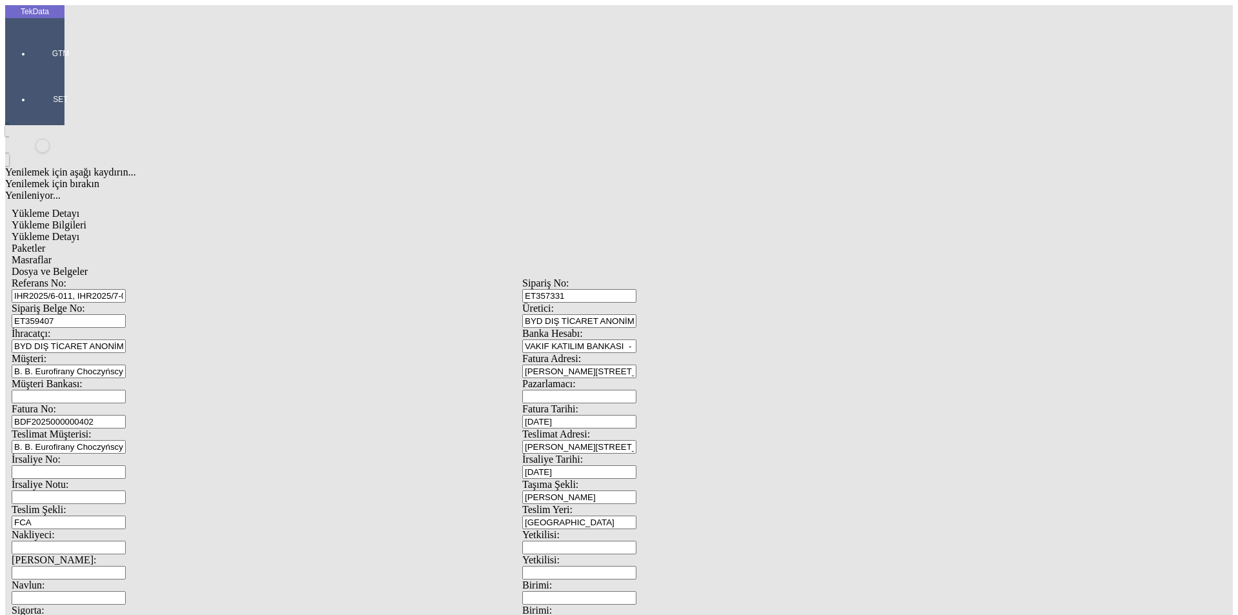
drag, startPoint x: 305, startPoint y: 91, endPoint x: 77, endPoint y: 90, distance: 228.3
click at [77, 277] on div "Referans No: IHR2025/6-011, IHR2025/7-087" at bounding box center [267, 289] width 511 height 25
drag, startPoint x: 235, startPoint y: 120, endPoint x: 58, endPoint y: 118, distance: 177.4
click at [58, 118] on div "TekData GTM SET Yenilemek için aşağı kaydırın... Yenilemek için bırakın Yenilen…" at bounding box center [522, 510] width 1034 height 1010
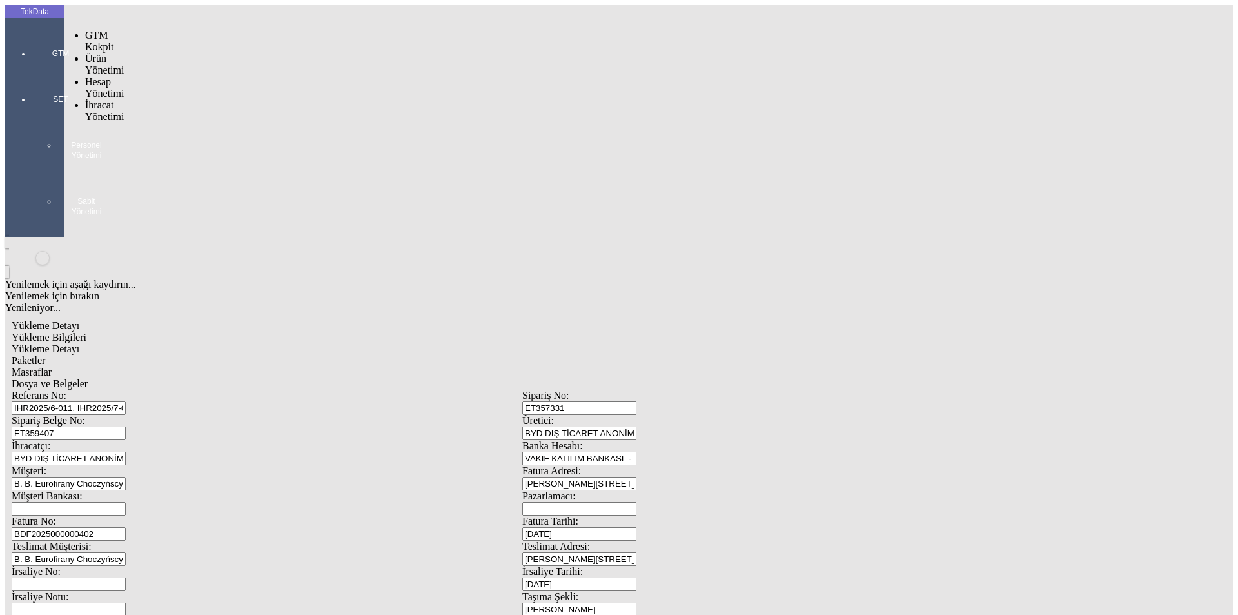
drag, startPoint x: 23, startPoint y: 35, endPoint x: 61, endPoint y: 75, distance: 55.2
click at [31, 72] on div at bounding box center [60, 72] width 59 height 0
click at [93, 99] on span "İhracat Yönetimi" at bounding box center [104, 110] width 39 height 23
click at [197, 122] on span "Yüklemeler" at bounding box center [221, 127] width 49 height 11
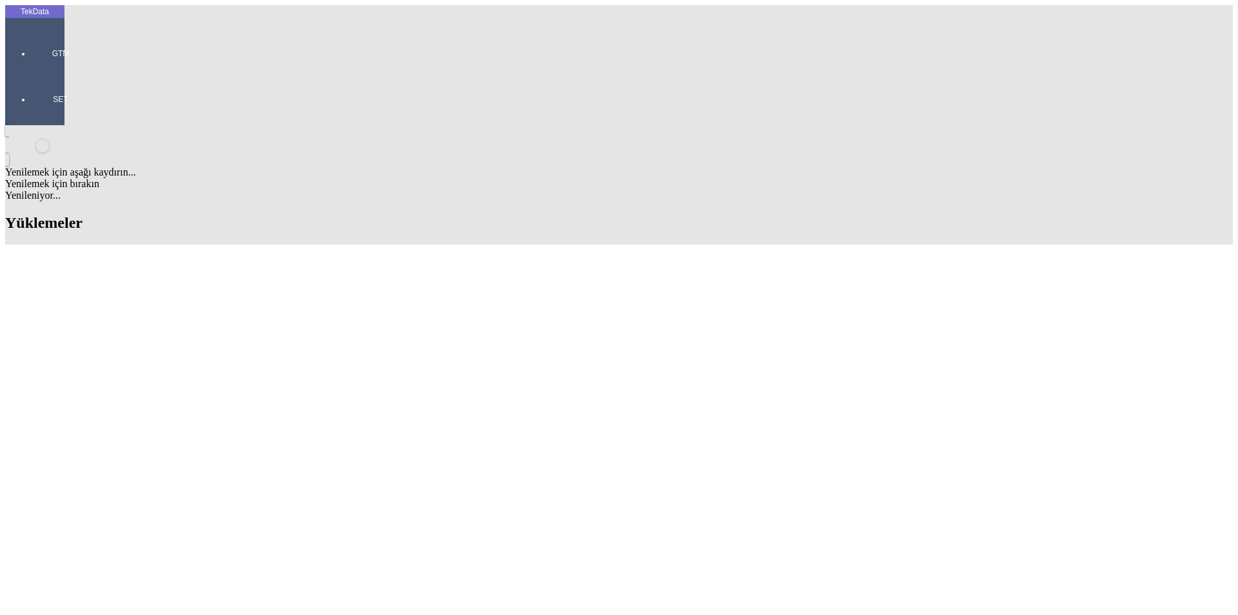
drag, startPoint x: 907, startPoint y: 99, endPoint x: 1238, endPoint y: 127, distance: 332.0
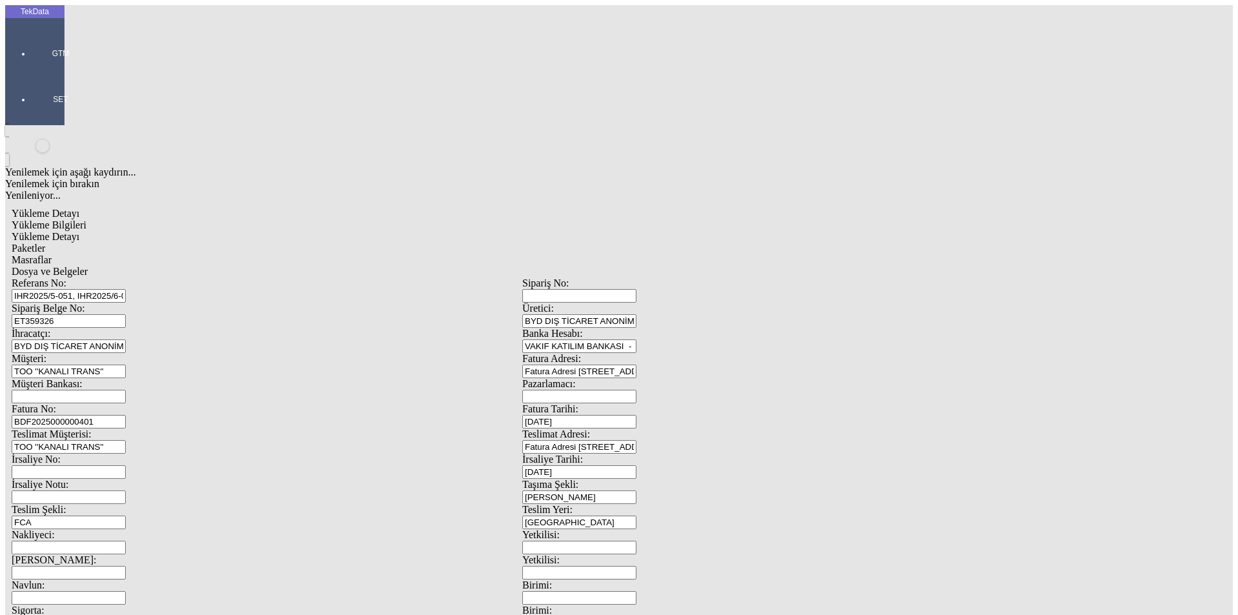
scroll to position [111, 0]
click at [88, 266] on span "Dosya ve Belgeler" at bounding box center [50, 271] width 76 height 11
click at [86, 219] on span "Yükleme Bilgileri" at bounding box center [49, 224] width 75 height 11
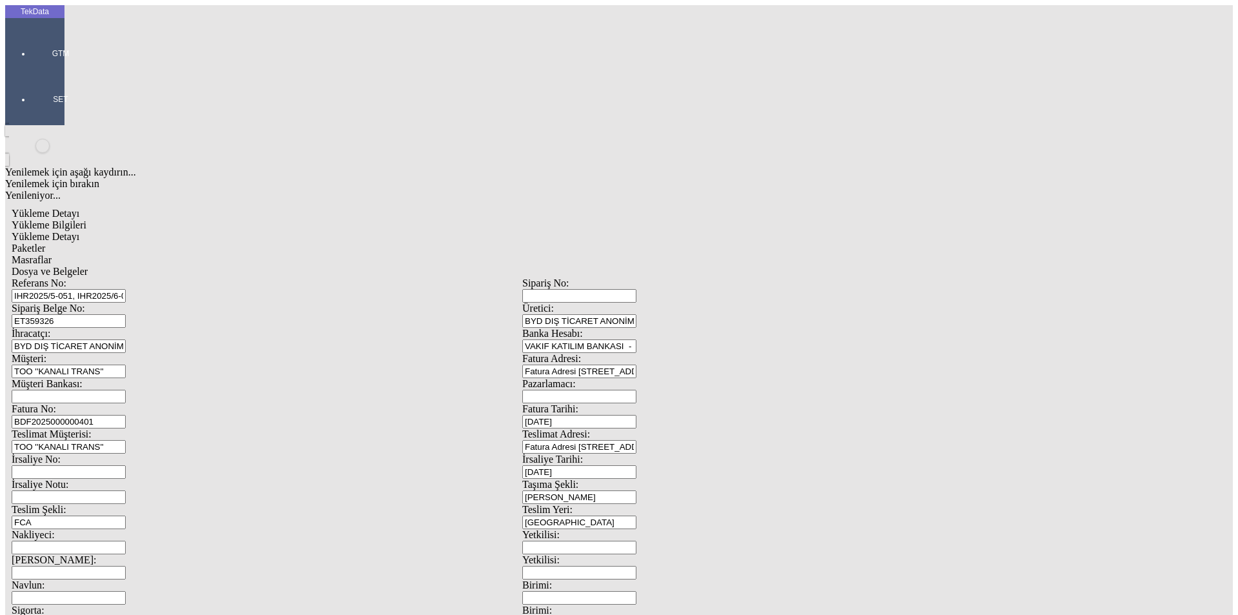
click at [473, 266] on div "Dosya ve Belgeler" at bounding box center [523, 272] width 1022 height 12
click at [86, 219] on span "Yükleme Bilgileri" at bounding box center [49, 224] width 75 height 11
click at [88, 266] on span "Dosya ve Belgeler" at bounding box center [50, 271] width 76 height 11
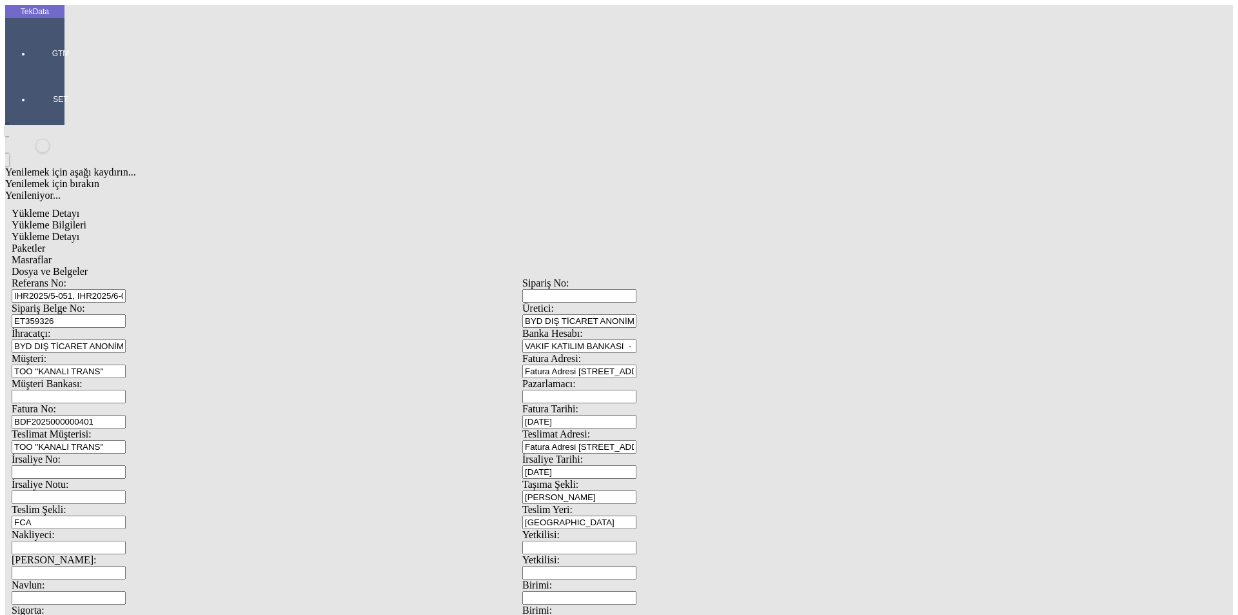
click at [88, 266] on span "Dosya ve Belgeler" at bounding box center [50, 271] width 76 height 11
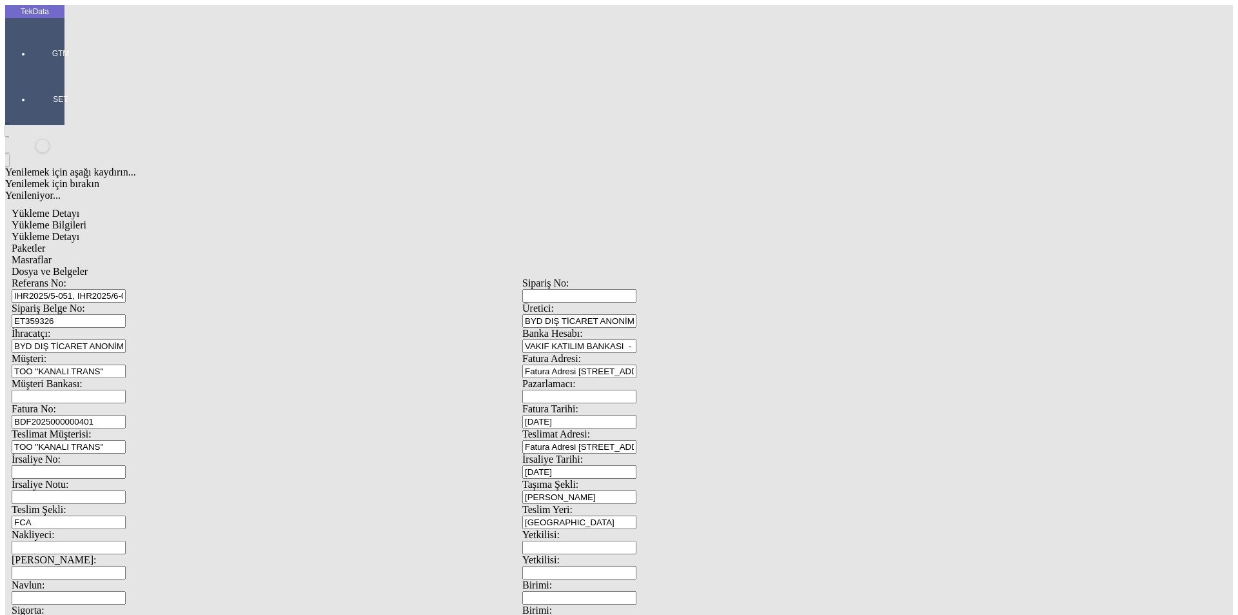
click at [86, 219] on span "Yükleme Bilgileri" at bounding box center [49, 224] width 75 height 11
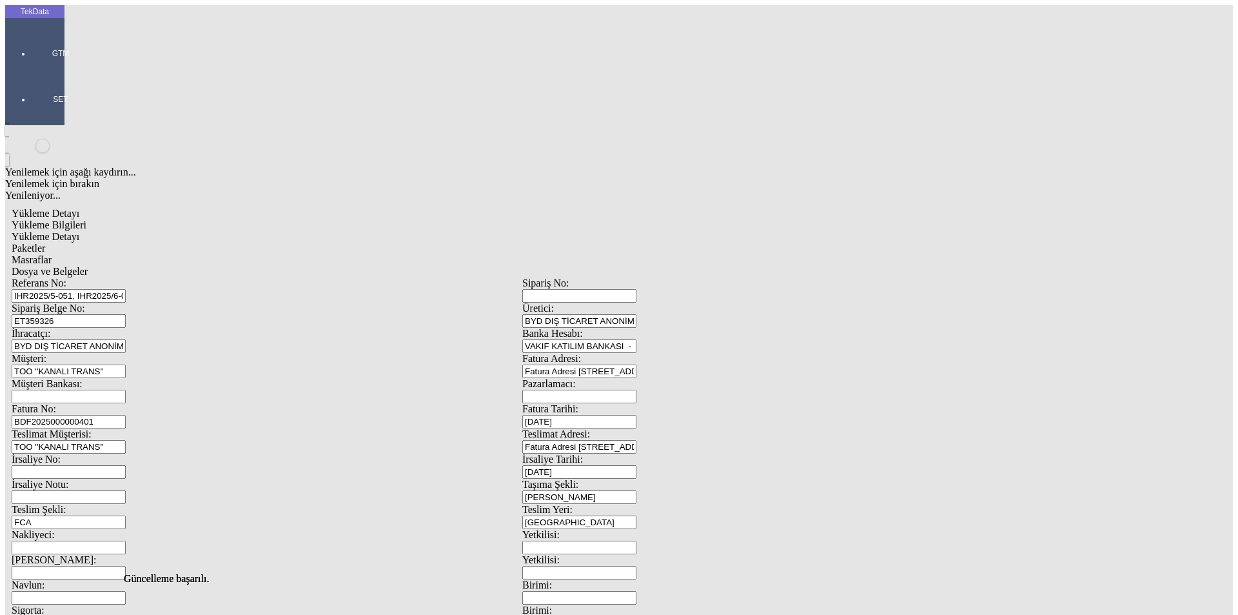
drag, startPoint x: 480, startPoint y: 59, endPoint x: 481, endPoint y: 74, distance: 14.2
click at [88, 266] on span "Dosya ve Belgeler" at bounding box center [50, 271] width 76 height 11
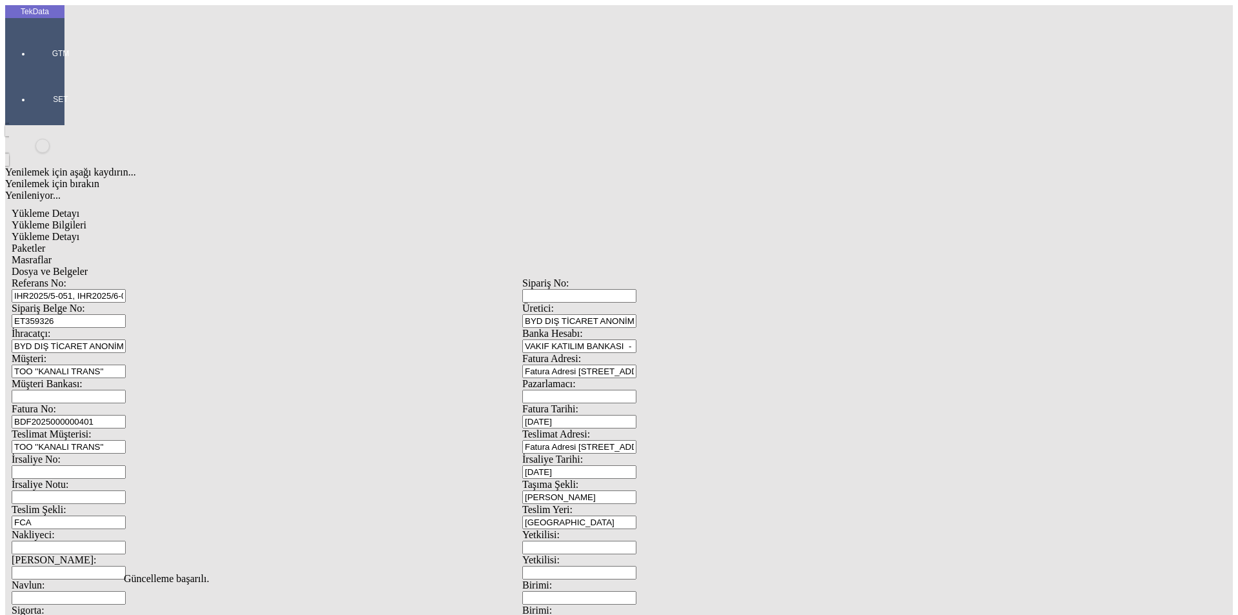
click at [441, 266] on div "Dosya ve Belgeler" at bounding box center [523, 272] width 1022 height 12
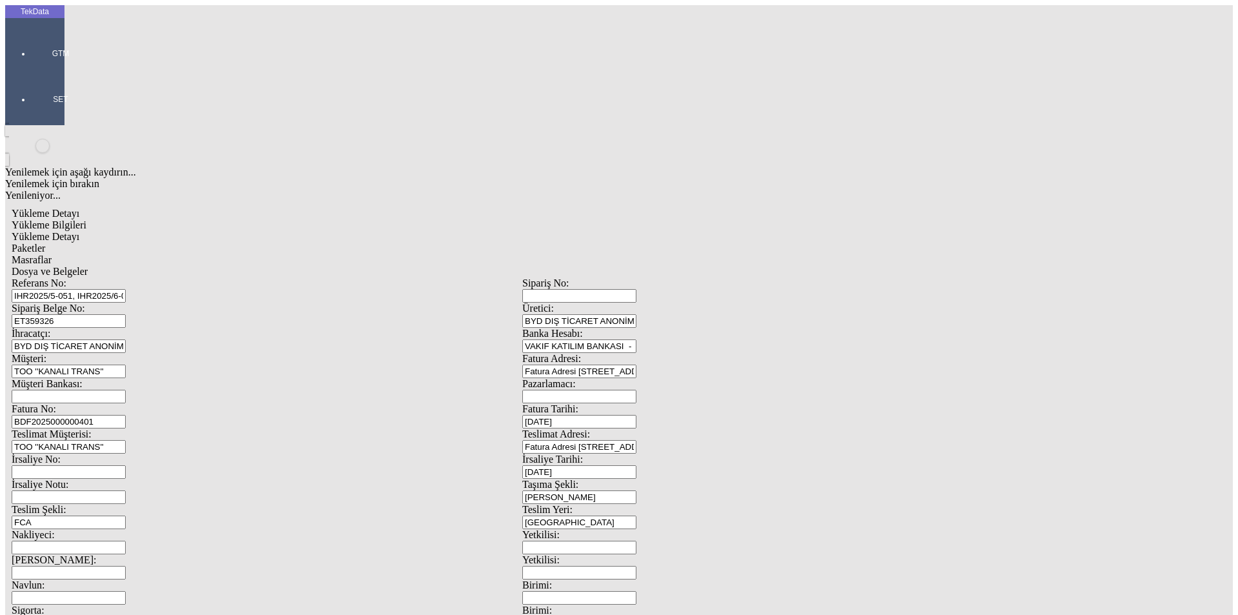
click at [86, 219] on span "Yükleme Bilgileri" at bounding box center [49, 224] width 75 height 11
drag, startPoint x: 176, startPoint y: 113, endPoint x: 153, endPoint y: 115, distance: 22.7
click at [153, 302] on div "Sipariş Belge No: ET359326" at bounding box center [267, 314] width 511 height 25
click at [31, 72] on div at bounding box center [60, 72] width 59 height 0
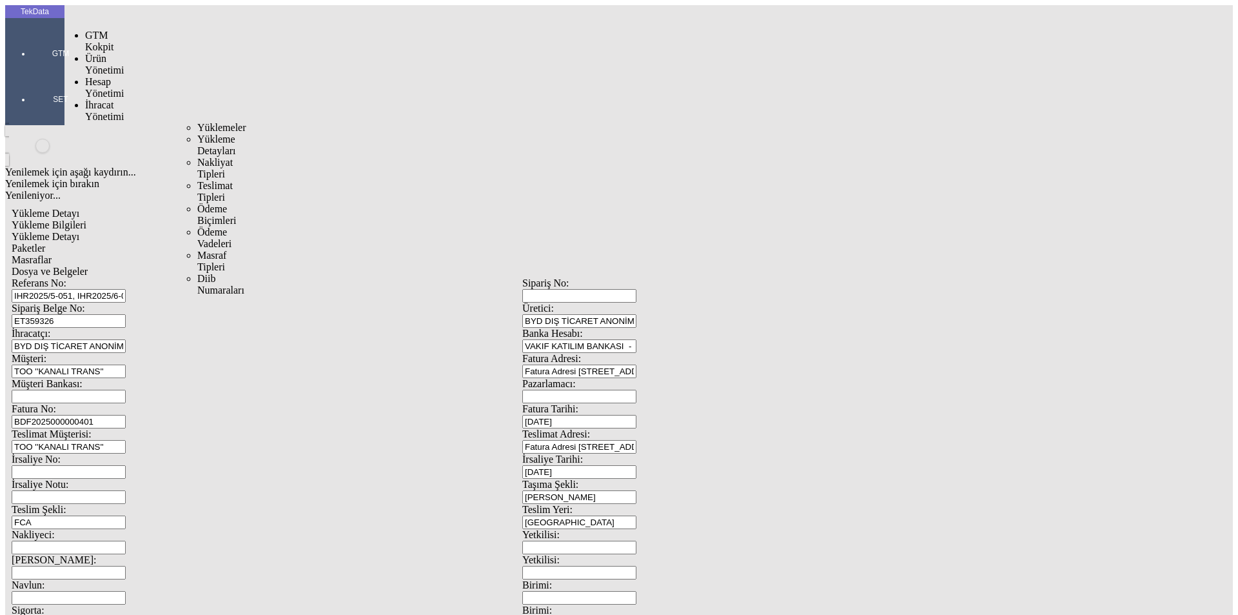
click at [108, 99] on span "İhracat Yönetimi" at bounding box center [104, 110] width 39 height 23
click at [176, 122] on ul "Yüklemeler Yükleme Detayları Nakliyat Tipleri Teslimat Tipleri Ödeme Biçimleri …" at bounding box center [189, 209] width 34 height 174
click at [197, 122] on span "Yüklemeler" at bounding box center [221, 127] width 49 height 11
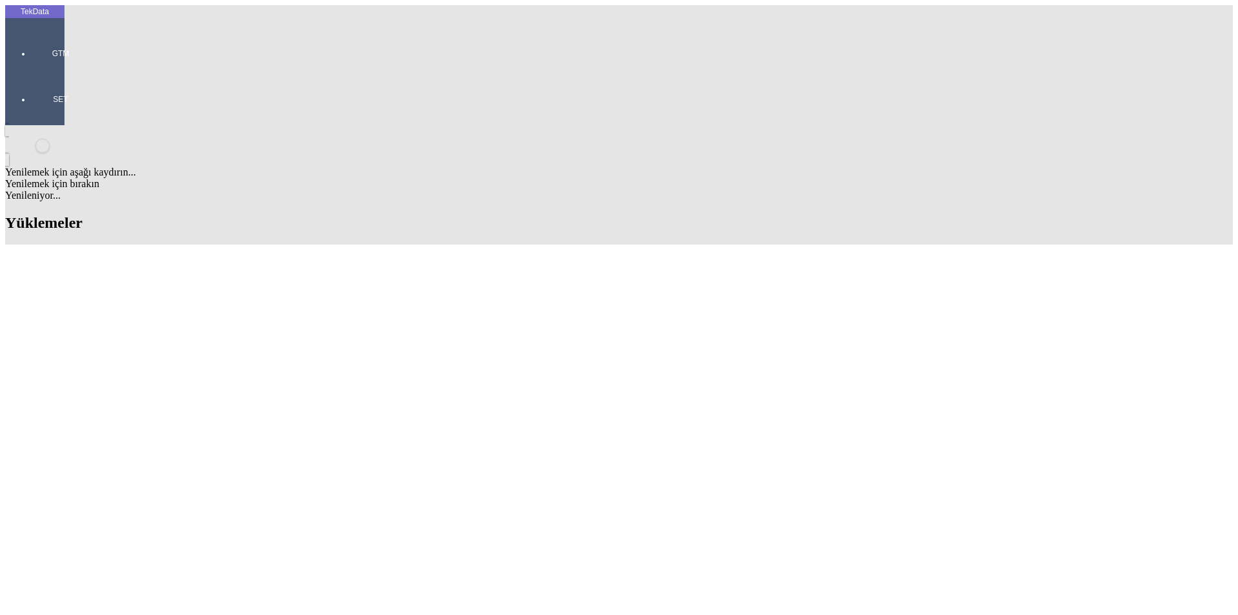
type input "[PERSON_NAME]"
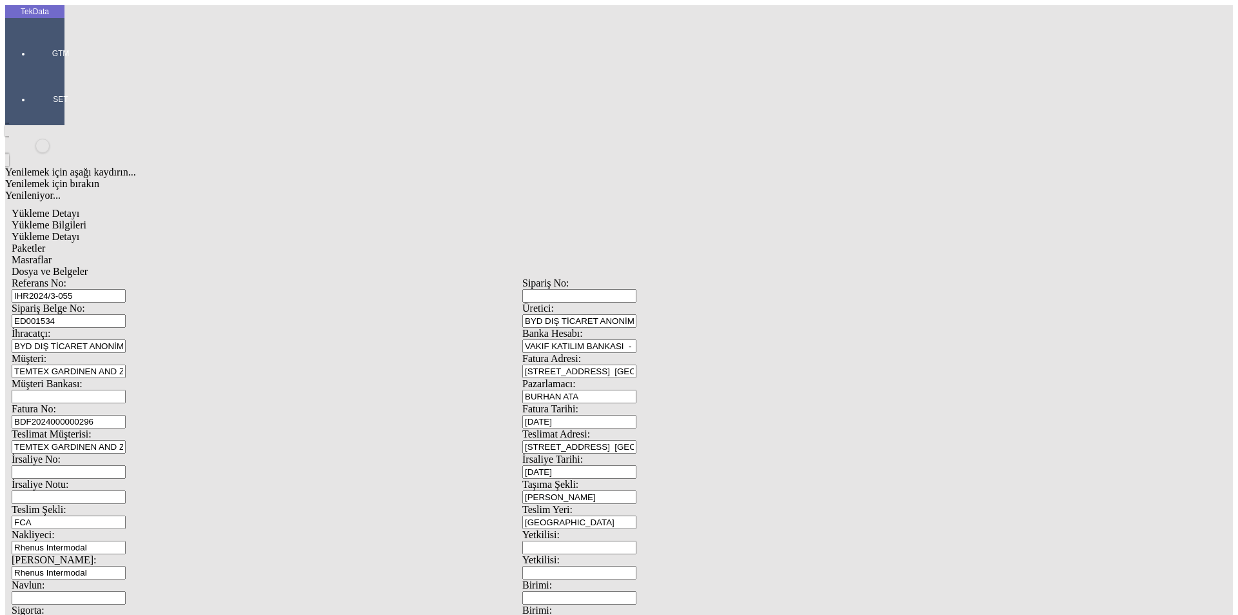
drag, startPoint x: 221, startPoint y: 121, endPoint x: 110, endPoint y: 110, distance: 111.5
click at [110, 302] on div "Sipariş Belge No: ED001534" at bounding box center [267, 314] width 511 height 25
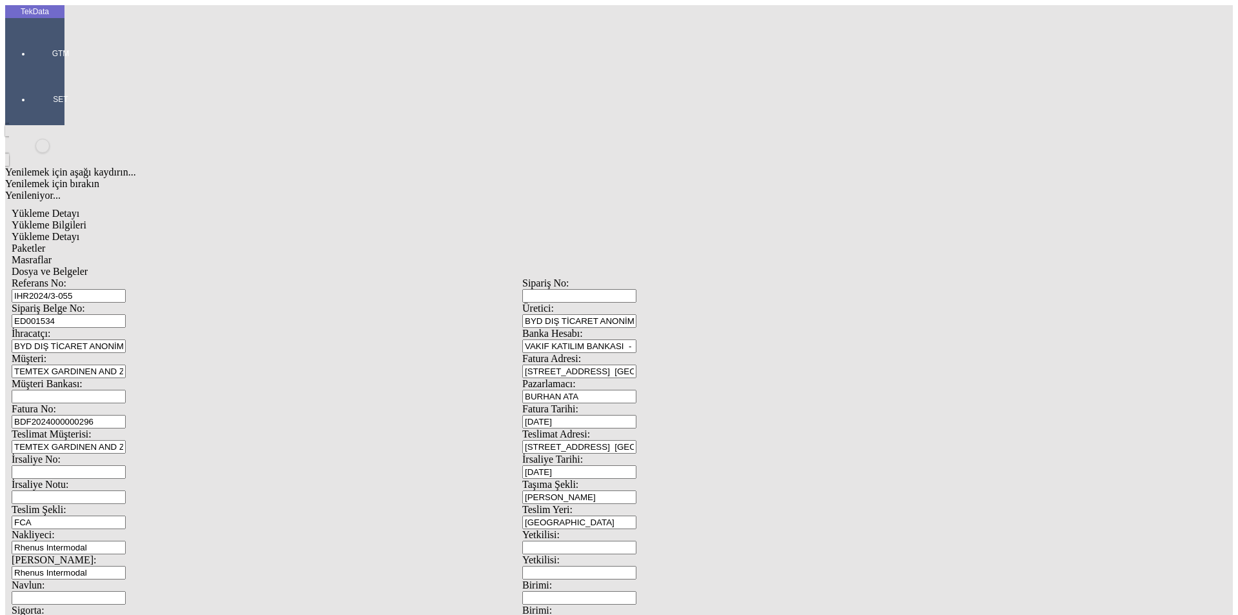
drag, startPoint x: 230, startPoint y: 120, endPoint x: 158, endPoint y: 126, distance: 72.5
click at [158, 302] on div "Sipariş Belge No: ED001534" at bounding box center [267, 314] width 511 height 25
click at [97, 277] on div "Referans No: IHR2024/3-055" at bounding box center [267, 289] width 511 height 25
paste input "5/8-004, IHR2025/8-052"
type input "IHR2025/8-004, IHR2025/8-052"
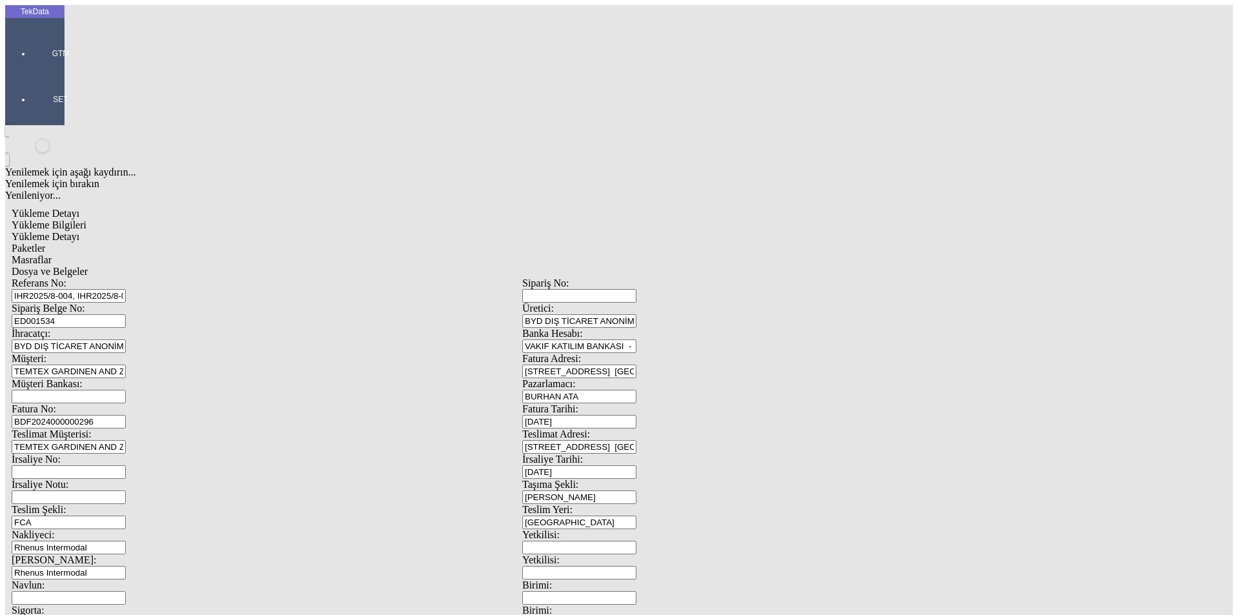
drag, startPoint x: 236, startPoint y: 124, endPoint x: 123, endPoint y: 117, distance: 113.1
click at [123, 302] on div "Sipariş Belge No: ED001534" at bounding box center [267, 314] width 511 height 25
paste input "T359389"
type input "ET359389"
click at [126, 415] on input "BDF2024000000296" at bounding box center [69, 422] width 114 height 14
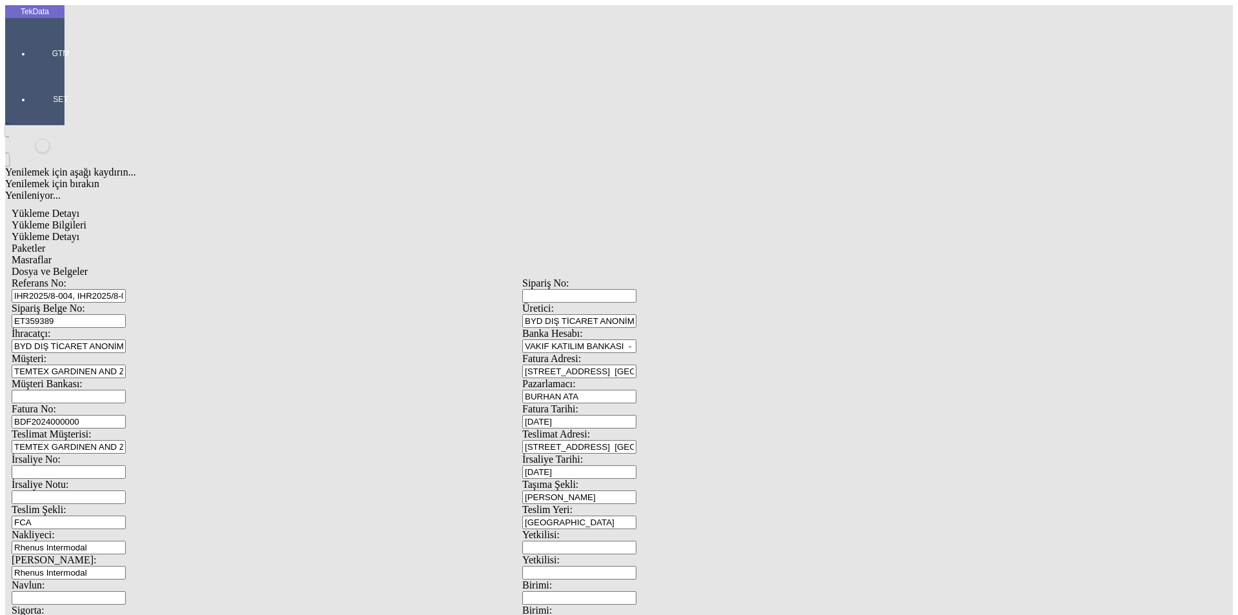
click at [126, 415] on input "BDF2024000000" at bounding box center [69, 422] width 114 height 14
type input "BDF2025000000"
type input "[DATE]"
drag, startPoint x: 791, startPoint y: 272, endPoint x: 686, endPoint y: 268, distance: 105.2
click at [687, 453] on div "İrsaliye Tarihi: [DATE]" at bounding box center [777, 465] width 511 height 25
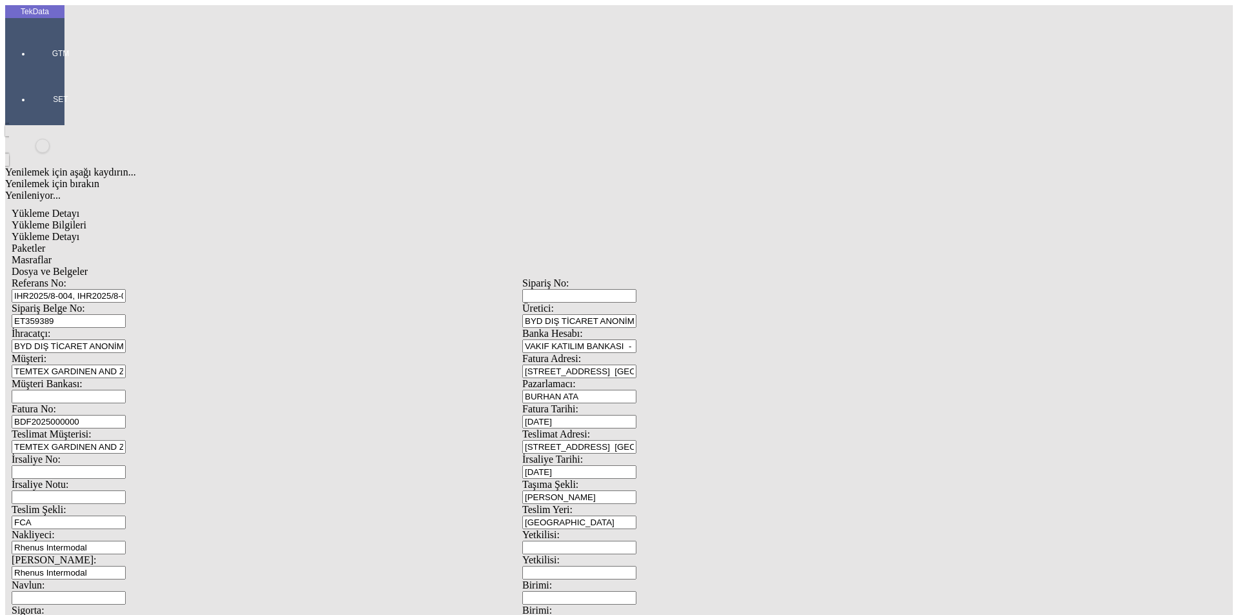
type input "[DATE]"
drag, startPoint x: 228, startPoint y: 451, endPoint x: 123, endPoint y: 455, distance: 105.8
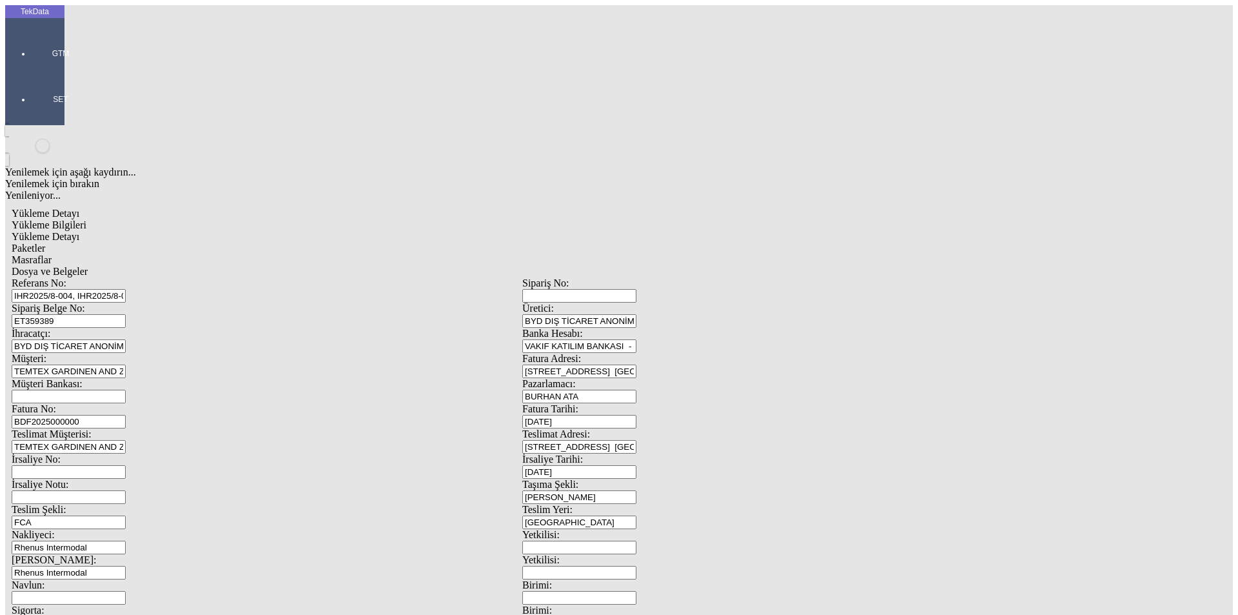
type input "[DATE]"
drag, startPoint x: 198, startPoint y: 505, endPoint x: 132, endPoint y: 504, distance: 65.8
click at [121, 506] on div "Referans No: IHR2025/8-004, IHR2025/8-052 [STREET_ADDRESS]: BYD DIŞ TİCARET ANO…" at bounding box center [523, 579] width 1022 height 604
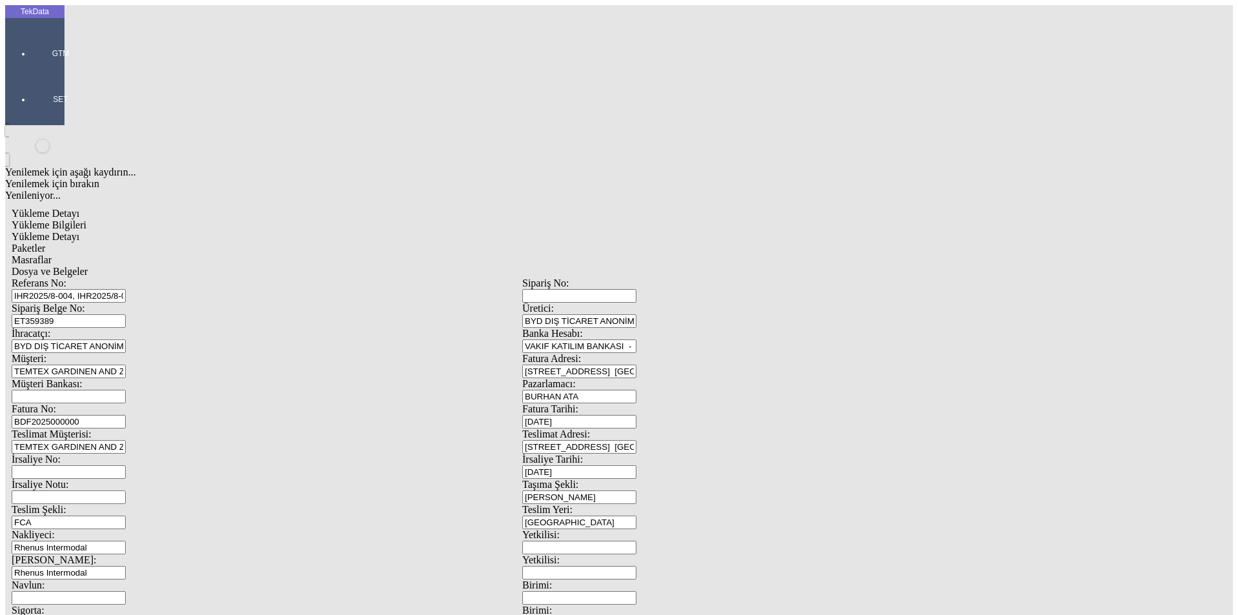
drag, startPoint x: 240, startPoint y: 495, endPoint x: 118, endPoint y: 488, distance: 122.1
type input "554.65"
drag, startPoint x: 749, startPoint y: 496, endPoint x: 625, endPoint y: 499, distance: 123.9
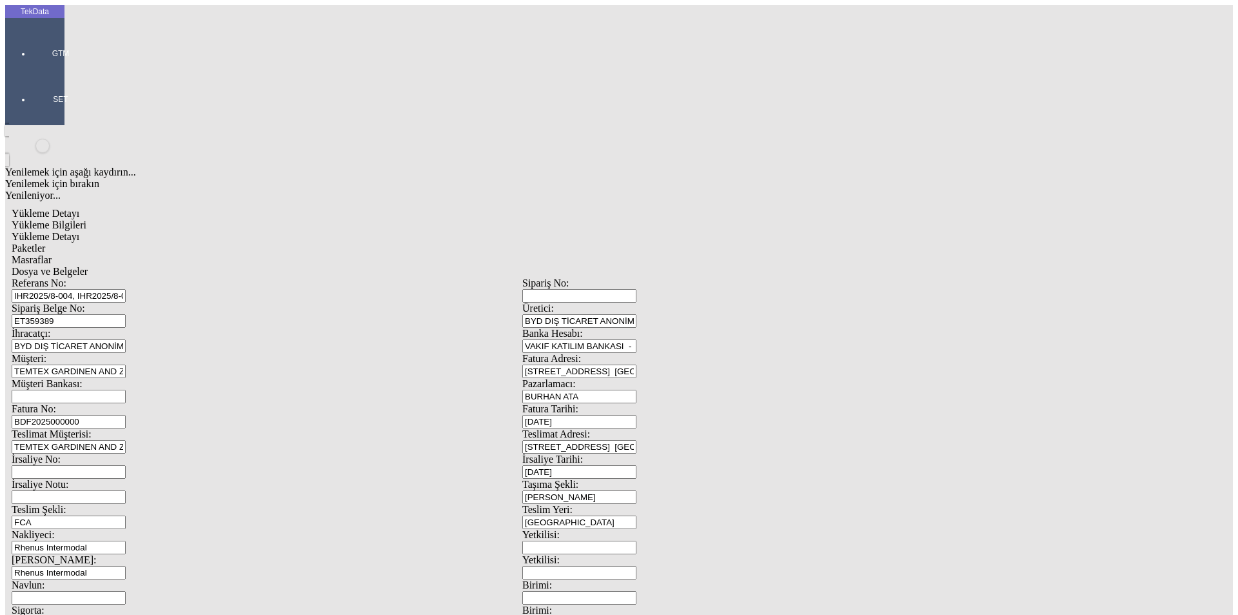
type input "561.85"
click at [79, 231] on span "Yükleme Detayı" at bounding box center [46, 236] width 68 height 11
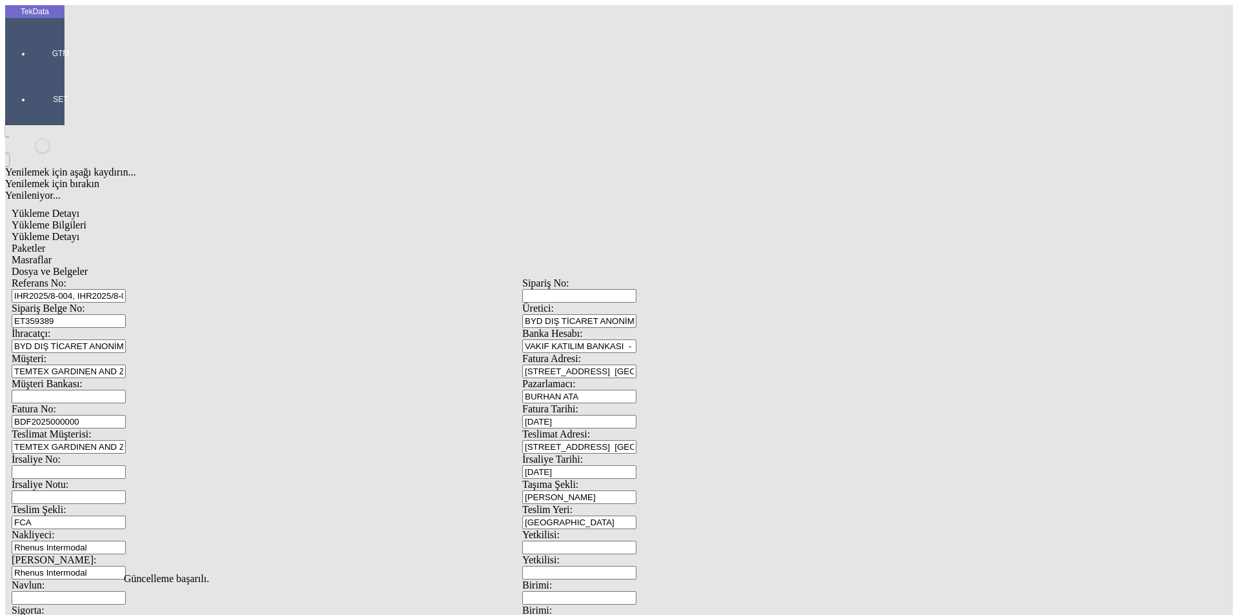
click at [557, 303] on span "Evet" at bounding box center [547, 297] width 19 height 11
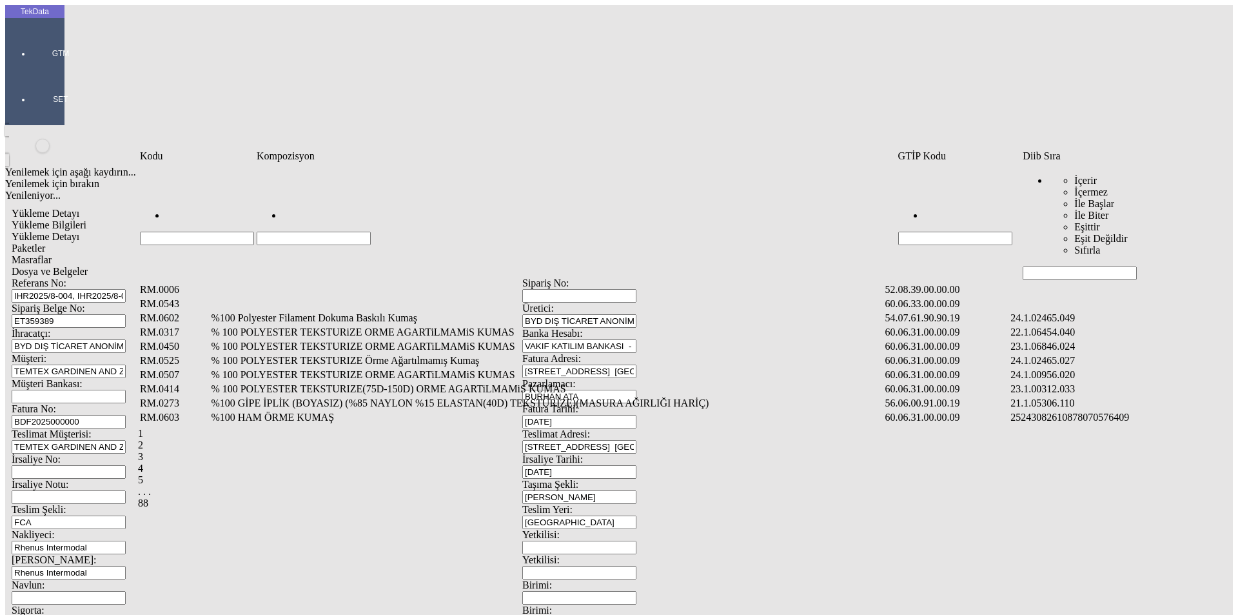
click at [1079, 266] on input "Hücreyi Filtrele" at bounding box center [1080, 273] width 114 height 14
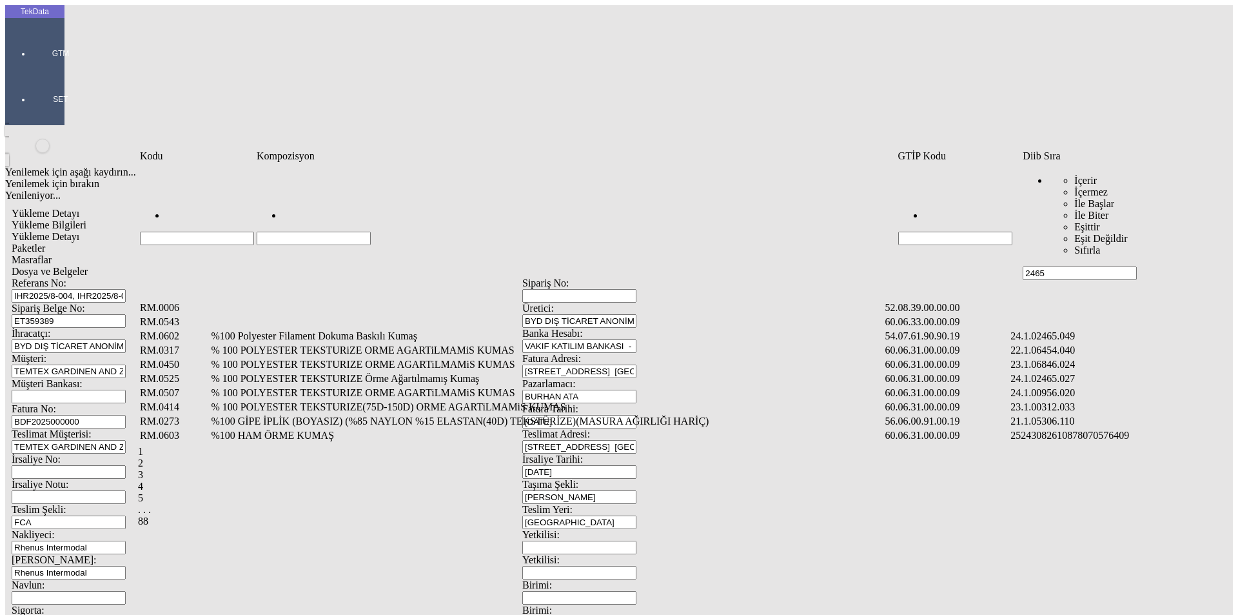
type input "2465"
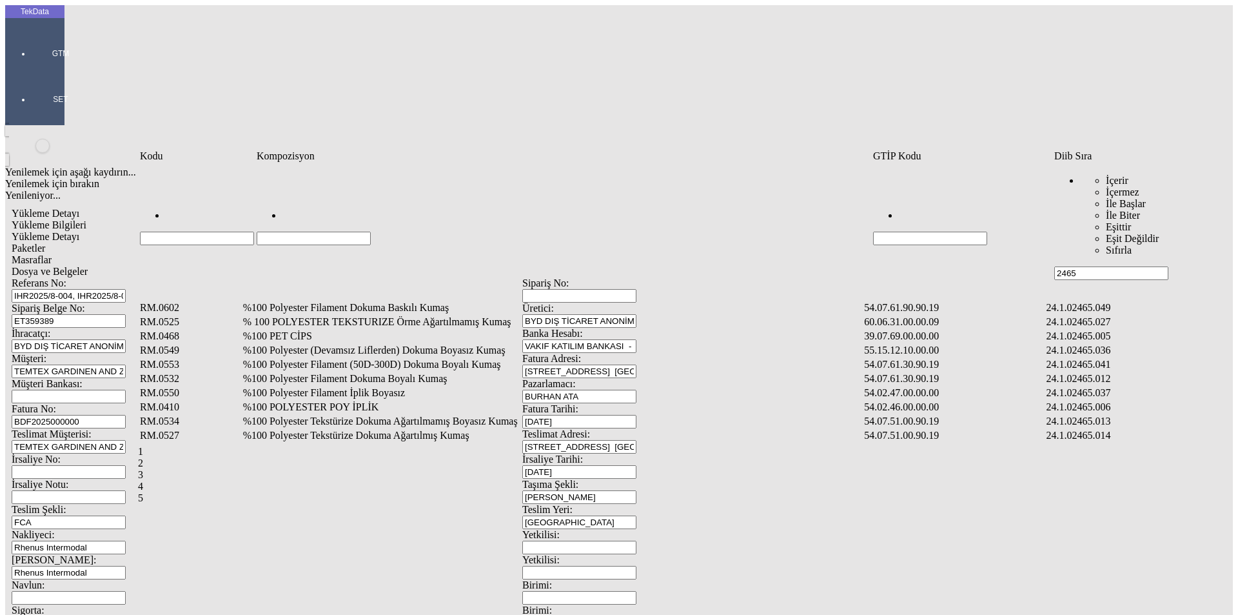
click at [327, 372] on td "%100 Polyester Filament Dokuma Boyalı Kumaş" at bounding box center [552, 378] width 620 height 13
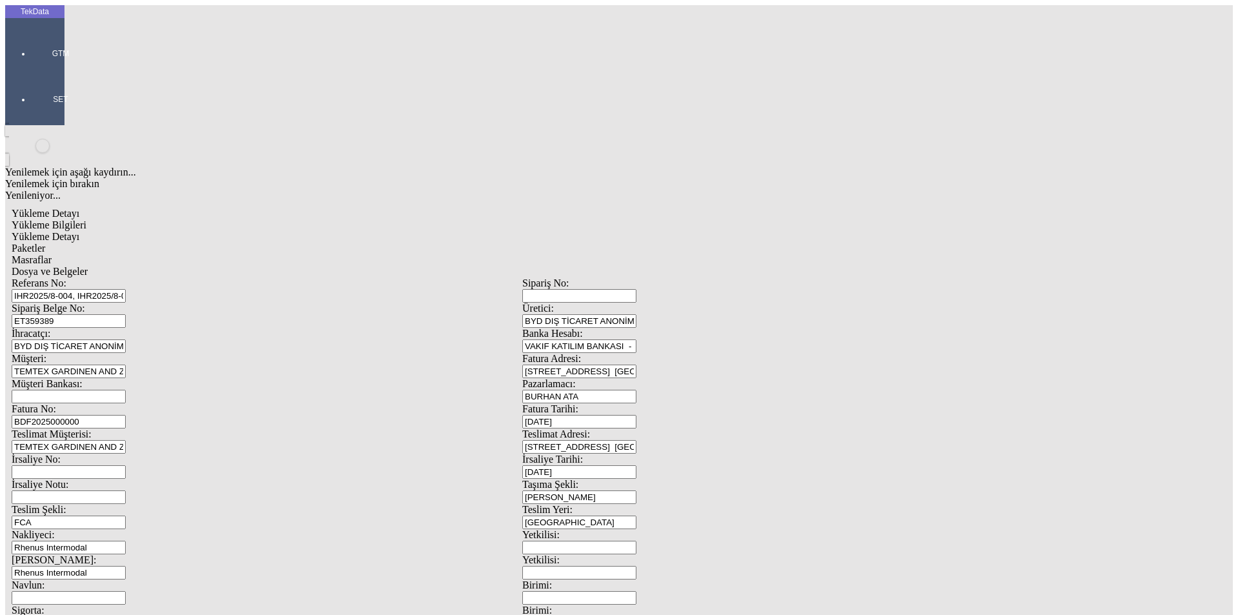
type input "598.5"
click at [715, 233] on div "Metre" at bounding box center [958, 239] width 511 height 12
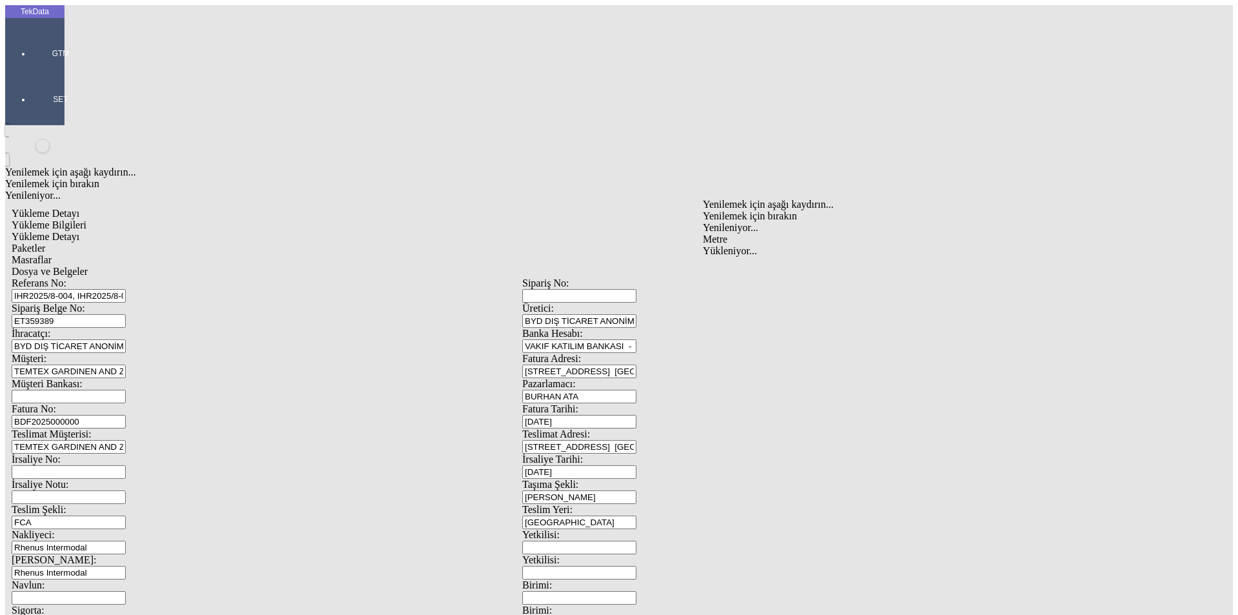
type input "Metre"
type input "1.55"
drag, startPoint x: 731, startPoint y: 209, endPoint x: 734, endPoint y: 219, distance: 10.6
click at [728, 282] on div "Avro" at bounding box center [958, 288] width 511 height 12
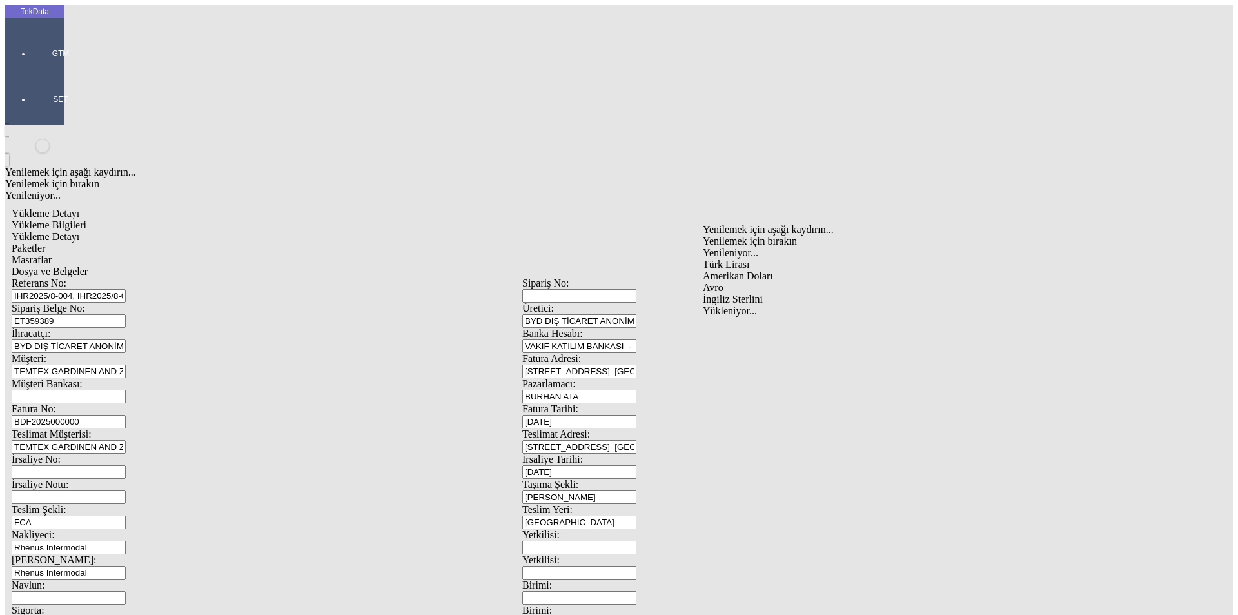
type input "Avro"
type input "300"
type input "148.3"
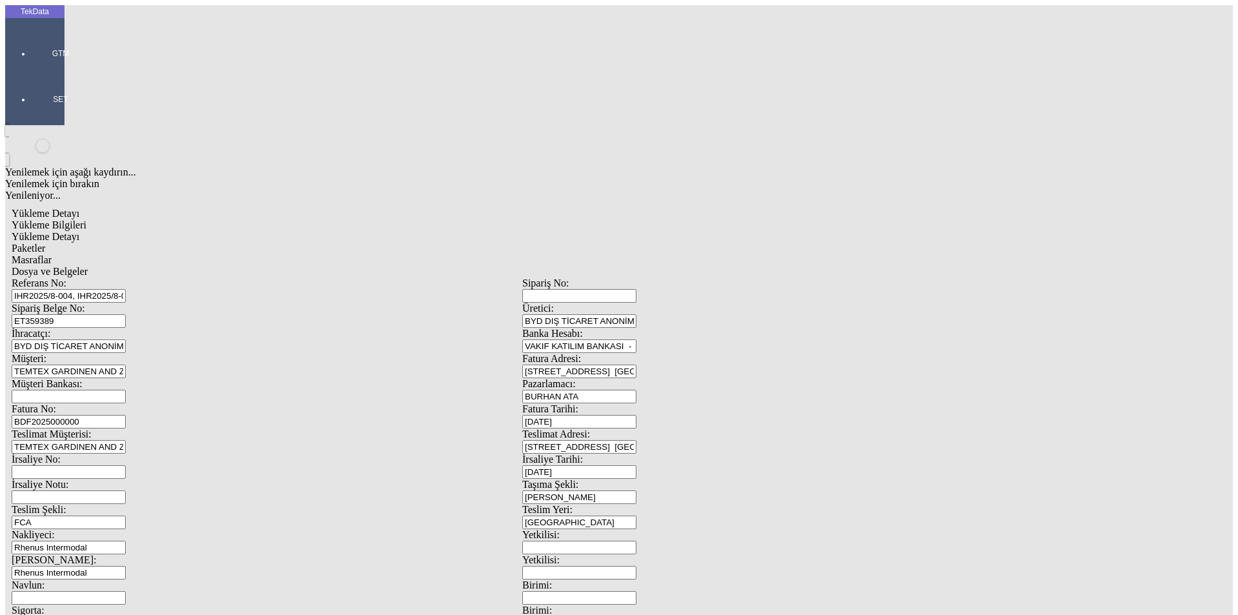
type input "150.25"
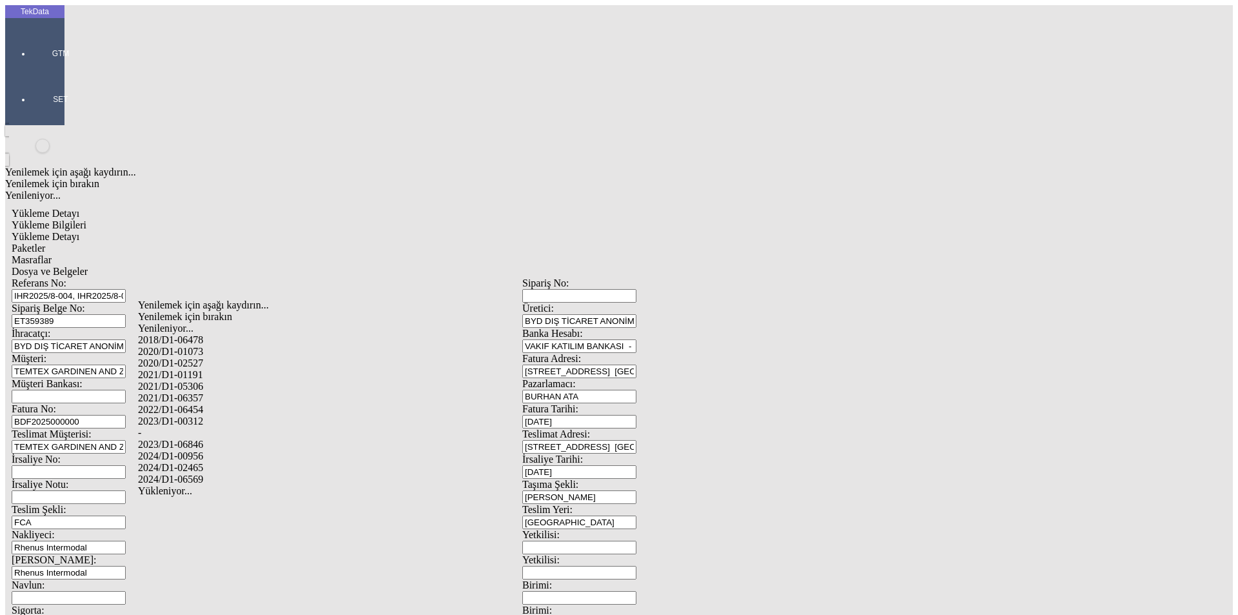
click at [205, 462] on div "2024/D1-02465" at bounding box center [388, 468] width 501 height 12
type input "2024/D1-02465"
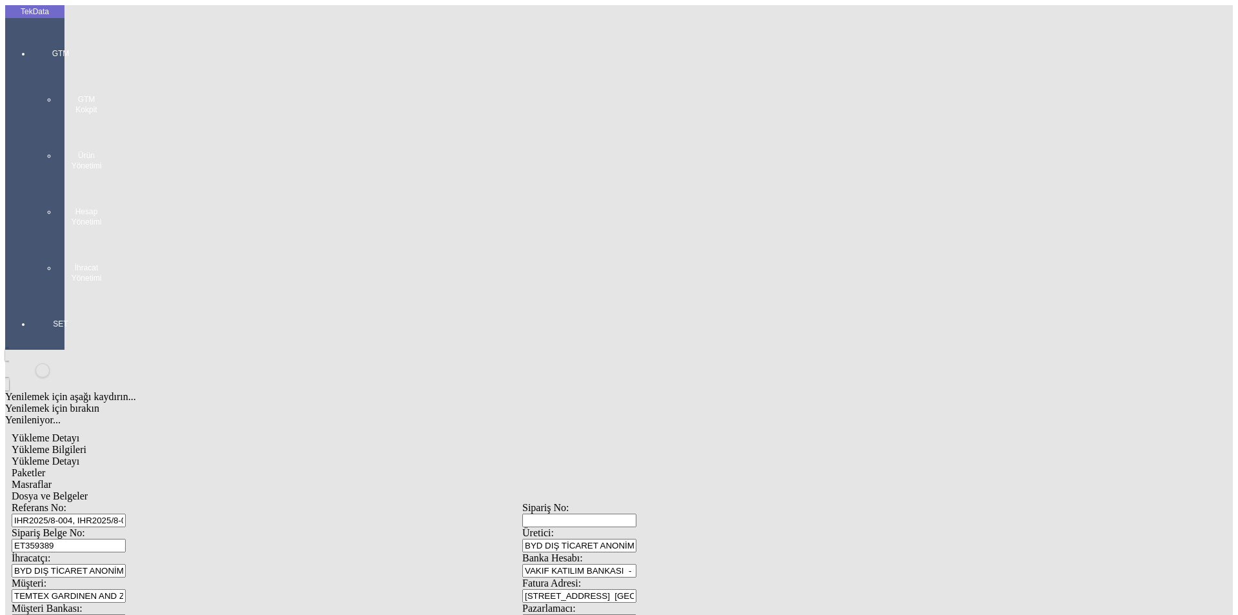
drag, startPoint x: 77, startPoint y: 65, endPoint x: 114, endPoint y: 66, distance: 36.1
click at [79, 444] on div "Yükleme Bilgileri" at bounding box center [523, 450] width 1022 height 12
click at [79, 455] on span "Yükleme Detayı" at bounding box center [46, 460] width 68 height 11
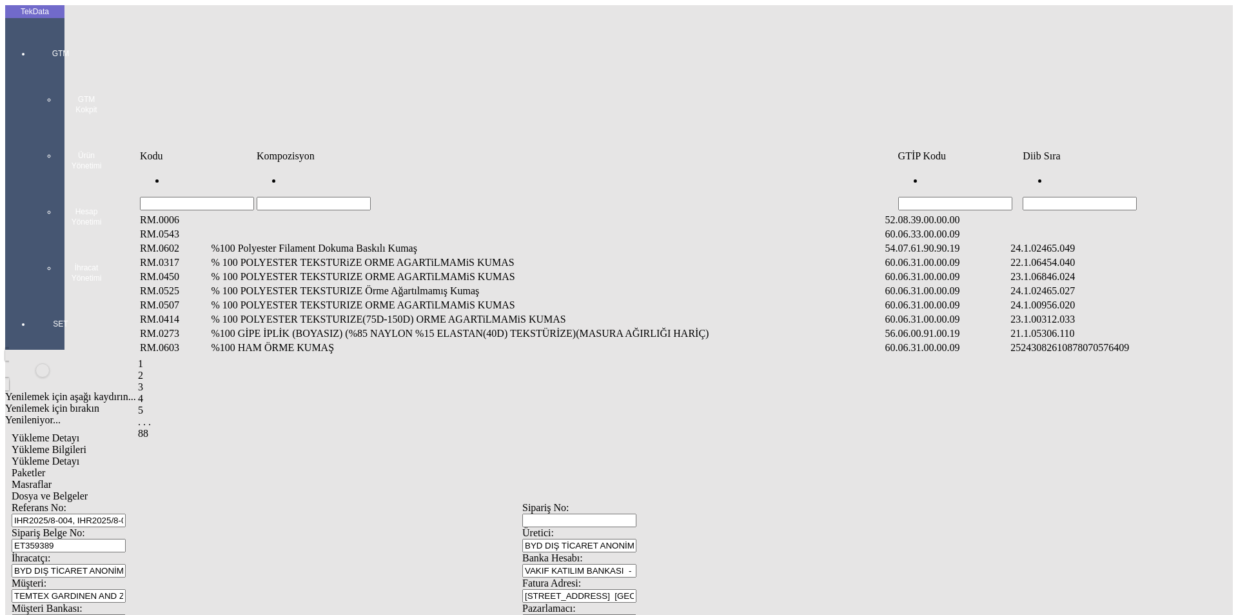
click at [1074, 197] on input "Hücreyi Filtrele" at bounding box center [1080, 204] width 114 height 14
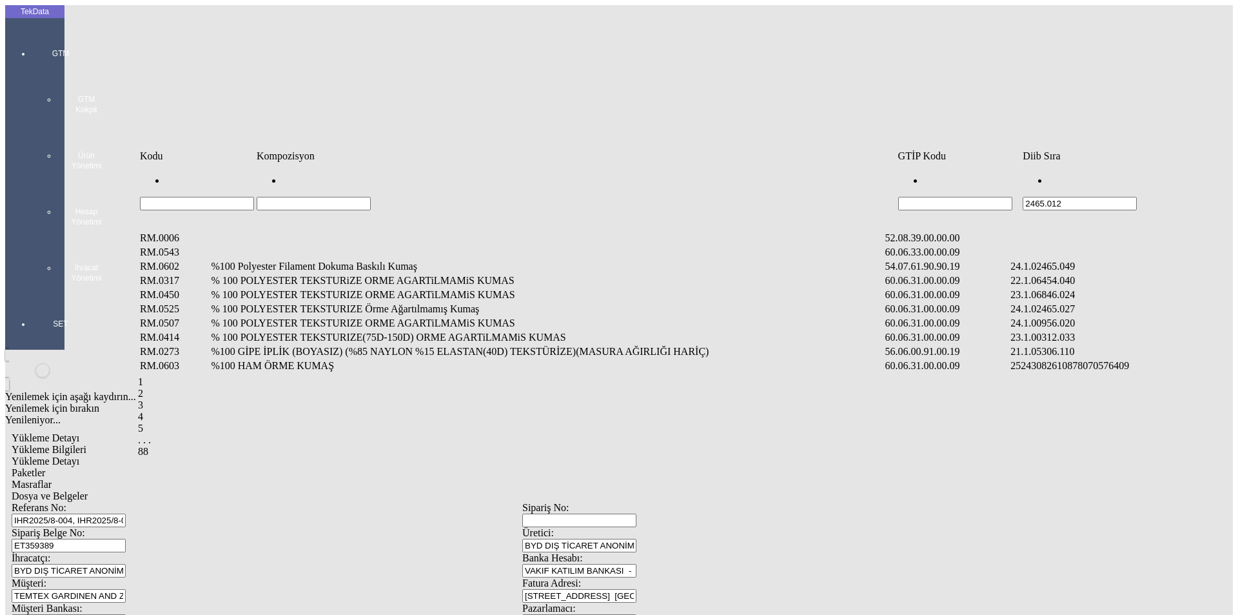
type input "2465.012"
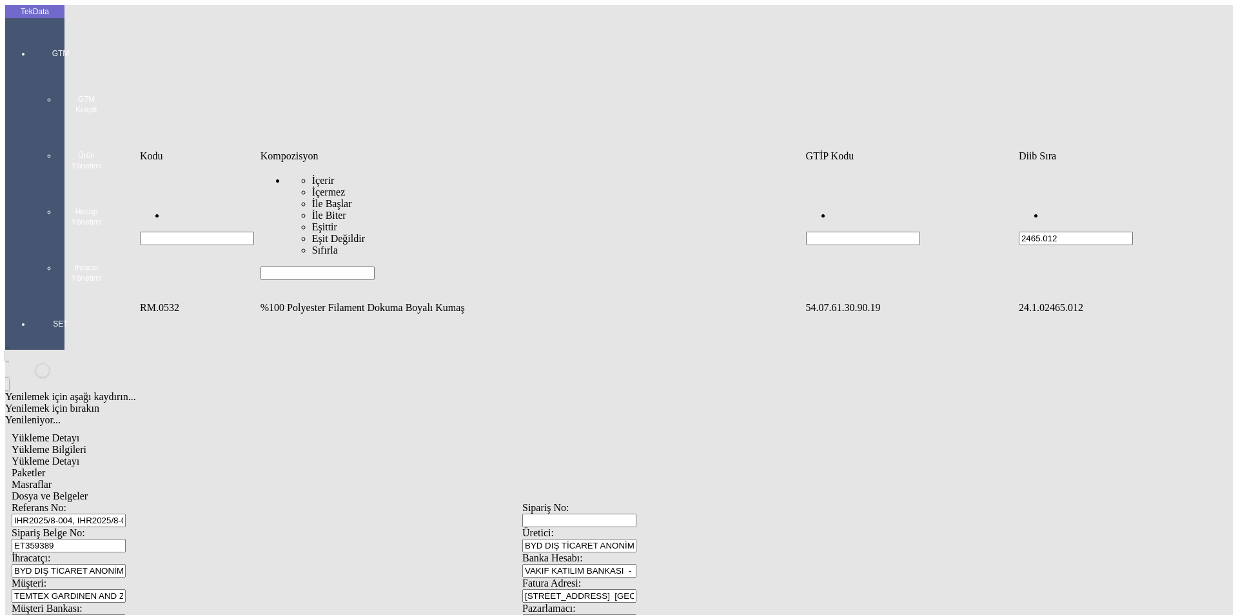
click at [345, 301] on td "%100 Polyester Filament Dokuma Boyalı Kumaş" at bounding box center [532, 307] width 544 height 13
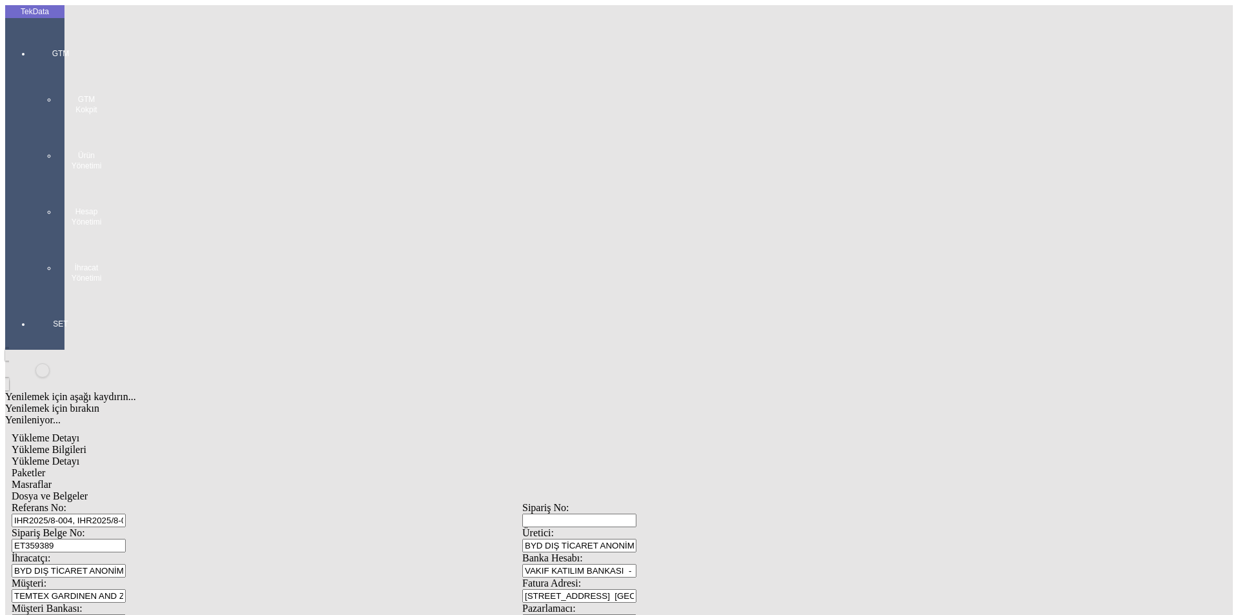
type input "200"
click at [724, 233] on div "Metre" at bounding box center [958, 239] width 511 height 12
type input "Metre"
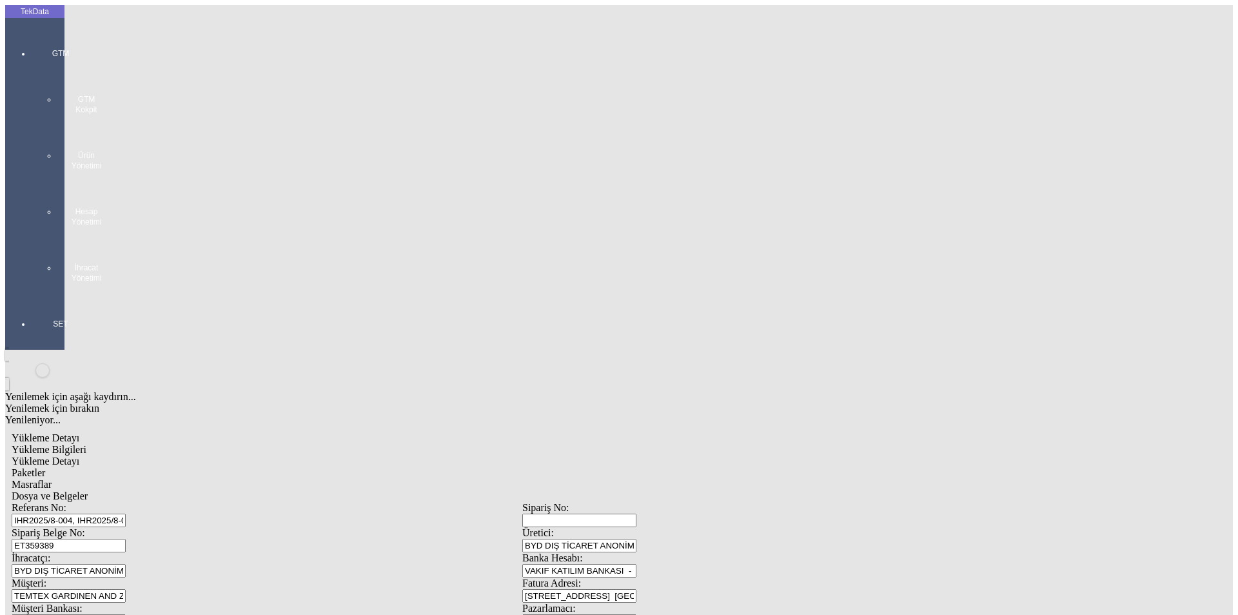
type input "1.65"
click at [729, 282] on div "Avro" at bounding box center [958, 288] width 511 height 12
type input "Avro"
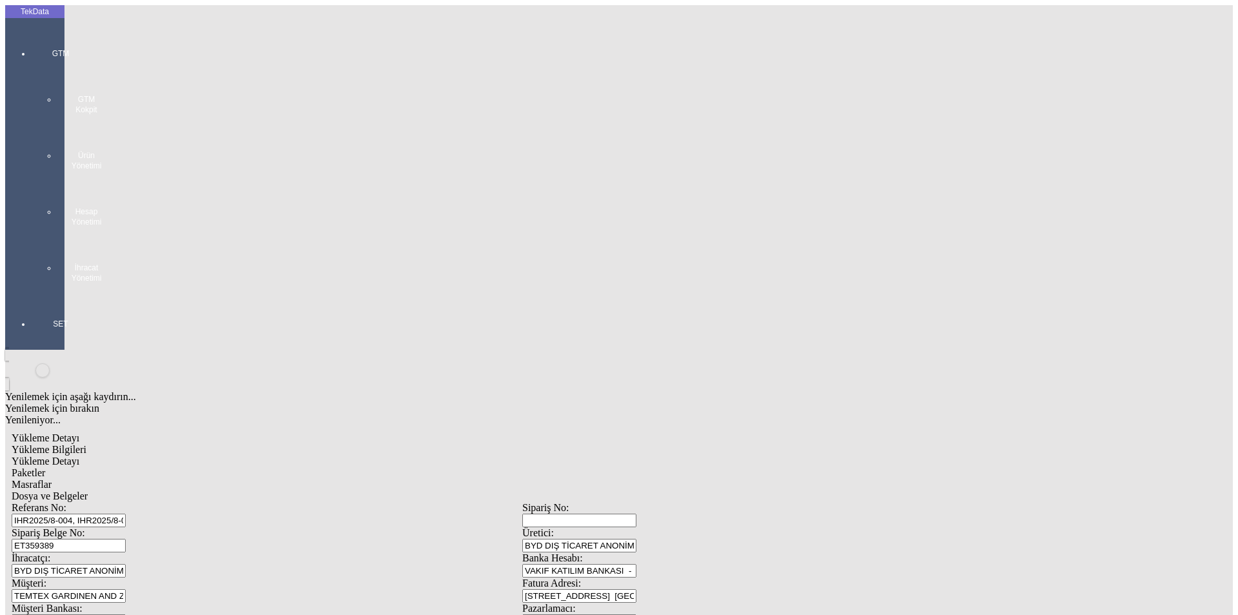
type input "300"
type input "60.4"
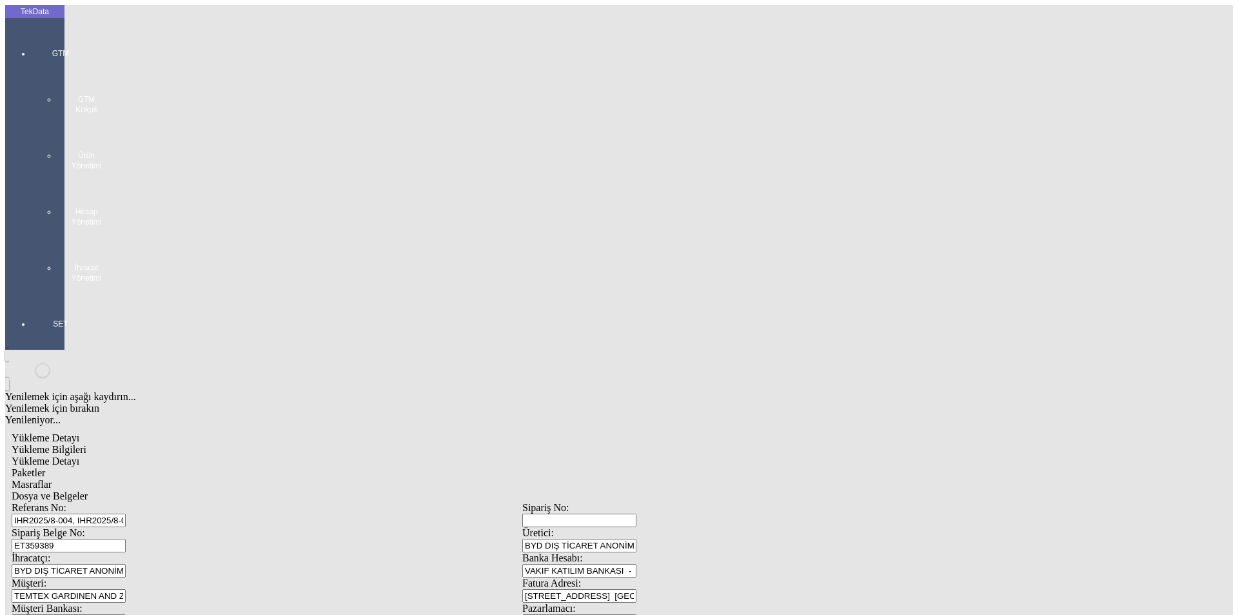
type input "61"
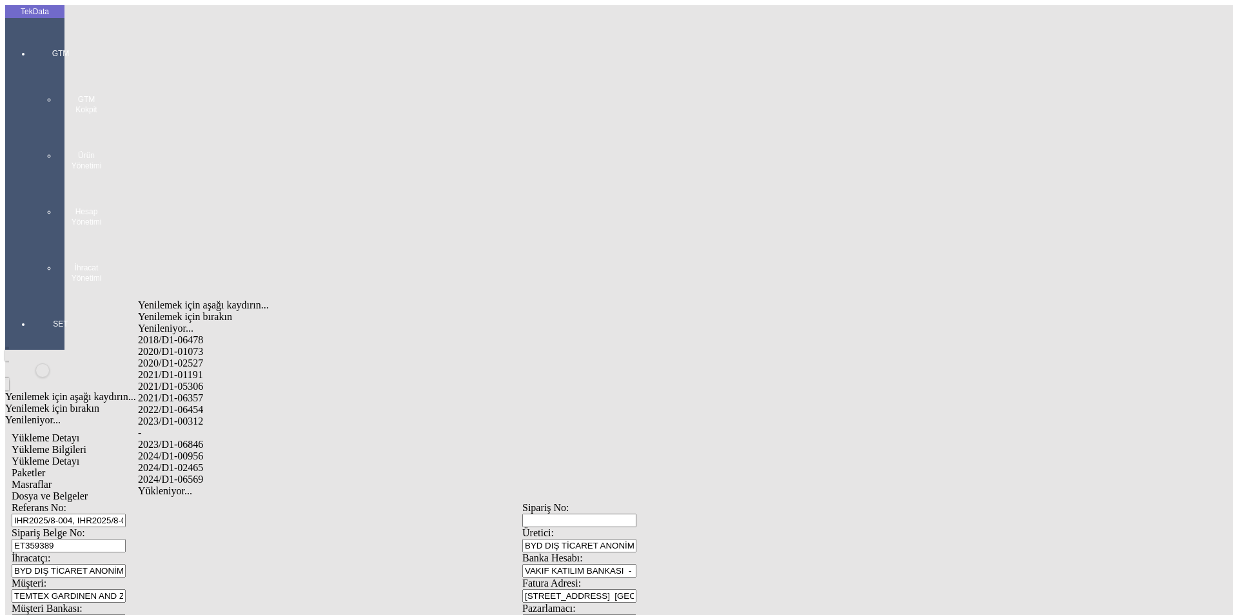
click at [197, 462] on div "2024/D1-02465" at bounding box center [388, 468] width 501 height 12
type input "2024/D1-02465"
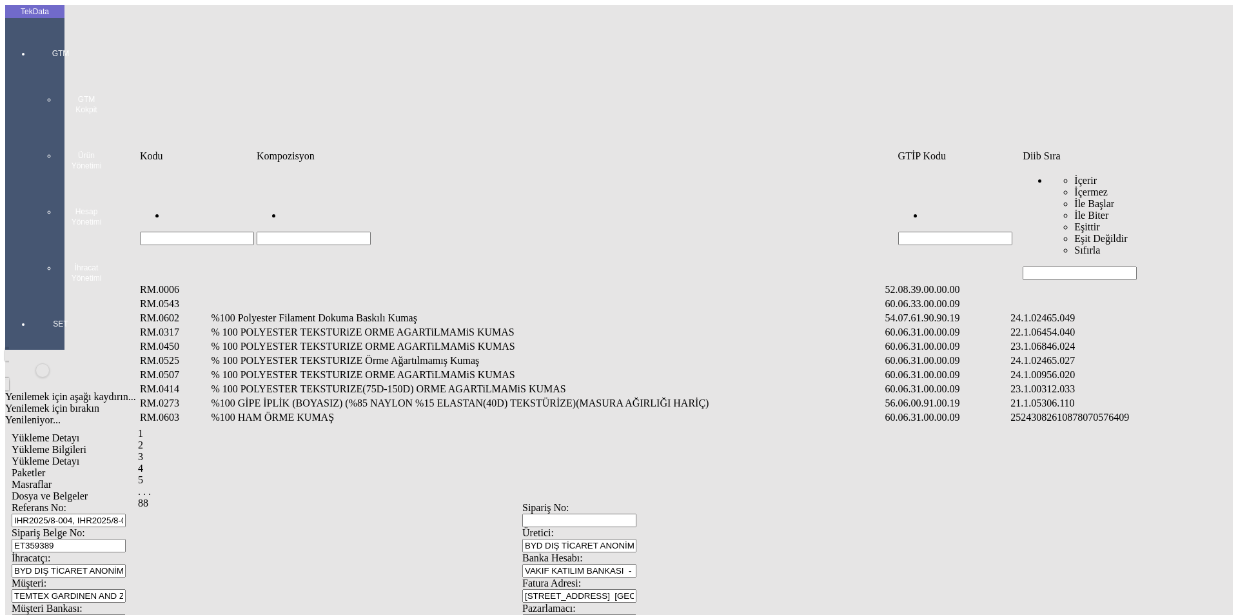
click at [1054, 266] on input "Hücreyi Filtrele" at bounding box center [1080, 273] width 114 height 14
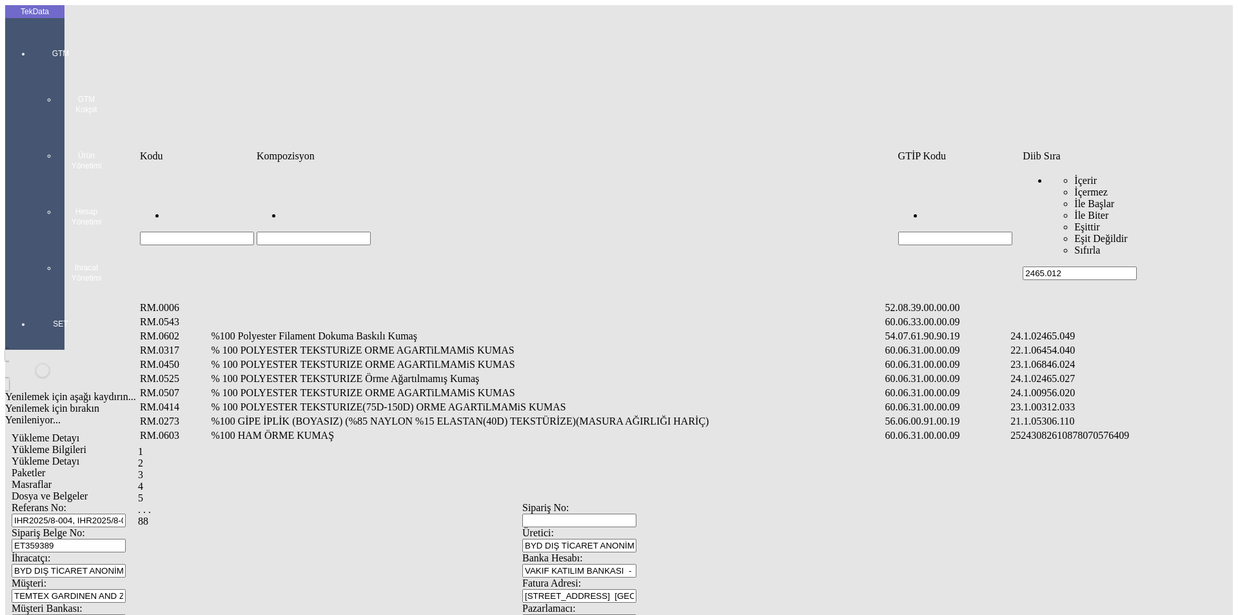
type input "2465.012"
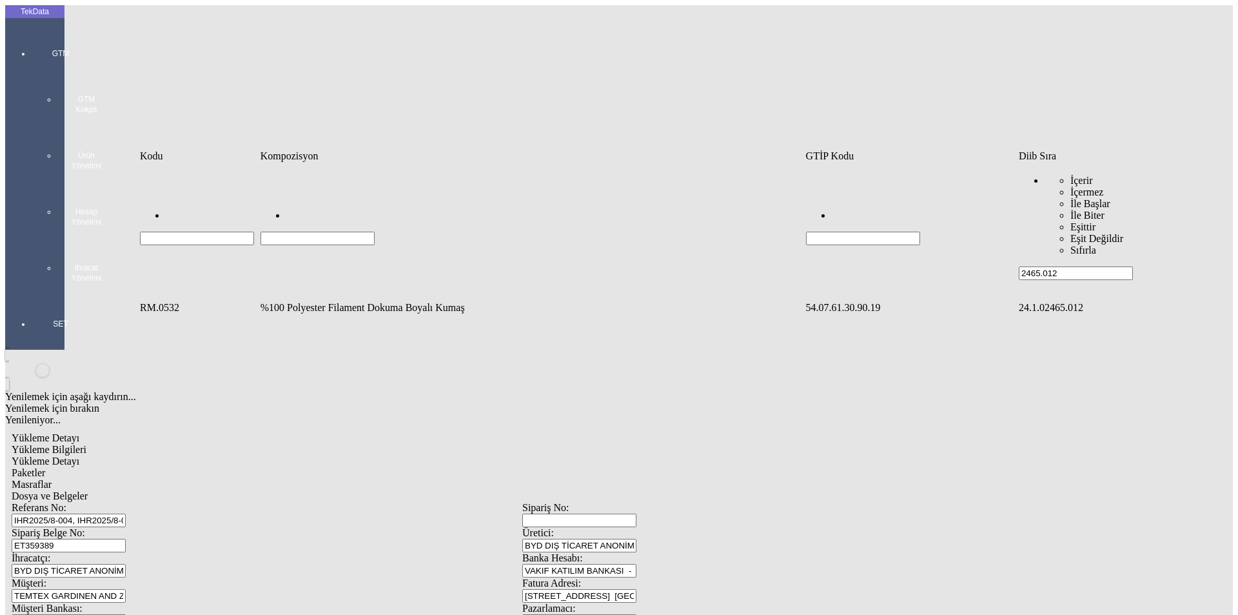
click at [363, 301] on td "%100 Polyester Filament Dokuma Boyalı Kumaş" at bounding box center [532, 307] width 544 height 13
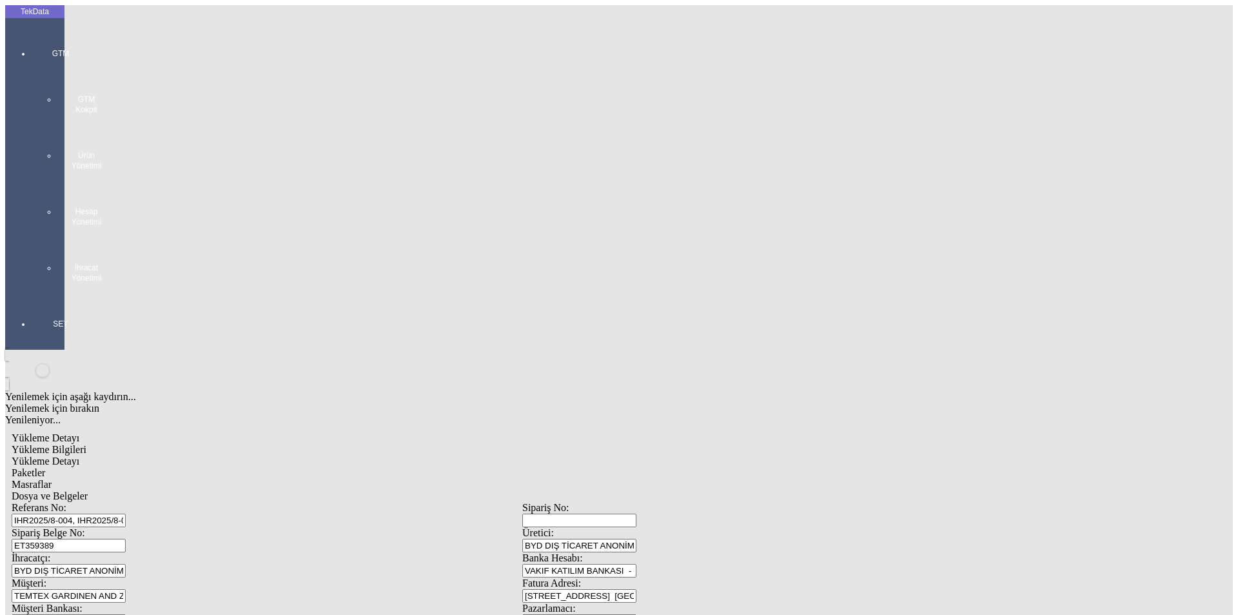
type input "1346.6"
click at [738, 233] on div "Metre" at bounding box center [958, 239] width 511 height 12
type input "Metre"
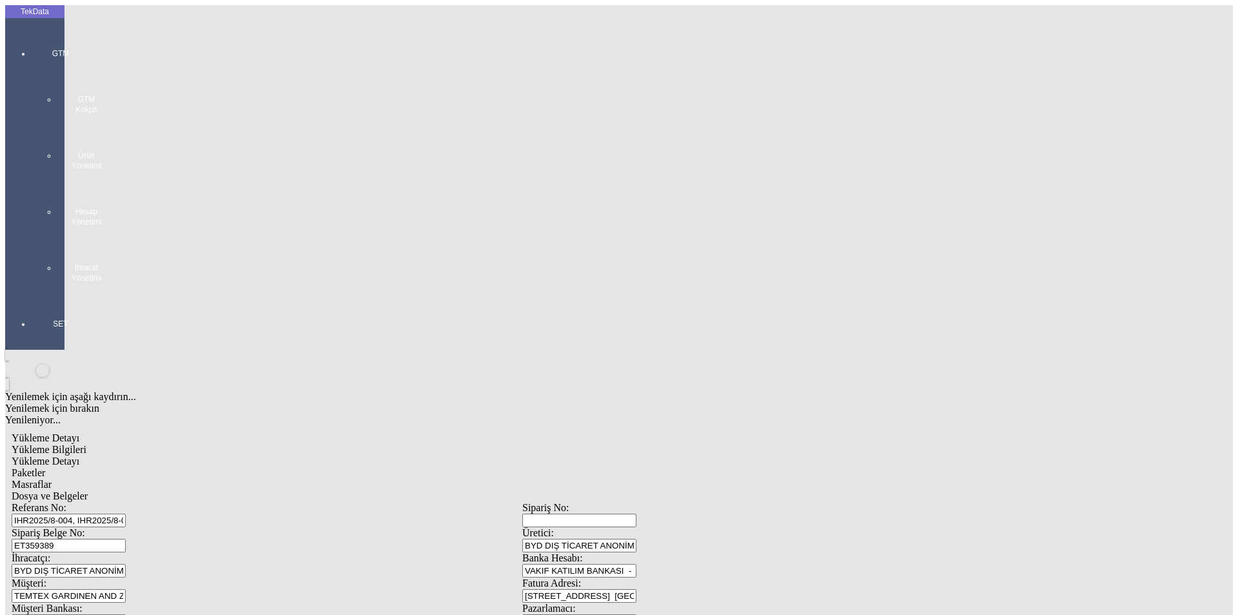
type input "1.9"
click at [741, 282] on div "Avro" at bounding box center [958, 288] width 511 height 12
type input "Avro"
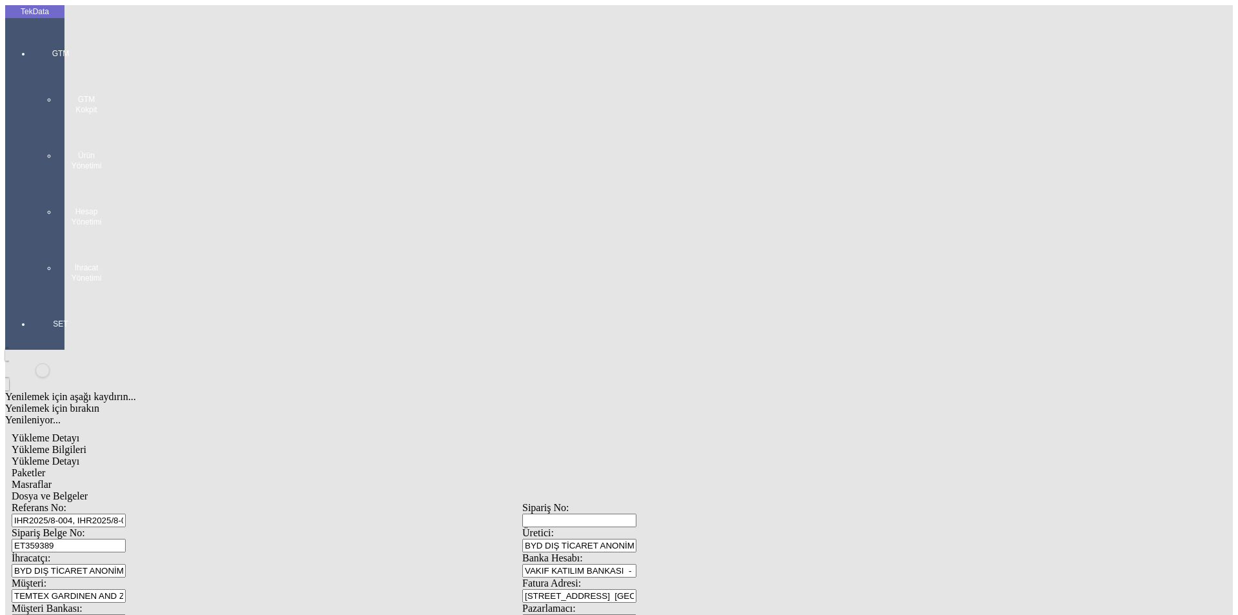
type input "300"
type input "345.95"
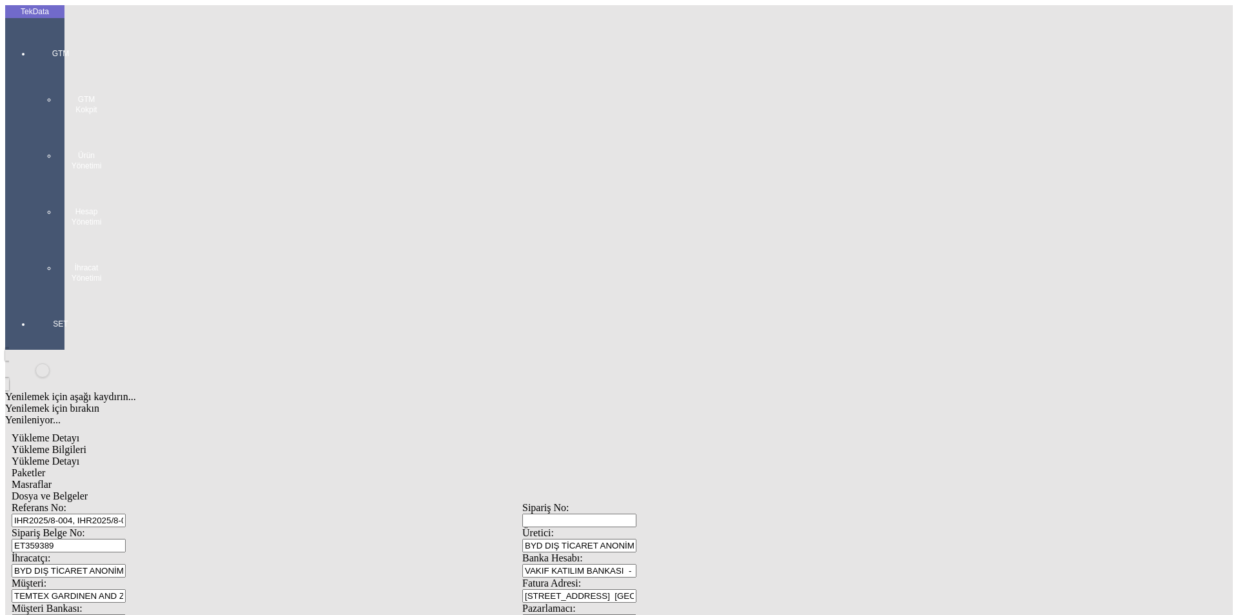
type input "350.6"
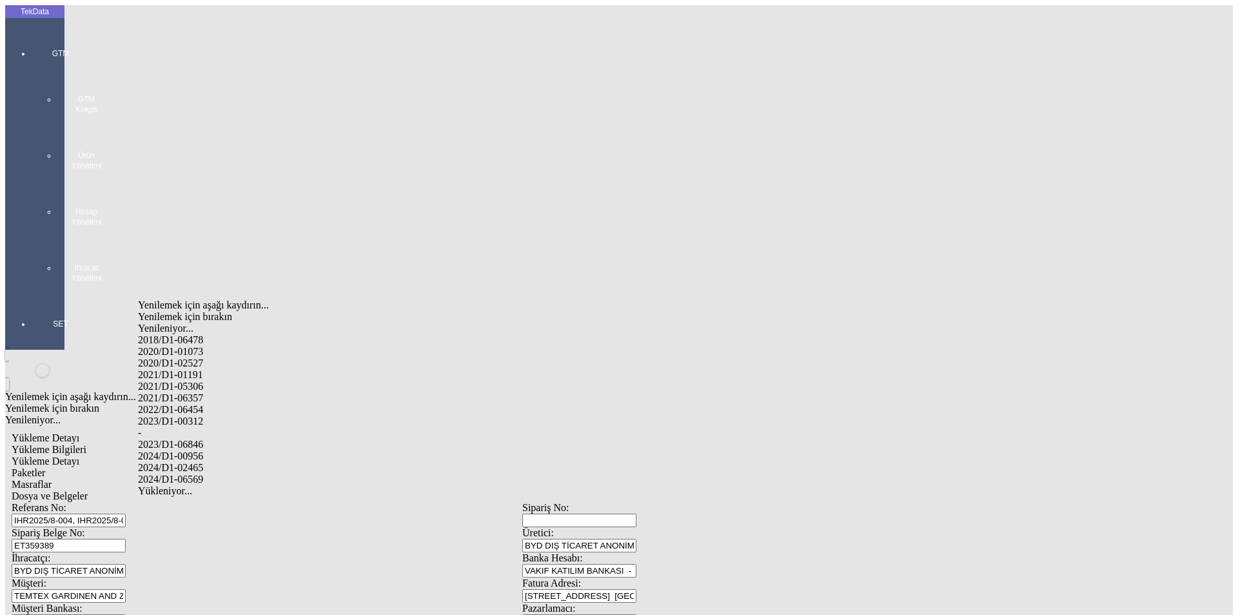
click at [217, 462] on div "2024/D1-02465" at bounding box center [388, 468] width 501 height 12
type input "2024/D1-02465"
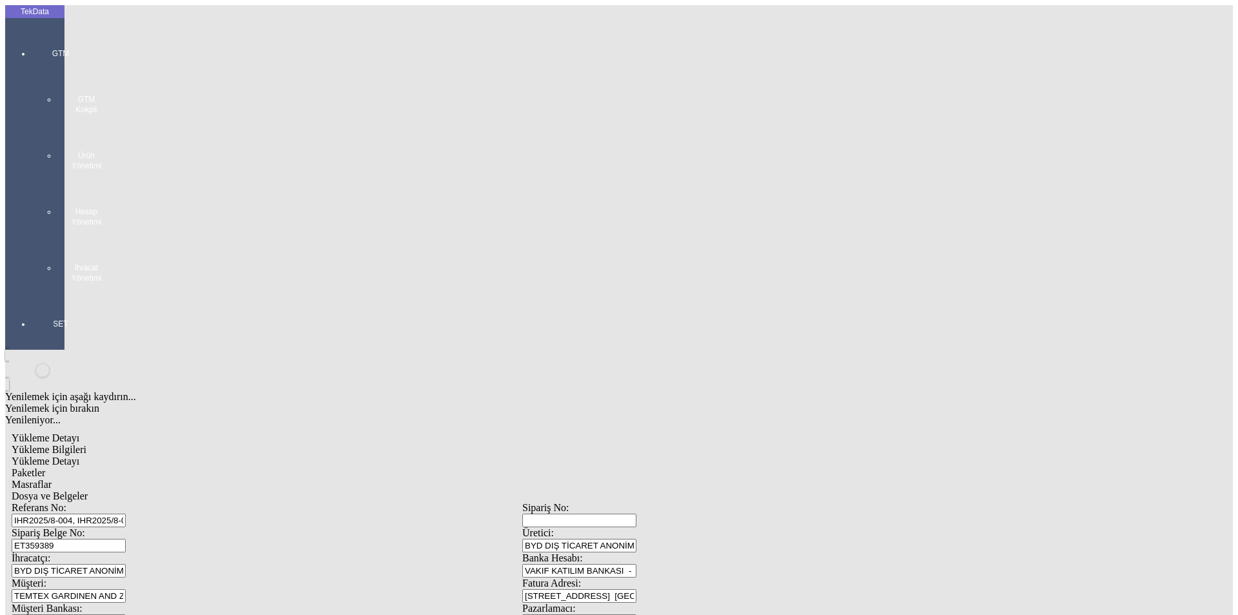
click at [45, 467] on span "Paketler" at bounding box center [29, 472] width 34 height 11
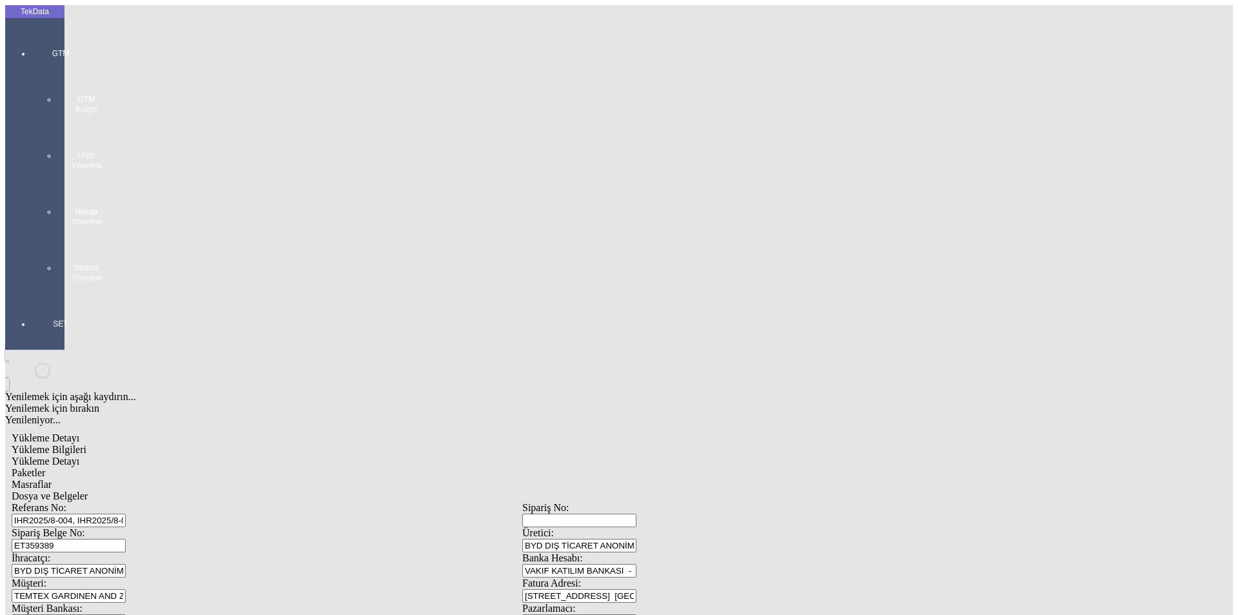
drag, startPoint x: 143, startPoint y: 164, endPoint x: 152, endPoint y: 163, distance: 8.4
type input "80X60X30"
drag, startPoint x: 730, startPoint y: 140, endPoint x: 539, endPoint y: 125, distance: 192.1
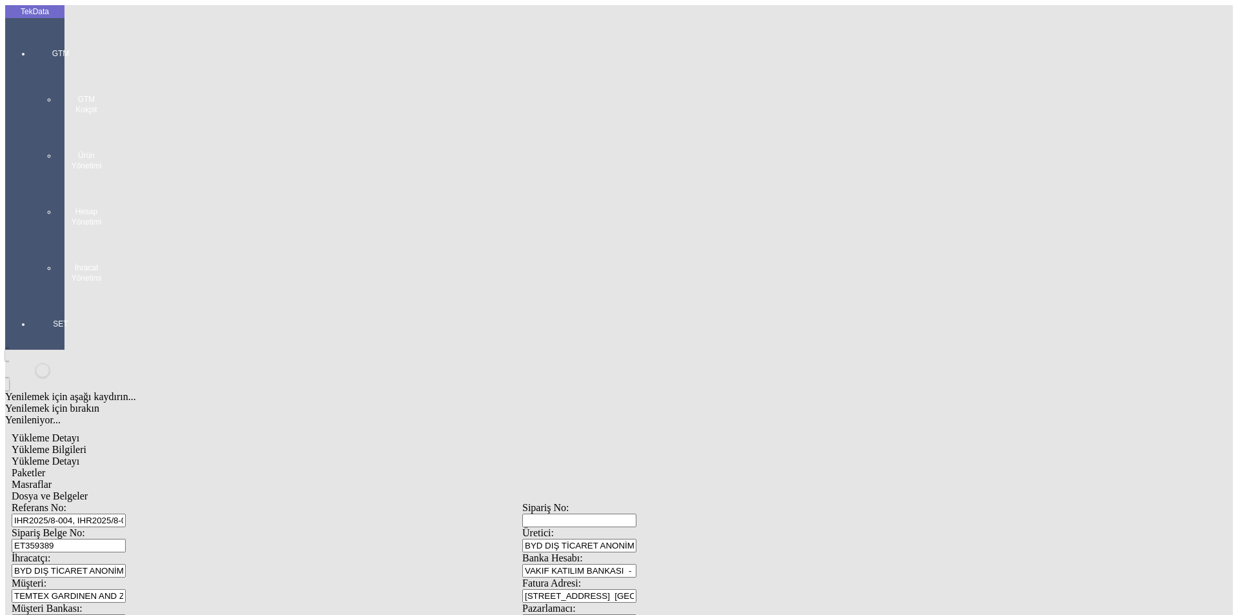
type input "11"
drag, startPoint x: 384, startPoint y: 72, endPoint x: 415, endPoint y: 70, distance: 31.0
click at [52, 479] on span "Masraflar" at bounding box center [32, 484] width 40 height 11
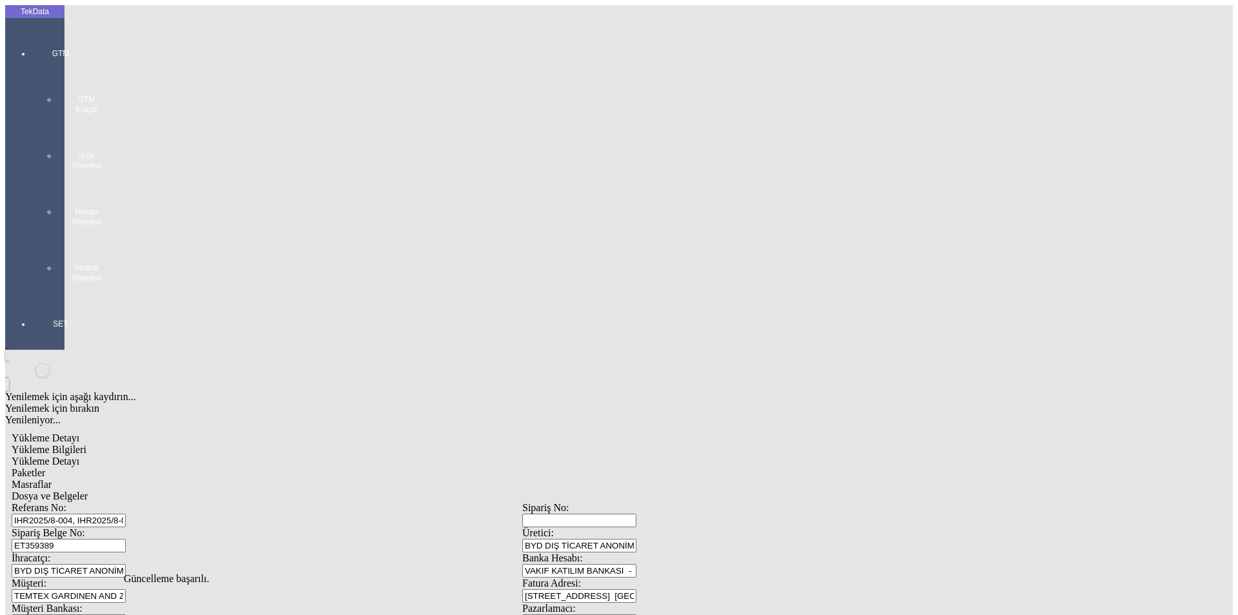
click at [88, 490] on span "Dosya ve Belgeler" at bounding box center [50, 495] width 76 height 11
click at [86, 444] on span "Yükleme Bilgileri" at bounding box center [49, 449] width 75 height 11
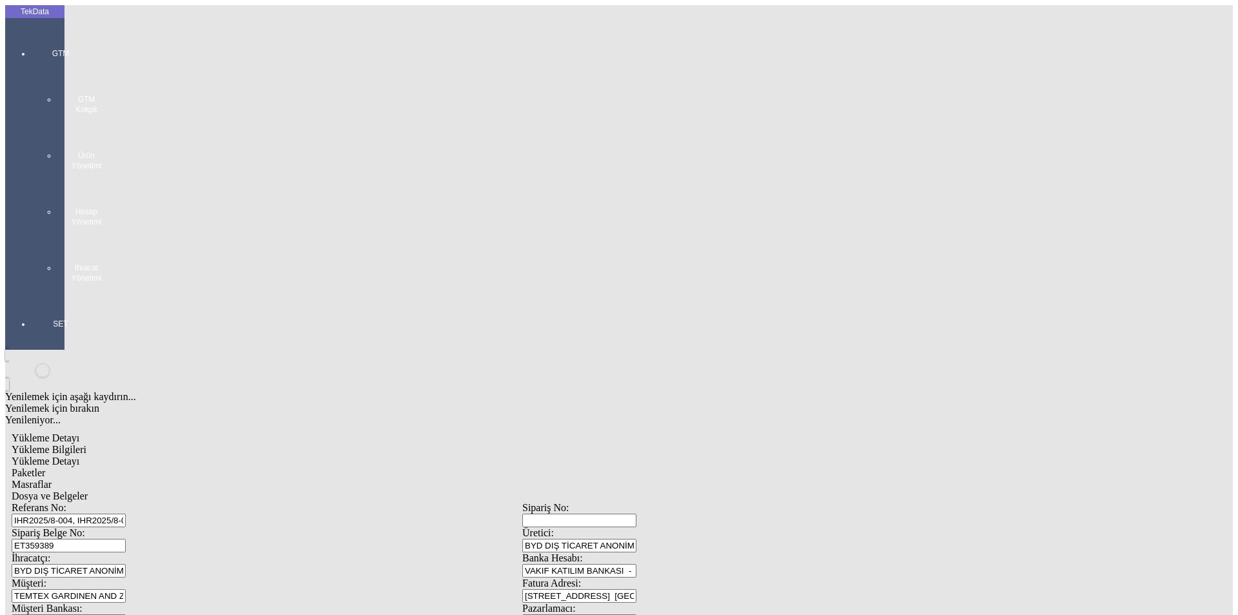
drag, startPoint x: 304, startPoint y: 98, endPoint x: 74, endPoint y: 99, distance: 230.2
drag, startPoint x: 259, startPoint y: 117, endPoint x: 127, endPoint y: 114, distance: 131.6
click at [127, 527] on div "Sipariş Belge No: ET359389" at bounding box center [267, 539] width 511 height 25
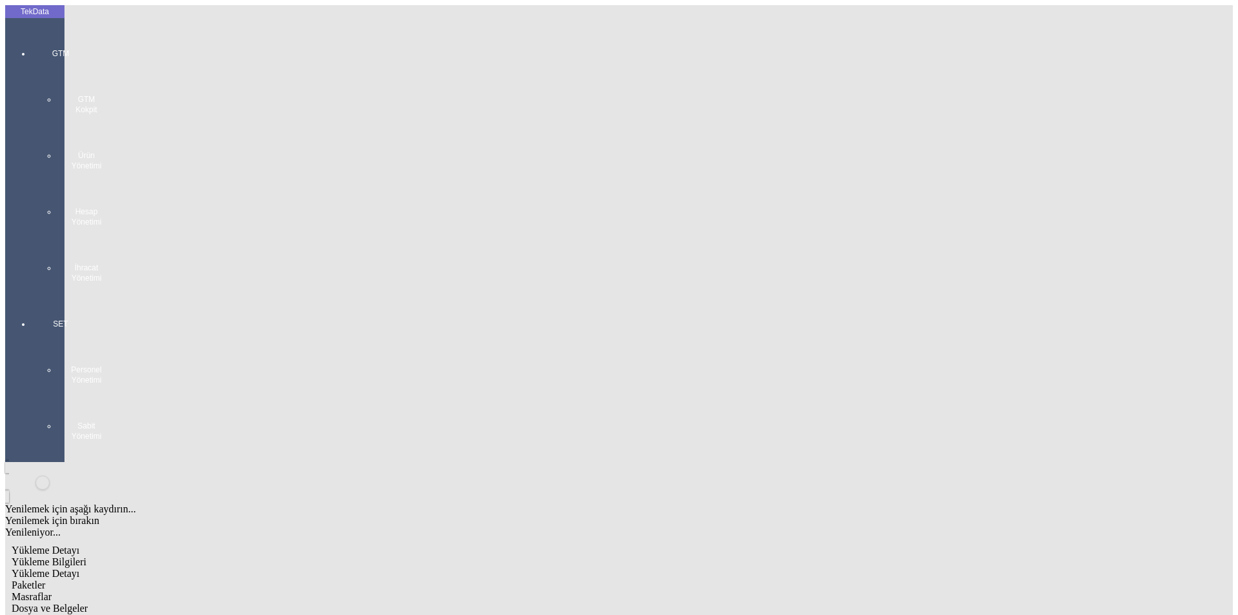
click at [32, 46] on div "GTM GTM Kokpit Ürün Yönetimi Hesap Yönetimi İhracat Yönetimi" at bounding box center [60, 161] width 59 height 270
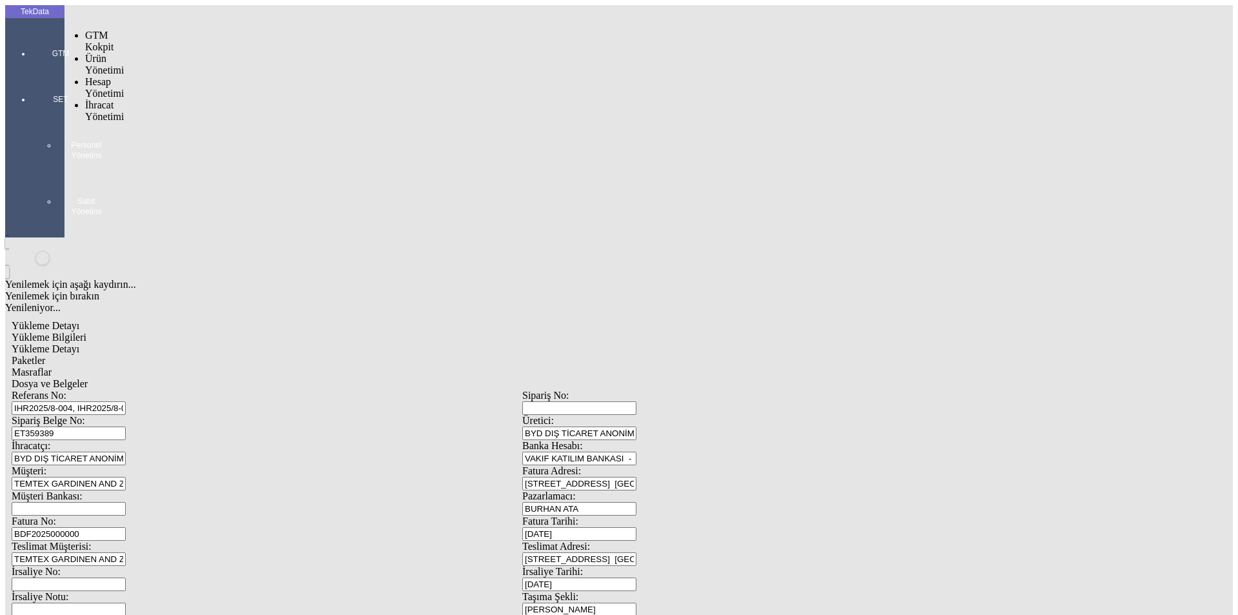
click at [101, 99] on span "İhracat Yönetimi" at bounding box center [104, 110] width 39 height 23
click at [197, 122] on span "Yüklemeler" at bounding box center [221, 127] width 49 height 11
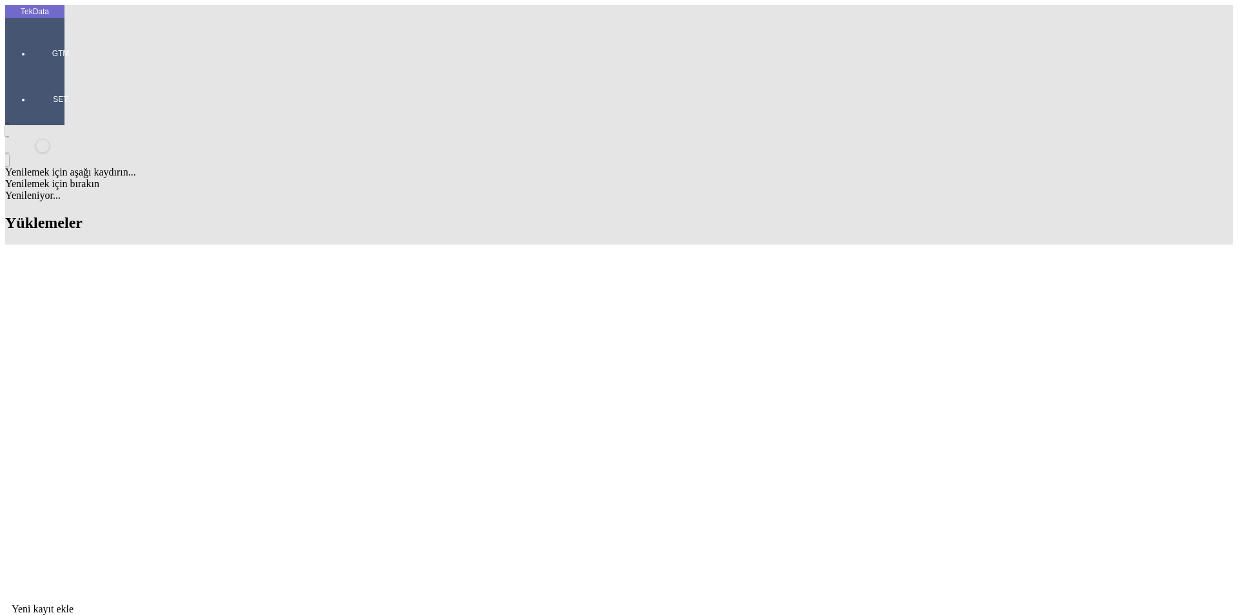
drag, startPoint x: 684, startPoint y: 96, endPoint x: 506, endPoint y: 101, distance: 178.1
drag, startPoint x: 553, startPoint y: 321, endPoint x: 619, endPoint y: 321, distance: 66.4
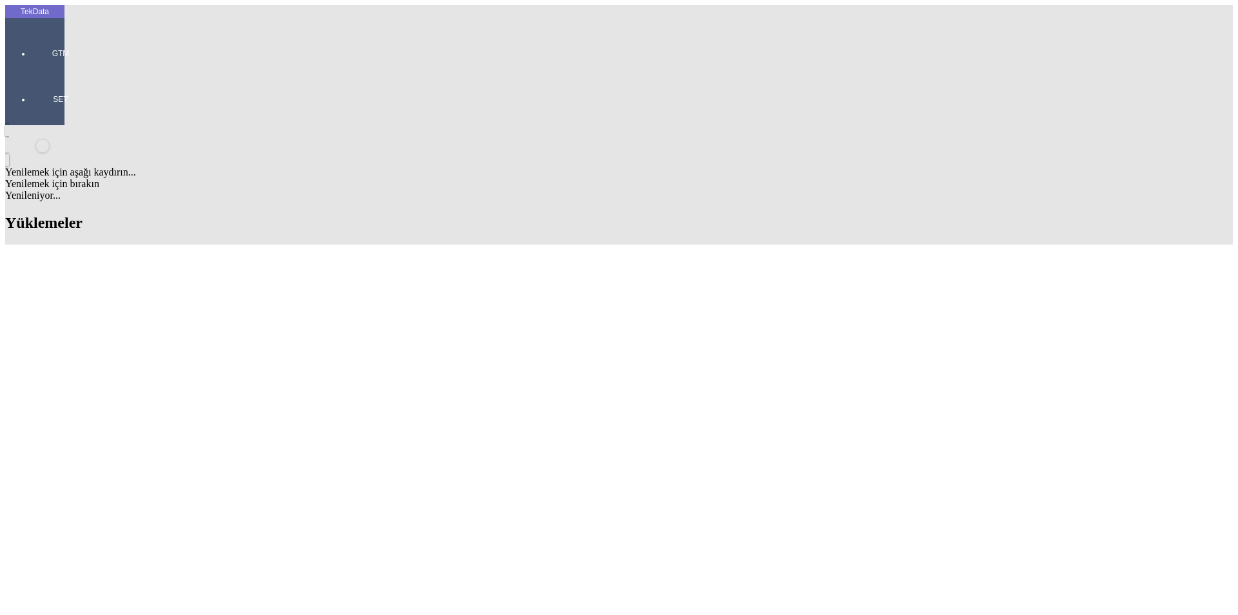
copy td "BDF2025000000402"
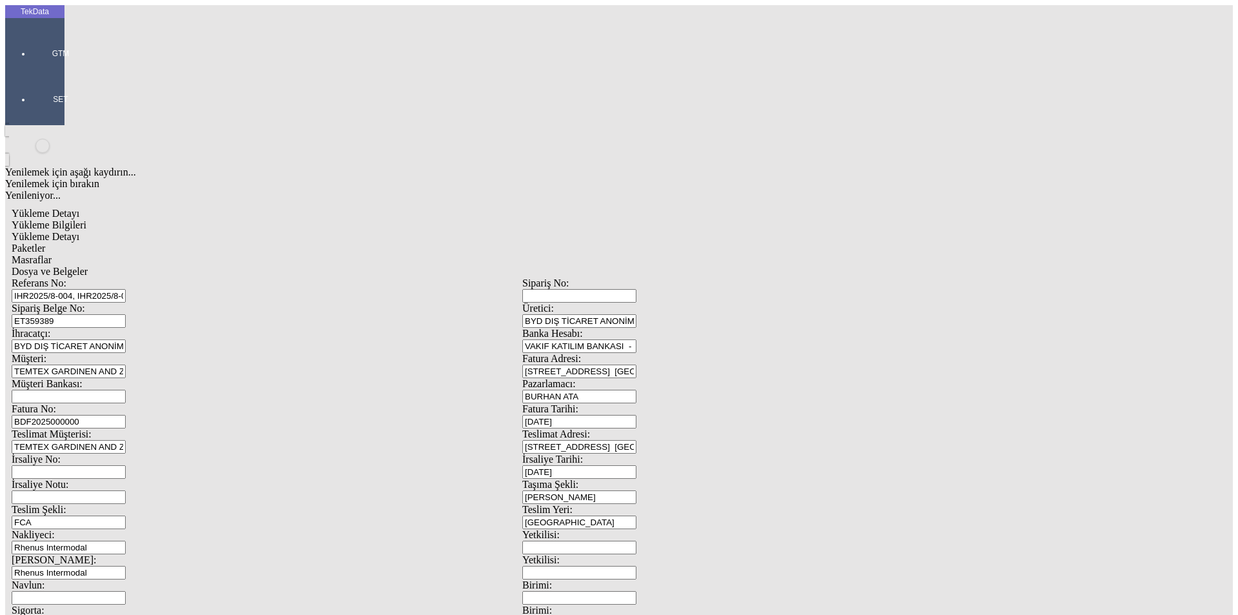
click at [126, 415] on input "BDF2025000000" at bounding box center [69, 422] width 114 height 14
drag, startPoint x: 1140, startPoint y: 337, endPoint x: 112, endPoint y: 215, distance: 1034.7
click at [112, 403] on div "Fatura No: BDF2025000000" at bounding box center [267, 415] width 511 height 25
type input "BDF2025000000403"
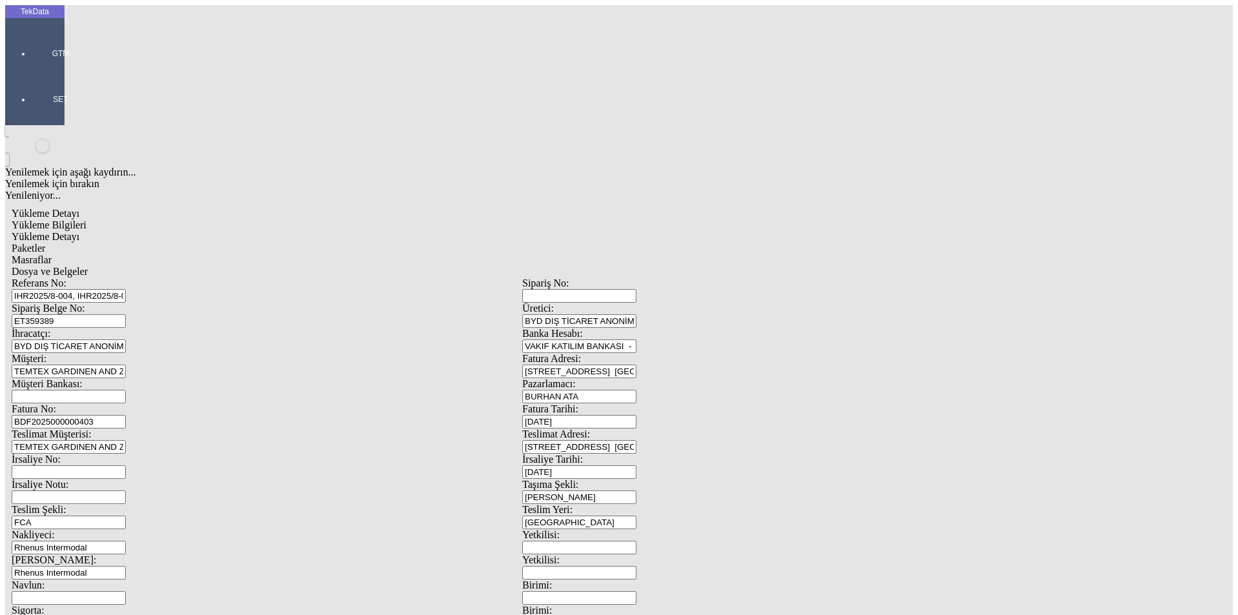
click at [88, 266] on span "Dosya ve Belgeler" at bounding box center [50, 271] width 76 height 11
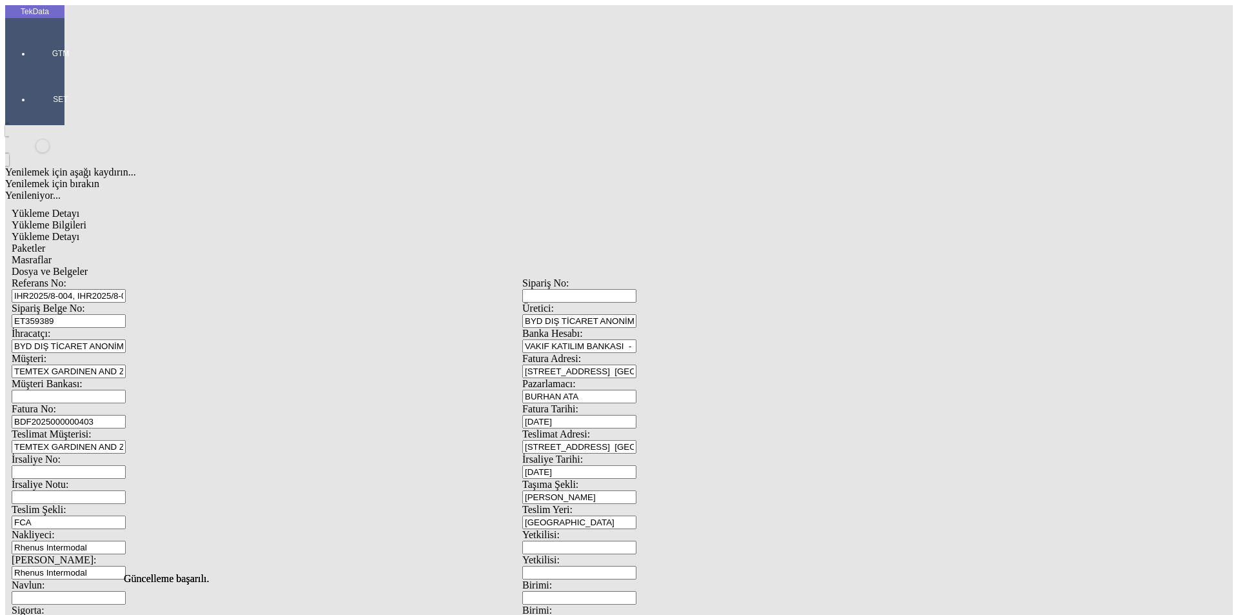
click at [88, 266] on span "Dosya ve Belgeler" at bounding box center [50, 271] width 76 height 11
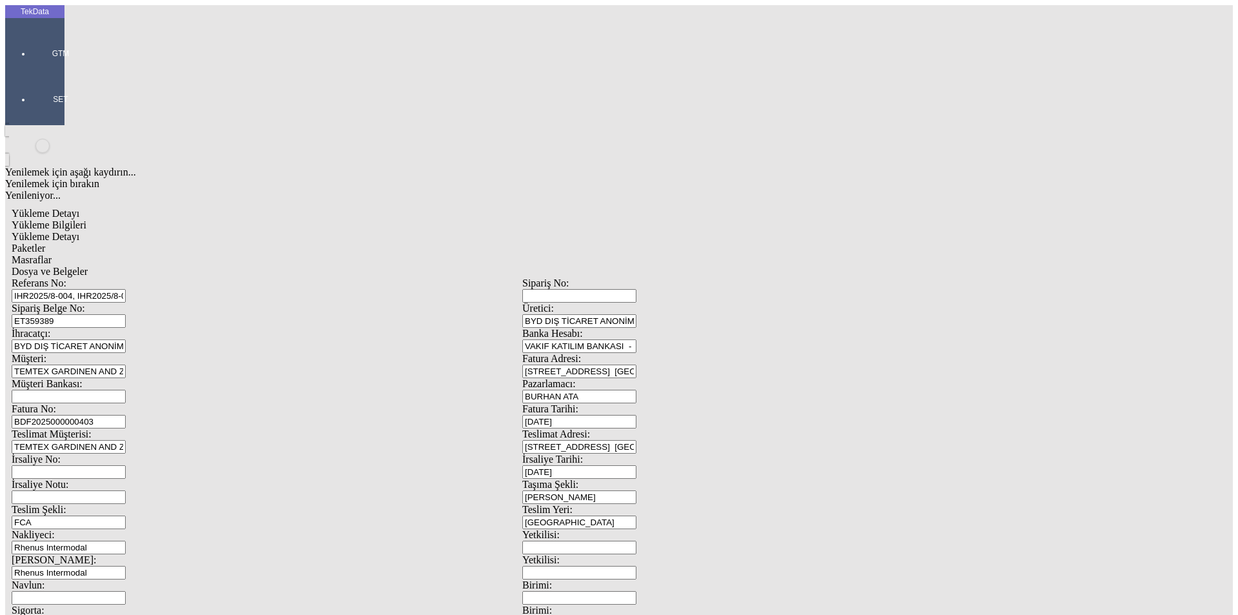
click at [31, 72] on div at bounding box center [60, 72] width 59 height 0
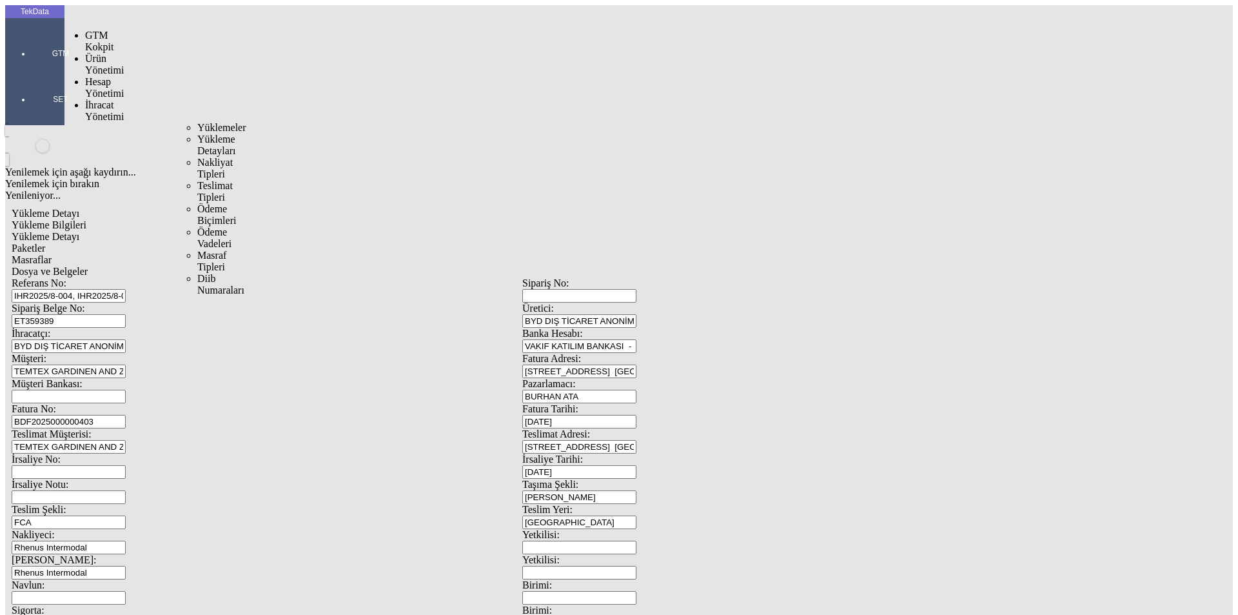
click at [103, 99] on span "İhracat Yönetimi" at bounding box center [104, 110] width 39 height 23
click at [197, 122] on span "Yüklemeler" at bounding box center [221, 127] width 49 height 11
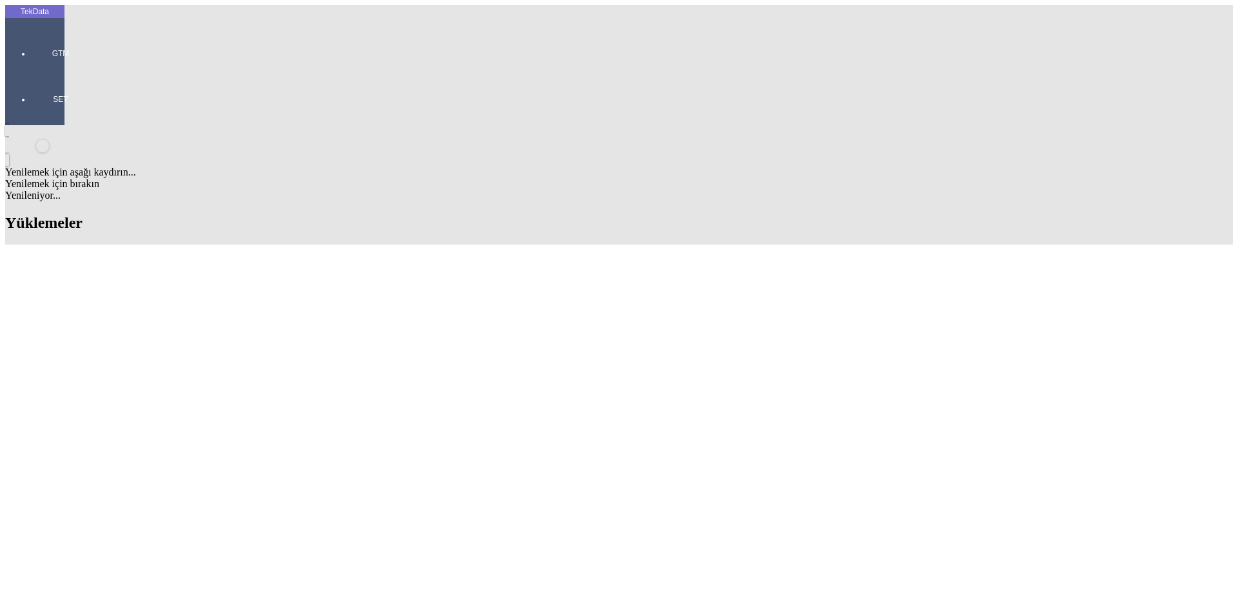
scroll to position [709, 0]
drag, startPoint x: 410, startPoint y: 268, endPoint x: 359, endPoint y: 273, distance: 51.3
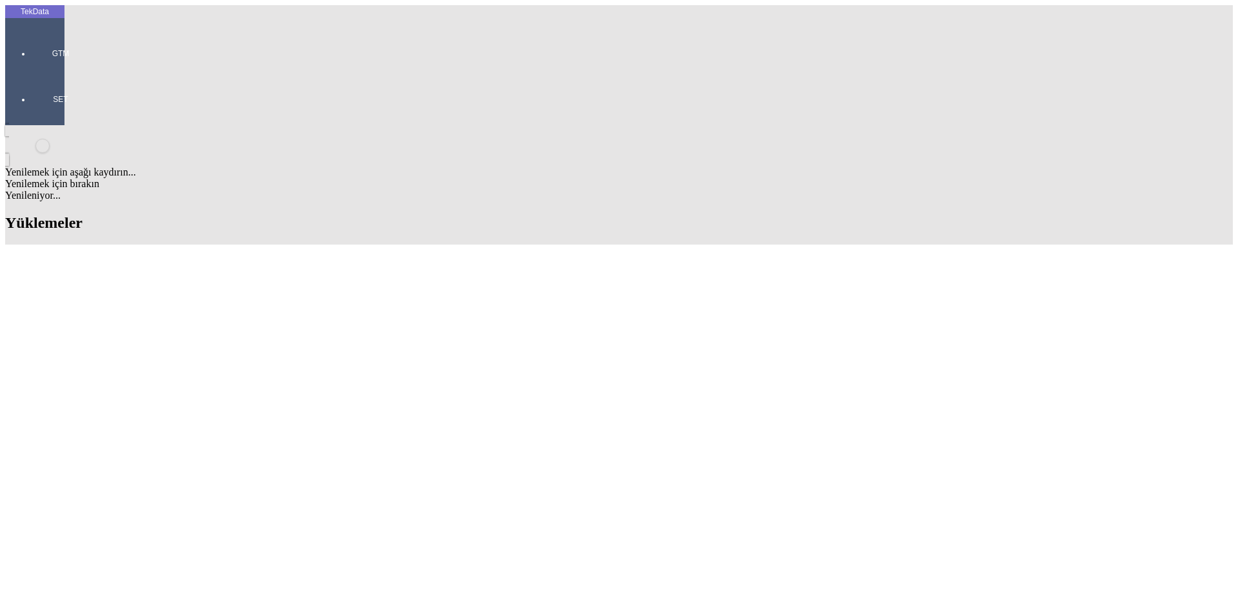
drag, startPoint x: 426, startPoint y: 263, endPoint x: 354, endPoint y: 263, distance: 72.2
copy tr "ET359326"
drag, startPoint x: 411, startPoint y: 301, endPoint x: 351, endPoint y: 298, distance: 60.0
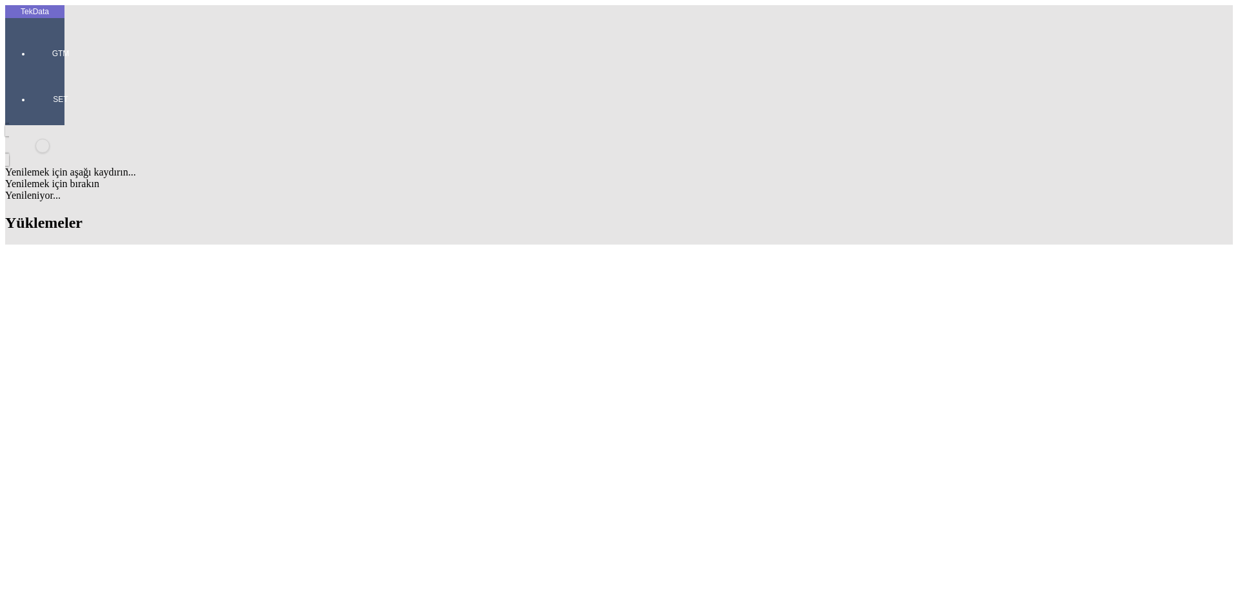
copy tr "ET359407"
drag, startPoint x: 417, startPoint y: 312, endPoint x: 342, endPoint y: 320, distance: 75.3
